Goal: Transaction & Acquisition: Purchase product/service

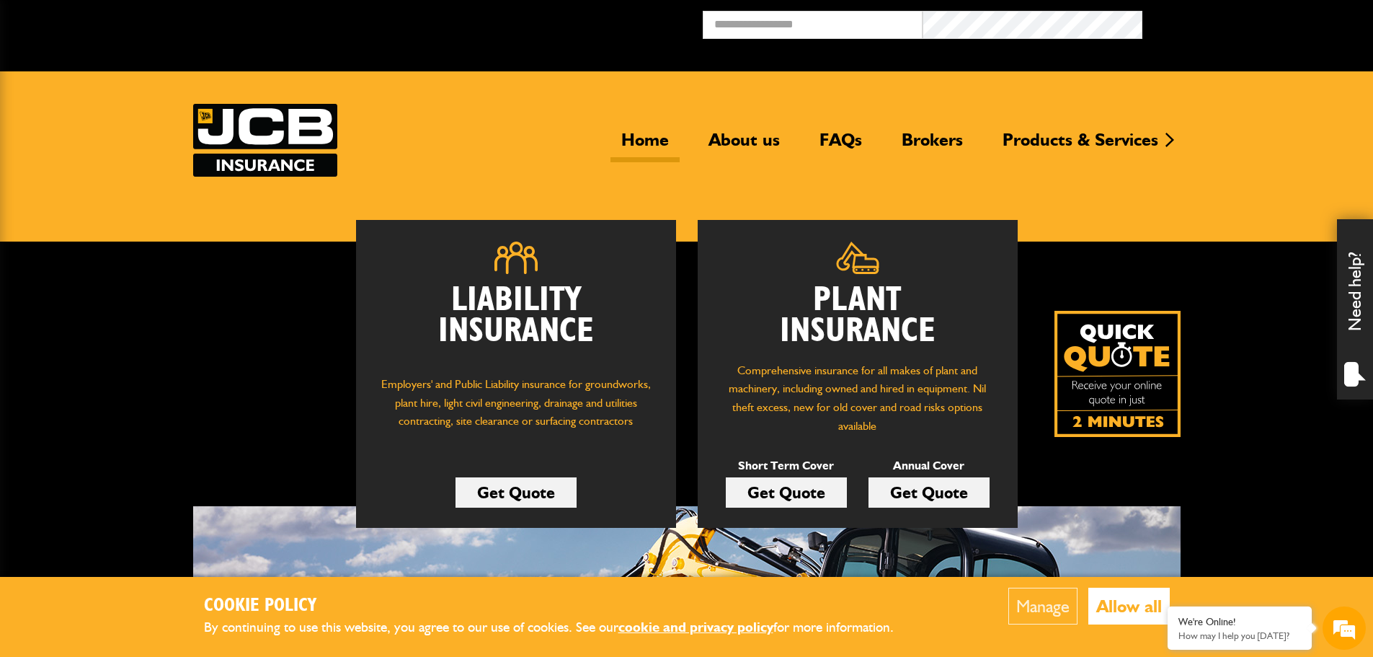
click at [784, 492] on link "Get Quote" at bounding box center [786, 492] width 121 height 30
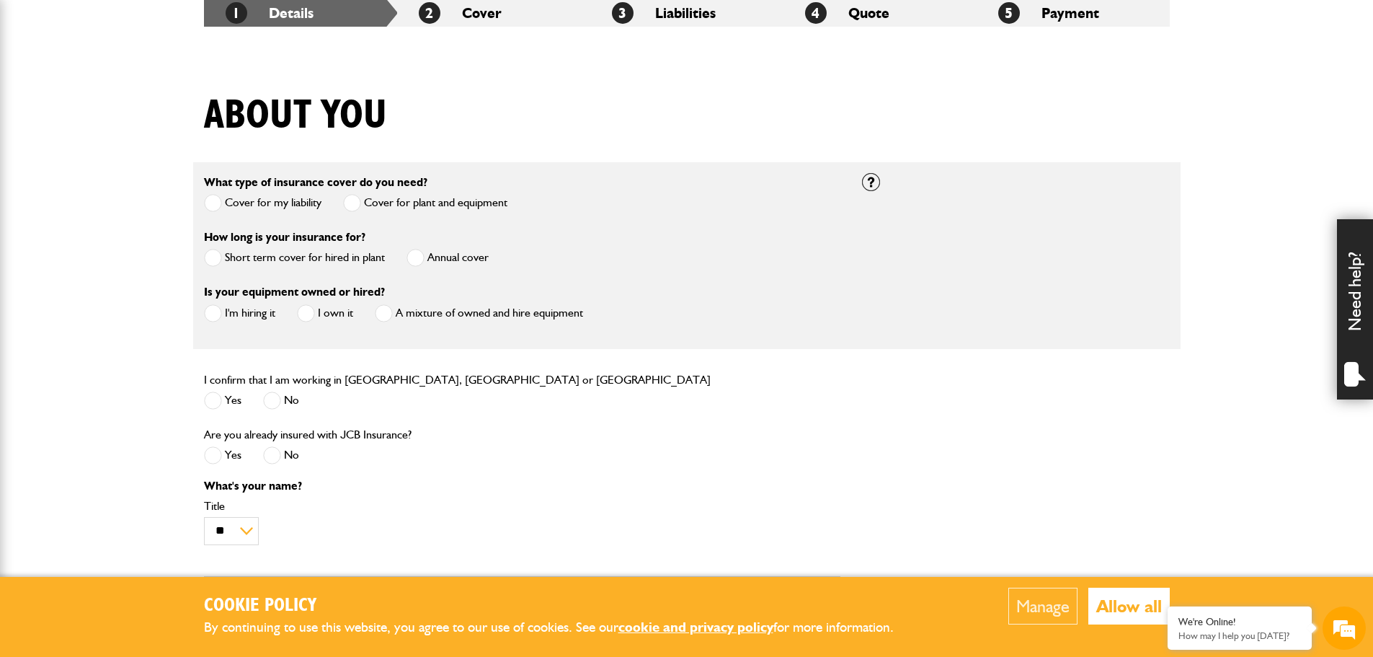
scroll to position [288, 0]
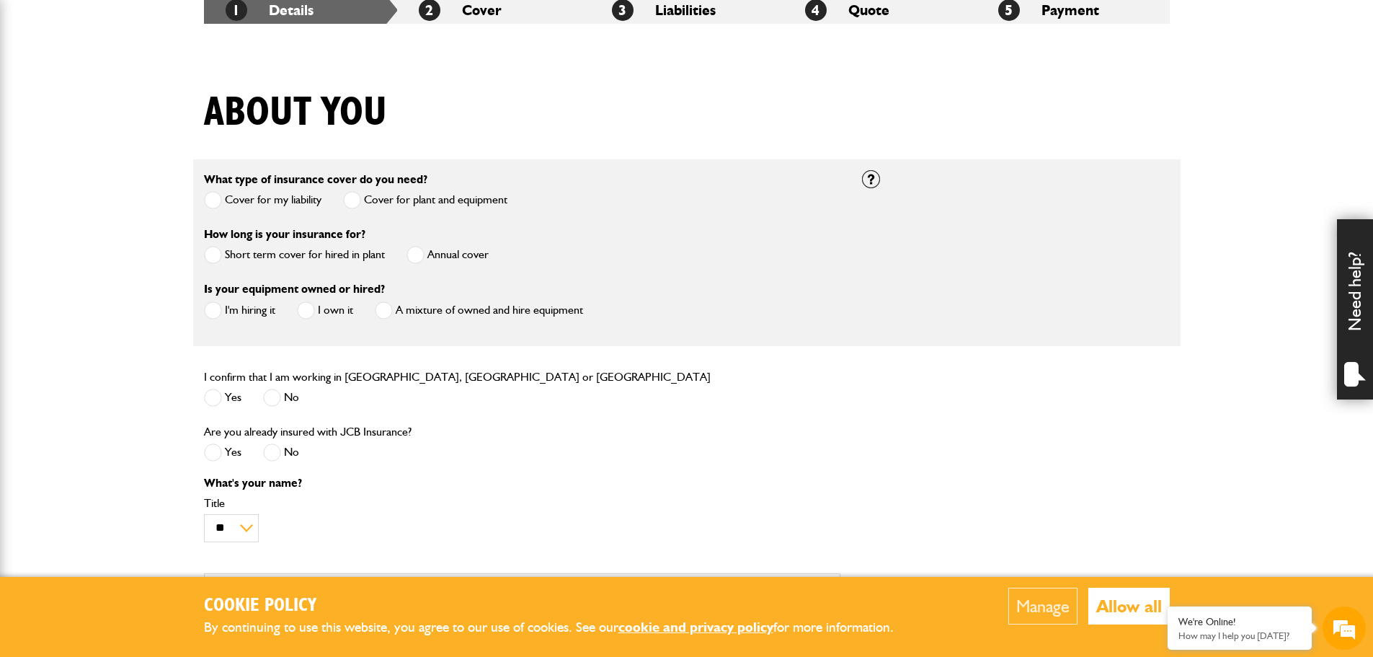
click at [221, 253] on span at bounding box center [213, 255] width 18 height 18
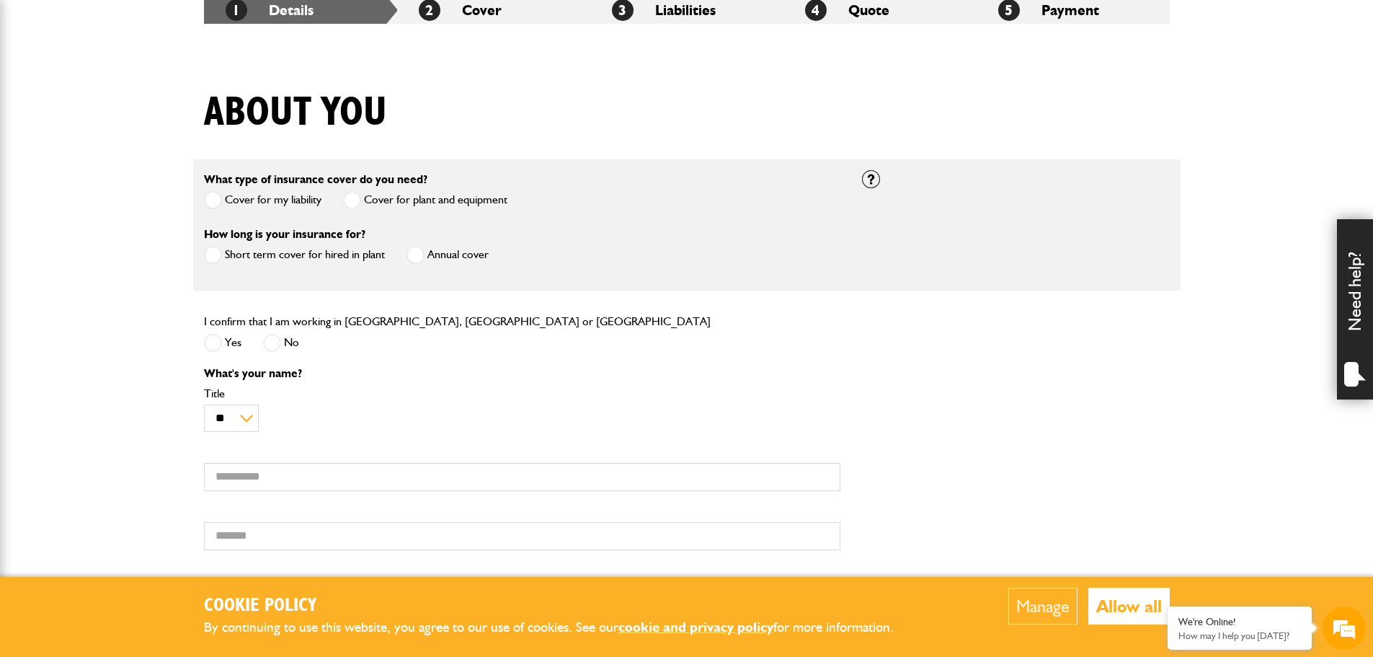
click at [218, 342] on span at bounding box center [213, 343] width 18 height 18
click at [246, 416] on select "** *** **** ** ** **" at bounding box center [231, 418] width 55 height 28
select select "*"
click at [204, 405] on select "** *** **** ** ** **" at bounding box center [231, 418] width 55 height 28
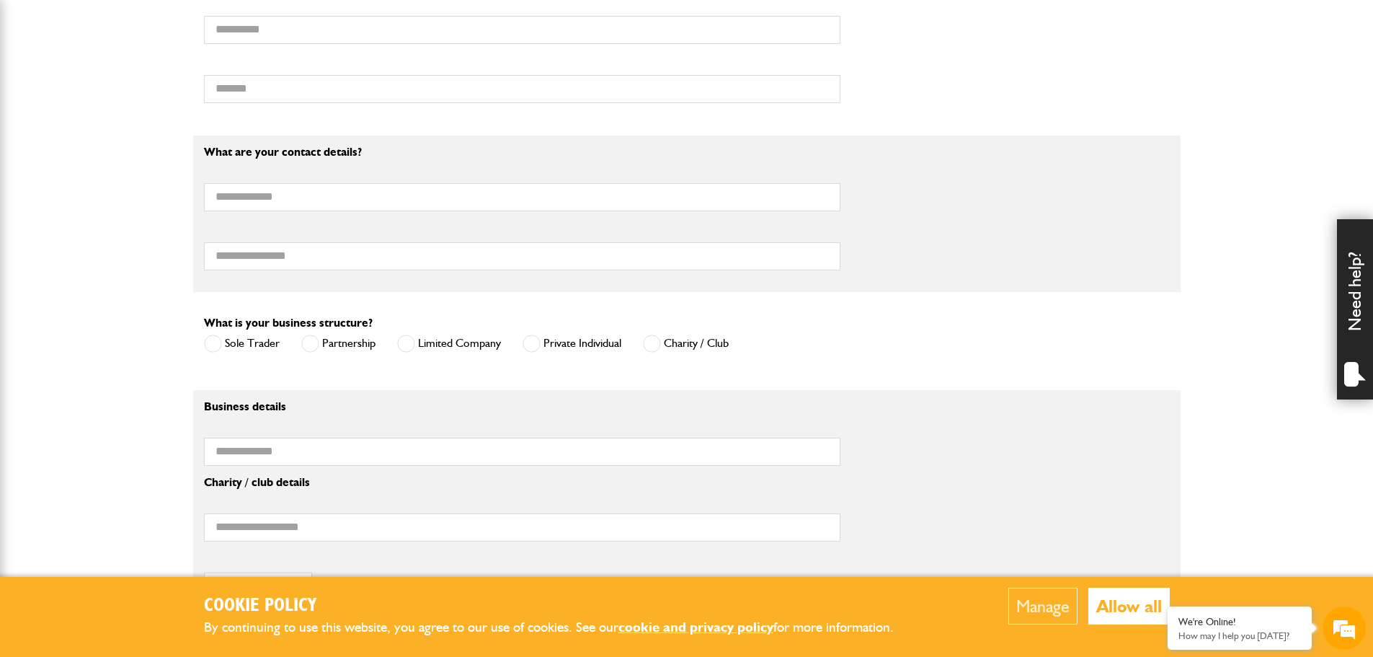
scroll to position [793, 0]
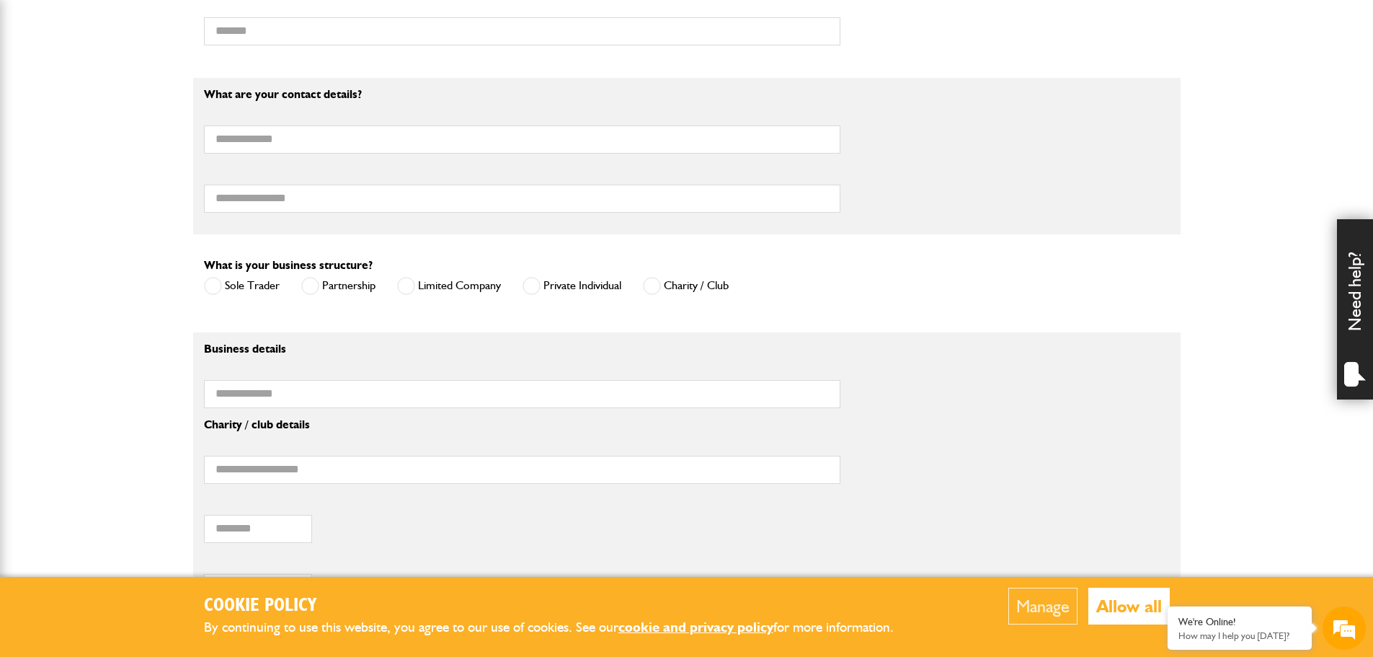
click at [412, 288] on span at bounding box center [406, 286] width 18 height 18
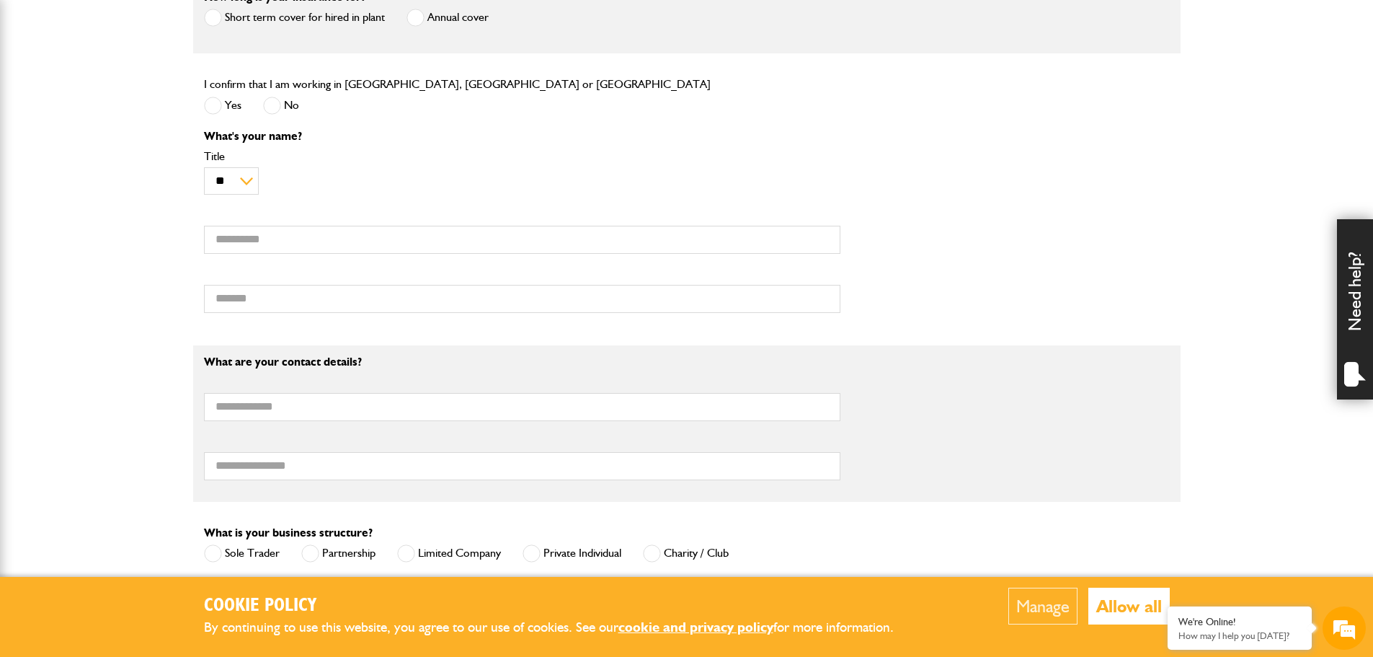
scroll to position [504, 0]
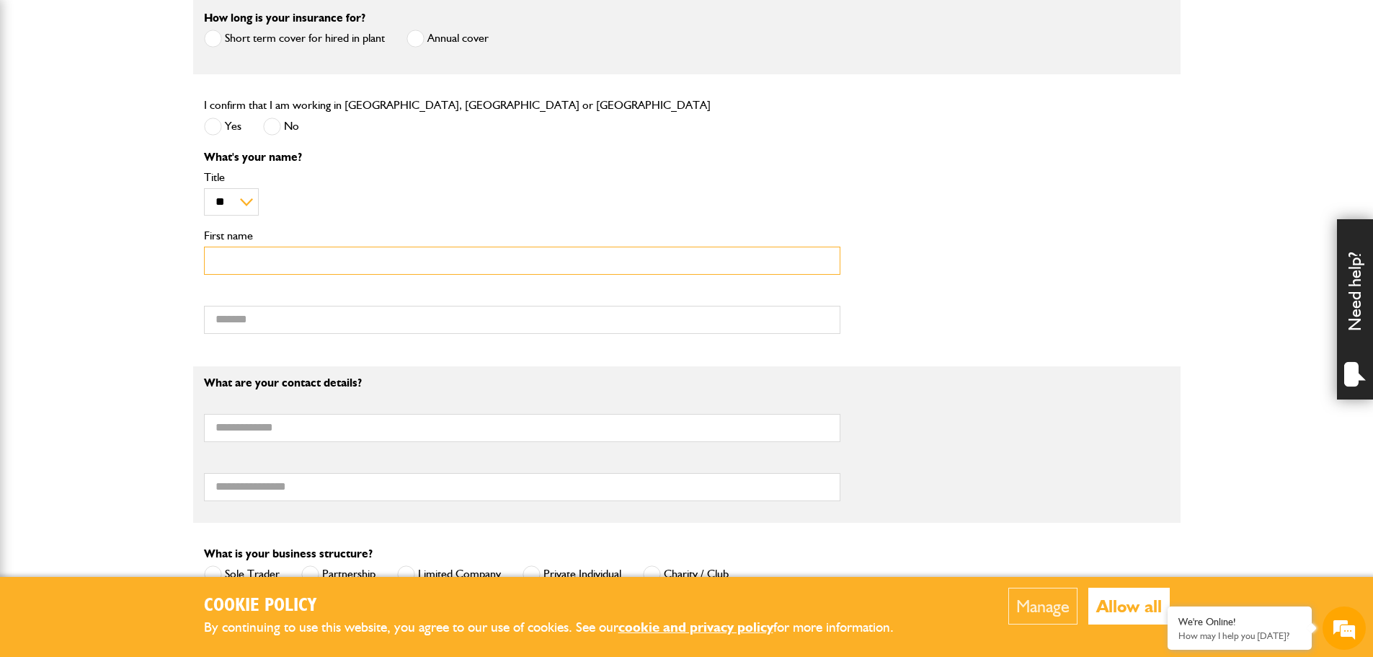
click at [243, 265] on input "First name" at bounding box center [522, 260] width 636 height 28
type input "*****"
click at [279, 321] on input "Surname" at bounding box center [522, 320] width 636 height 28
type input "******"
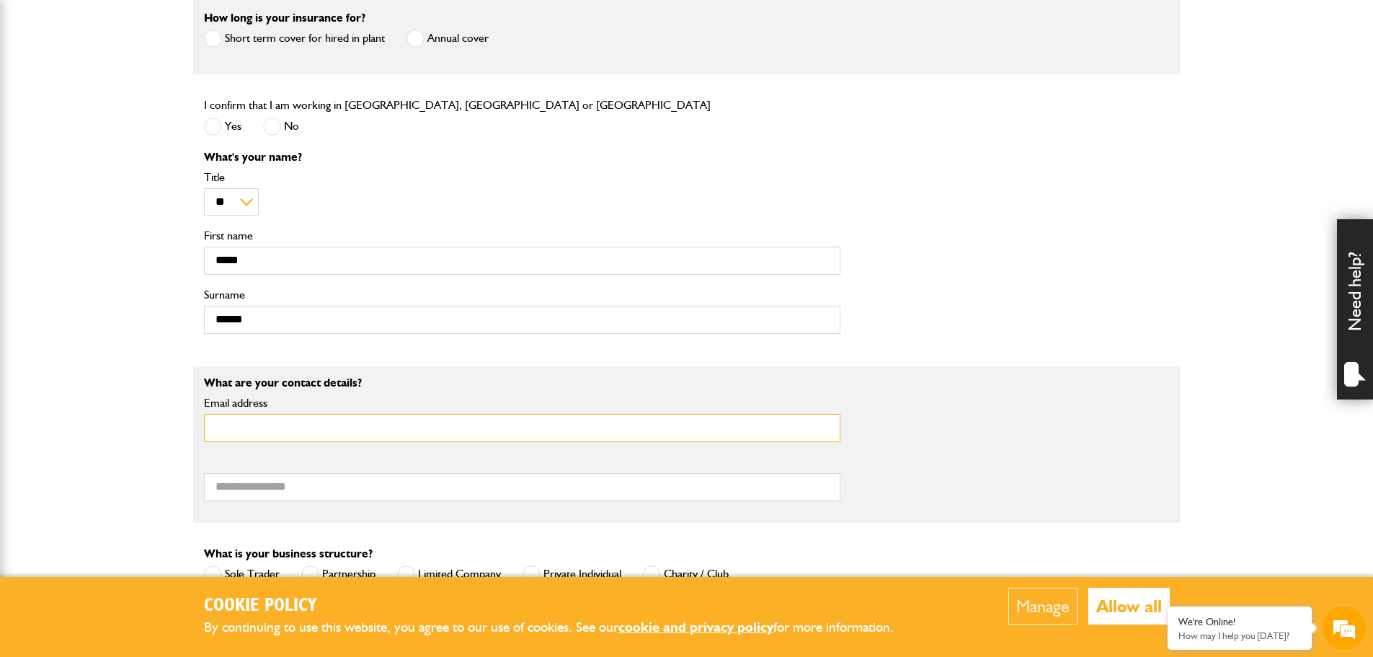
click at [337, 427] on input "Email address" at bounding box center [522, 428] width 636 height 28
type input "**********"
click at [330, 482] on input "Telephone number" at bounding box center [522, 487] width 636 height 28
type input "**********"
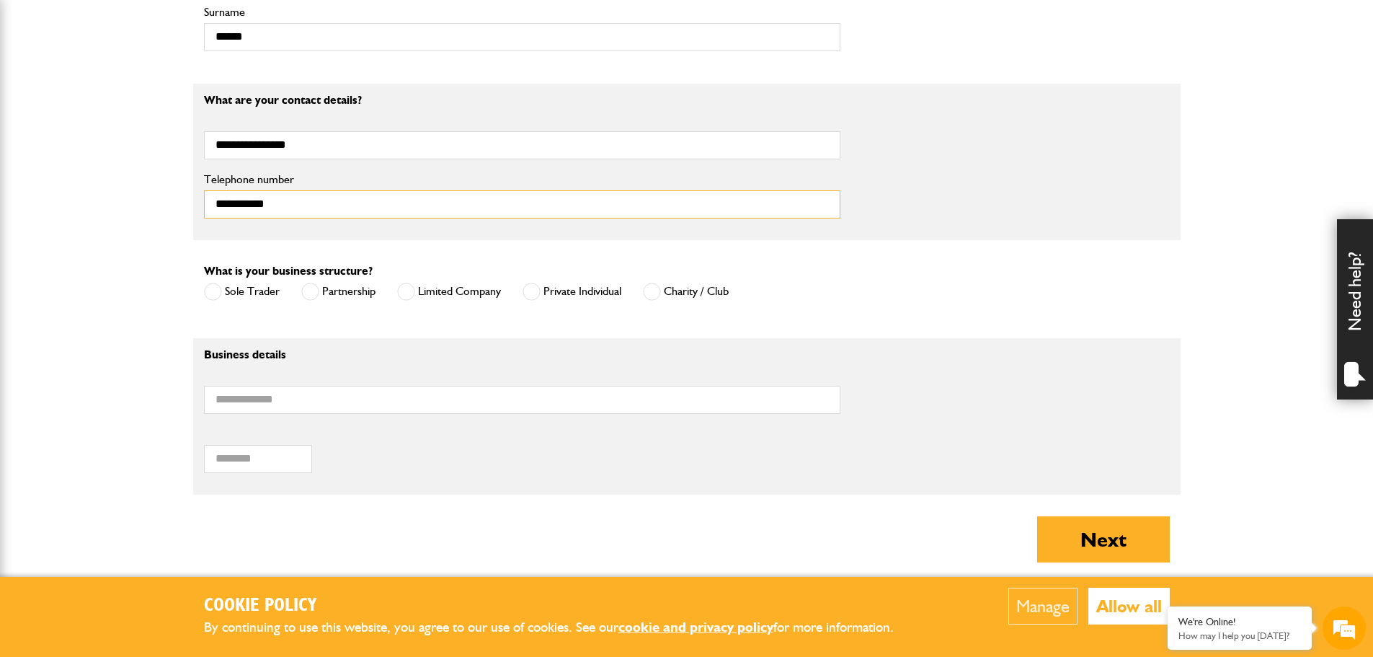
scroll to position [793, 0]
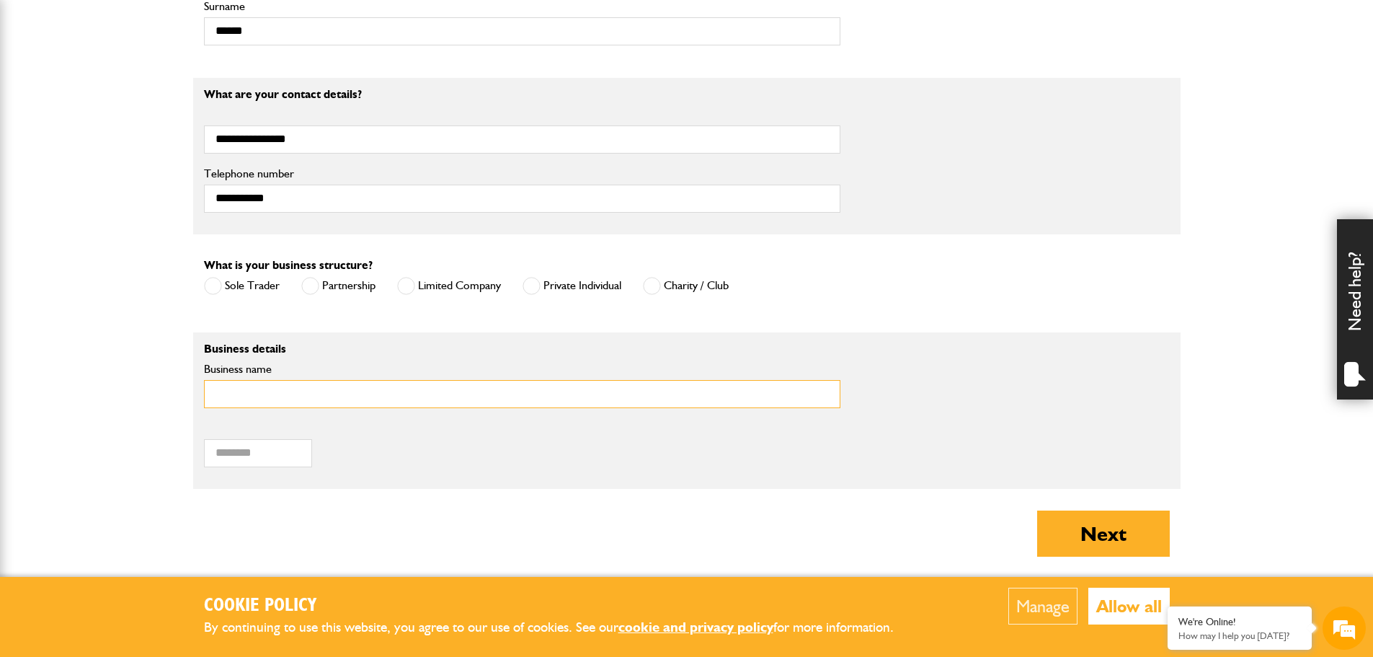
click at [368, 401] on input "Business name" at bounding box center [522, 394] width 636 height 28
type input "*"
type input "*********"
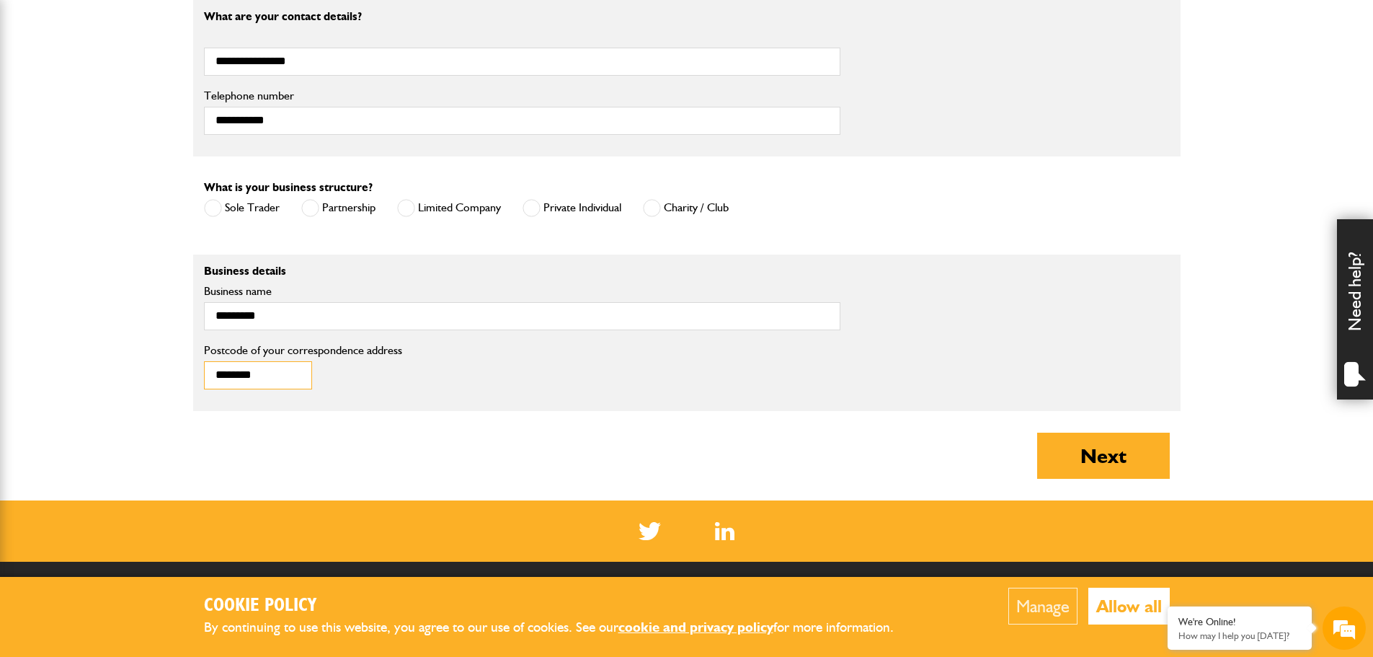
scroll to position [865, 0]
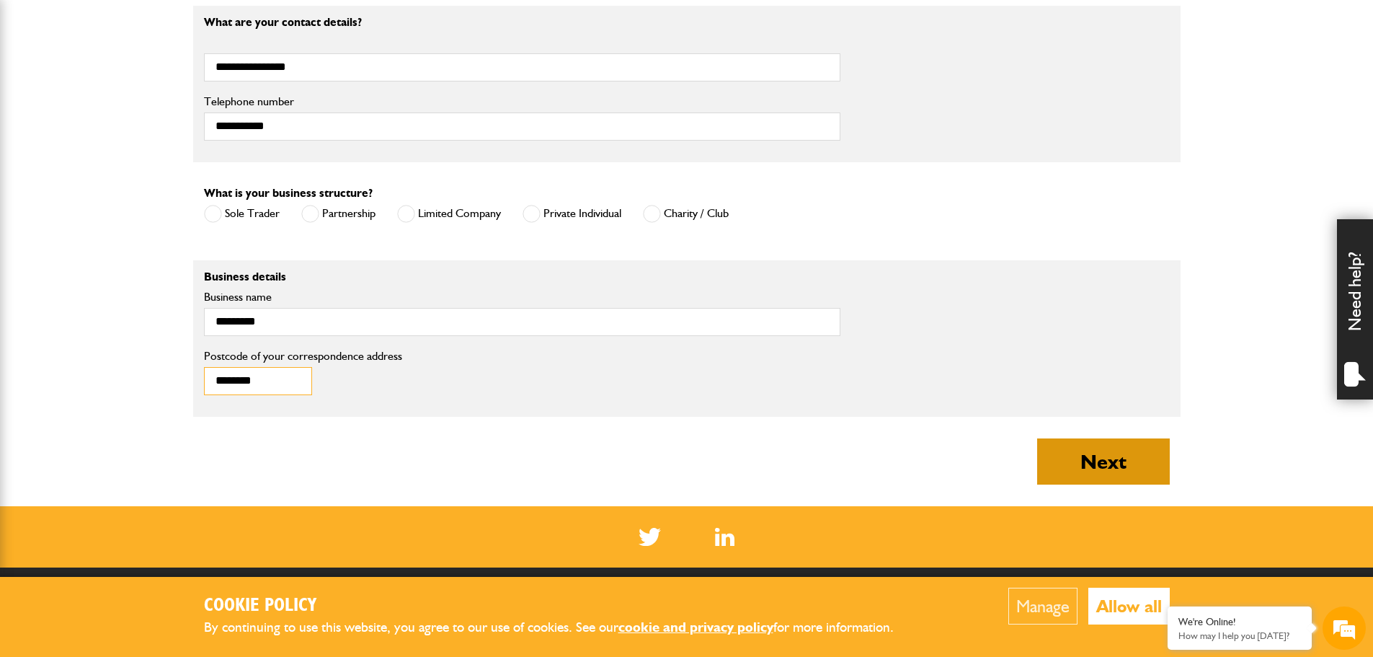
type input "********"
click at [1070, 473] on button "Next" at bounding box center [1103, 461] width 133 height 46
type input "******"
type input "**********"
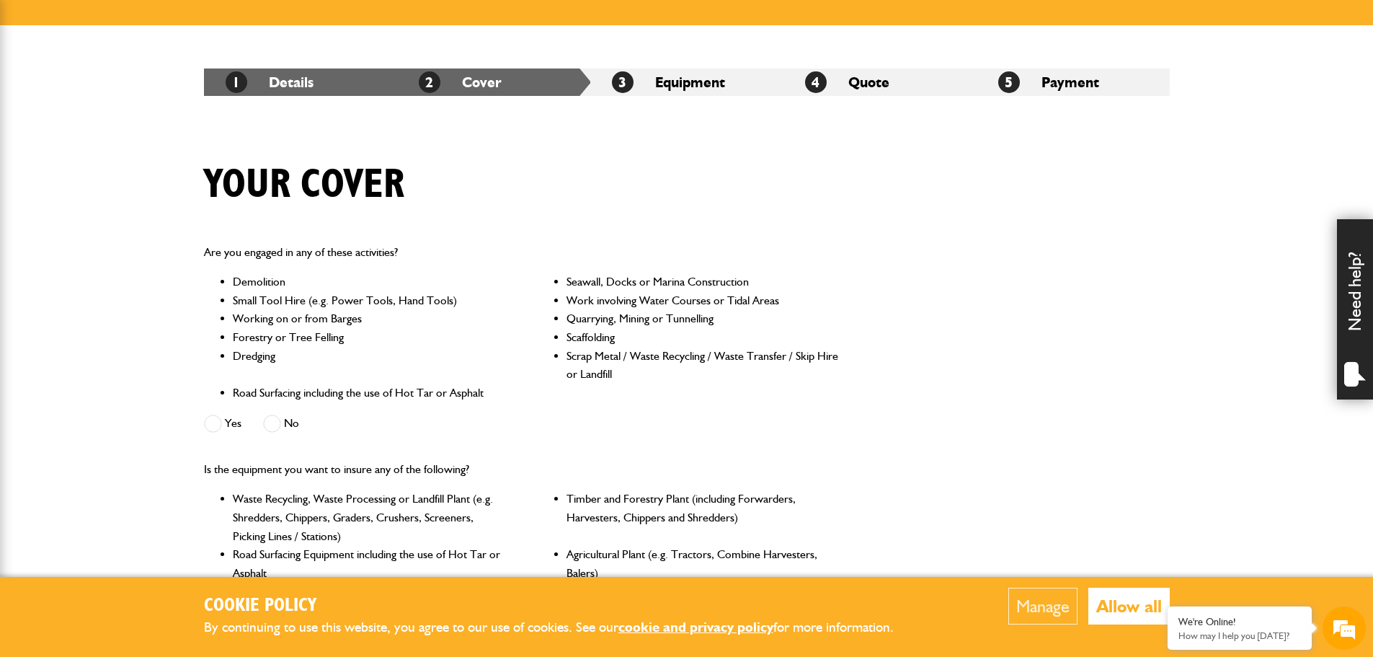
scroll to position [288, 0]
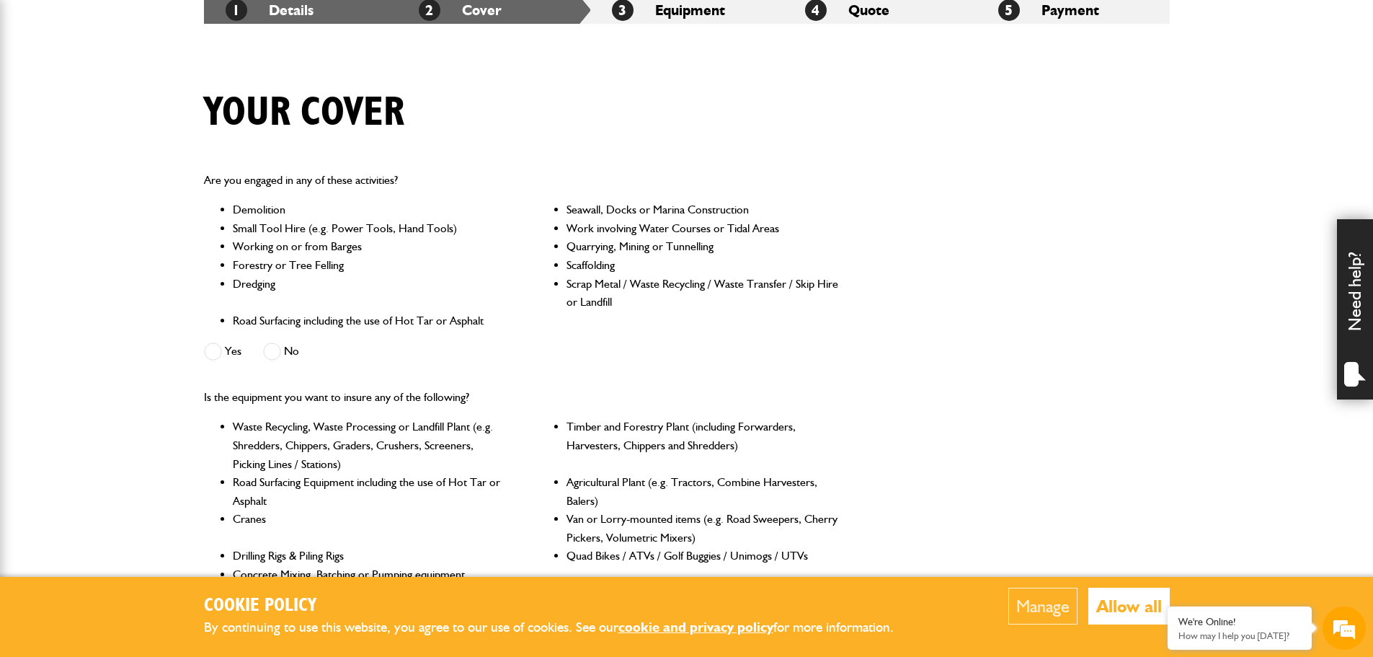
click at [279, 351] on span at bounding box center [272, 351] width 18 height 18
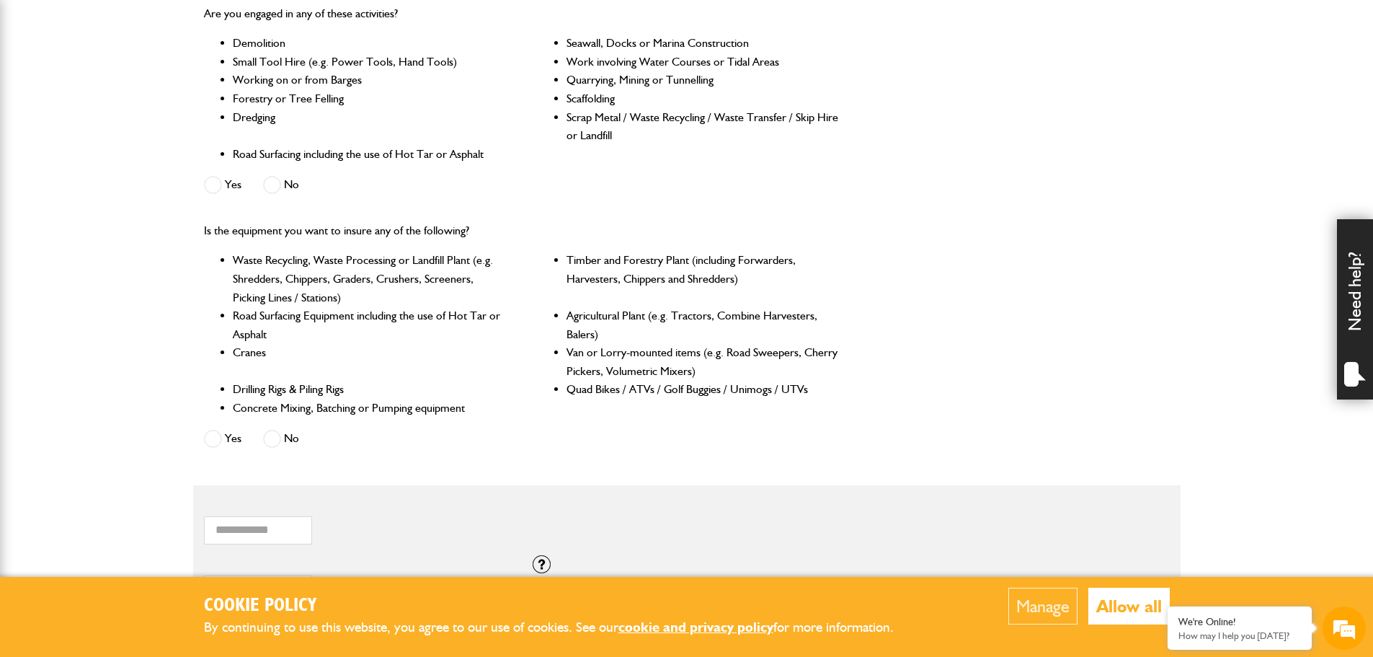
scroll to position [504, 0]
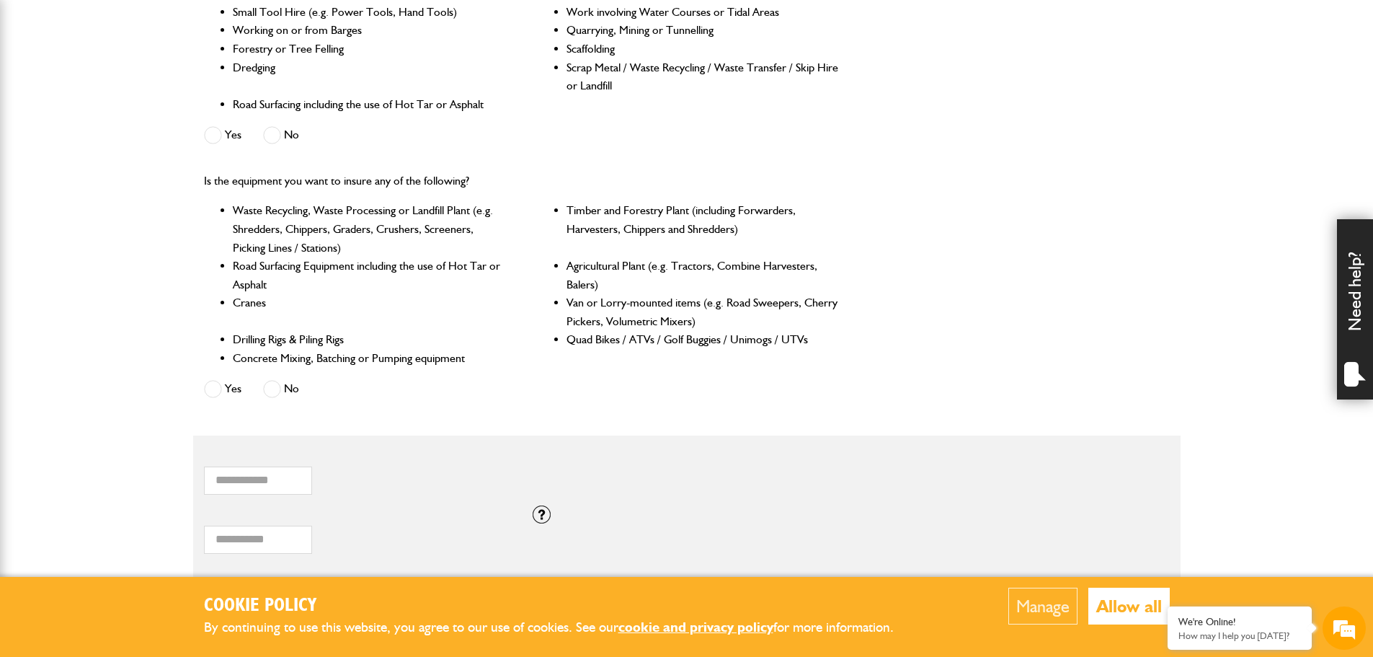
click at [272, 392] on span at bounding box center [272, 389] width 18 height 18
click at [295, 476] on input "*" at bounding box center [258, 480] width 108 height 28
type input "*"
click at [295, 476] on input "*" at bounding box center [258, 480] width 108 height 28
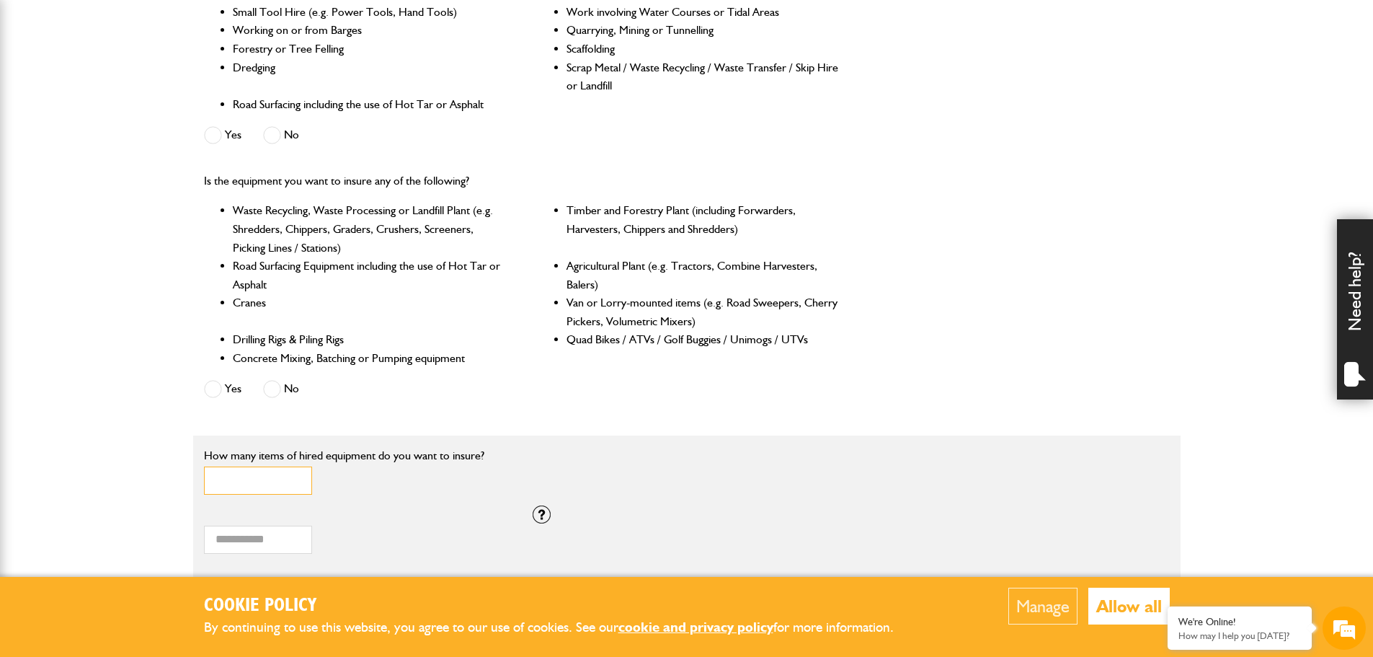
click at [294, 477] on input "*" at bounding box center [258, 480] width 108 height 28
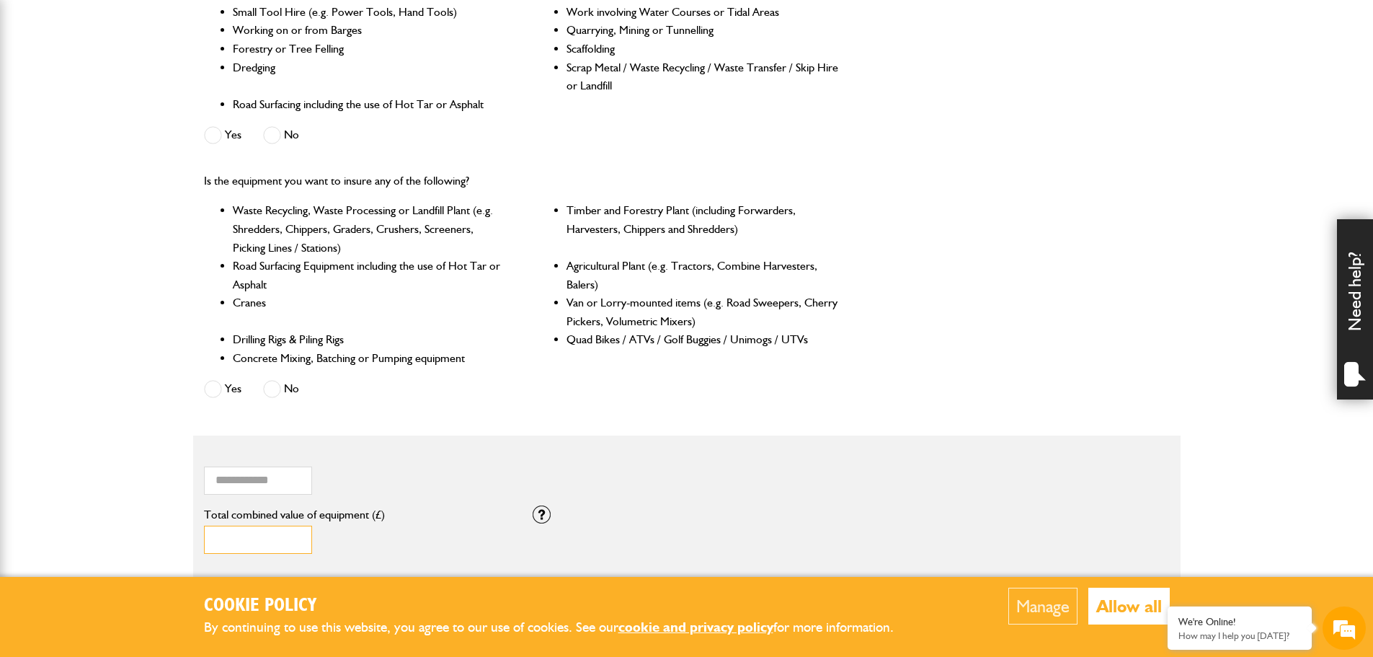
drag, startPoint x: 261, startPoint y: 538, endPoint x: 166, endPoint y: 532, distance: 94.6
click at [166, 532] on body "Cookie Policy By continuing to use this website, you agree to our use of cookie…" at bounding box center [686, 366] width 1373 height 1740
type input "******"
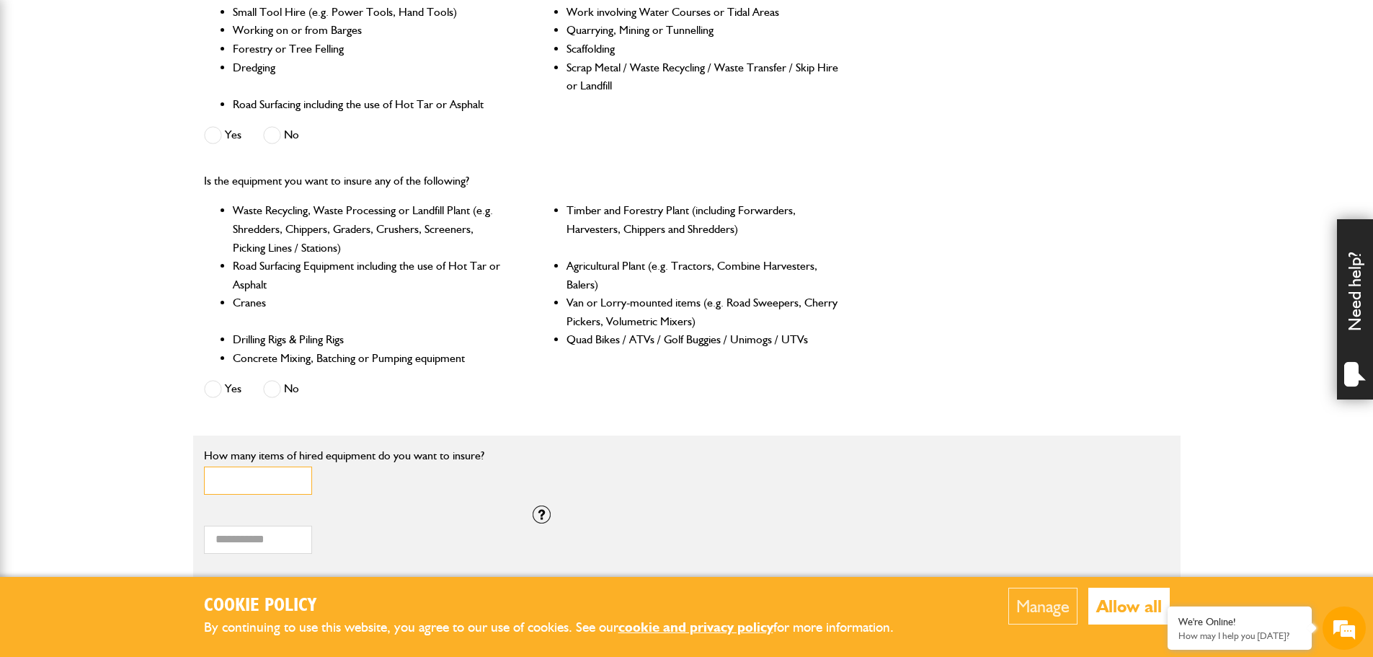
click at [294, 473] on input "*" at bounding box center [258, 480] width 108 height 28
click at [295, 476] on input "*" at bounding box center [258, 480] width 108 height 28
click at [296, 474] on input "*" at bounding box center [258, 480] width 108 height 28
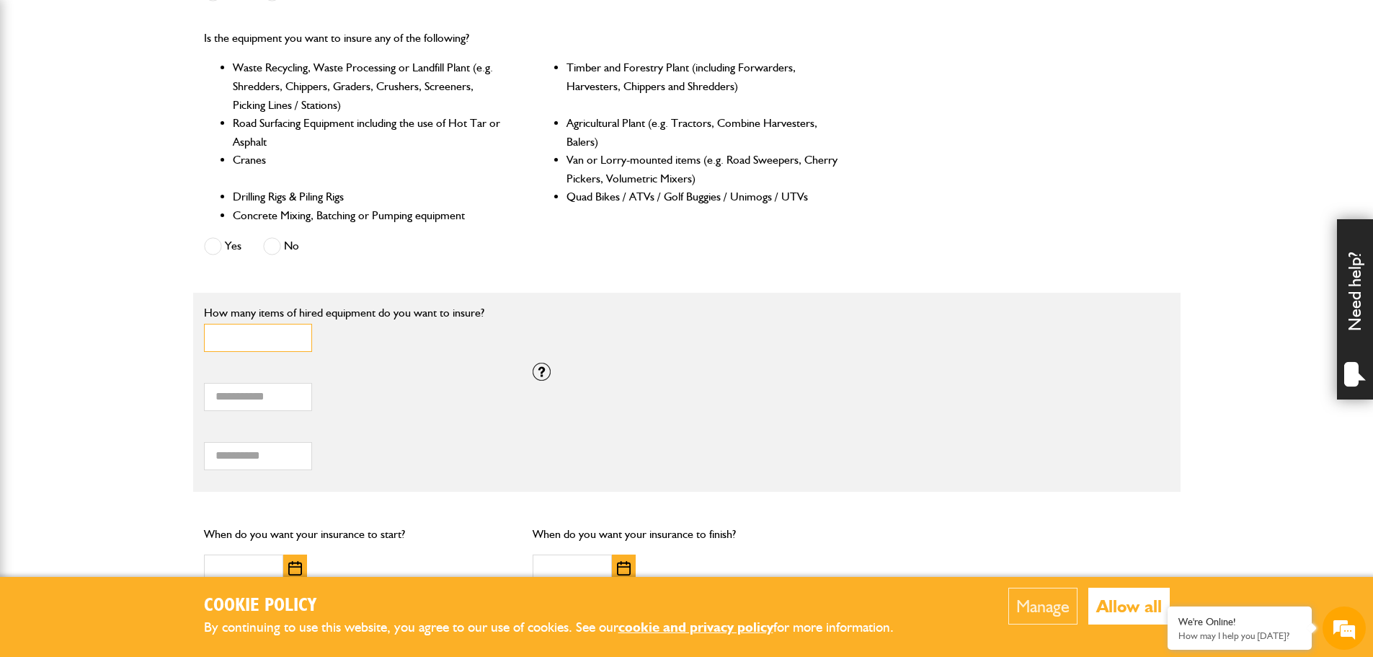
scroll to position [649, 0]
click at [273, 451] on input "Total hiring fees" at bounding box center [258, 454] width 108 height 28
type input "*"
click at [295, 332] on input "*" at bounding box center [258, 336] width 108 height 28
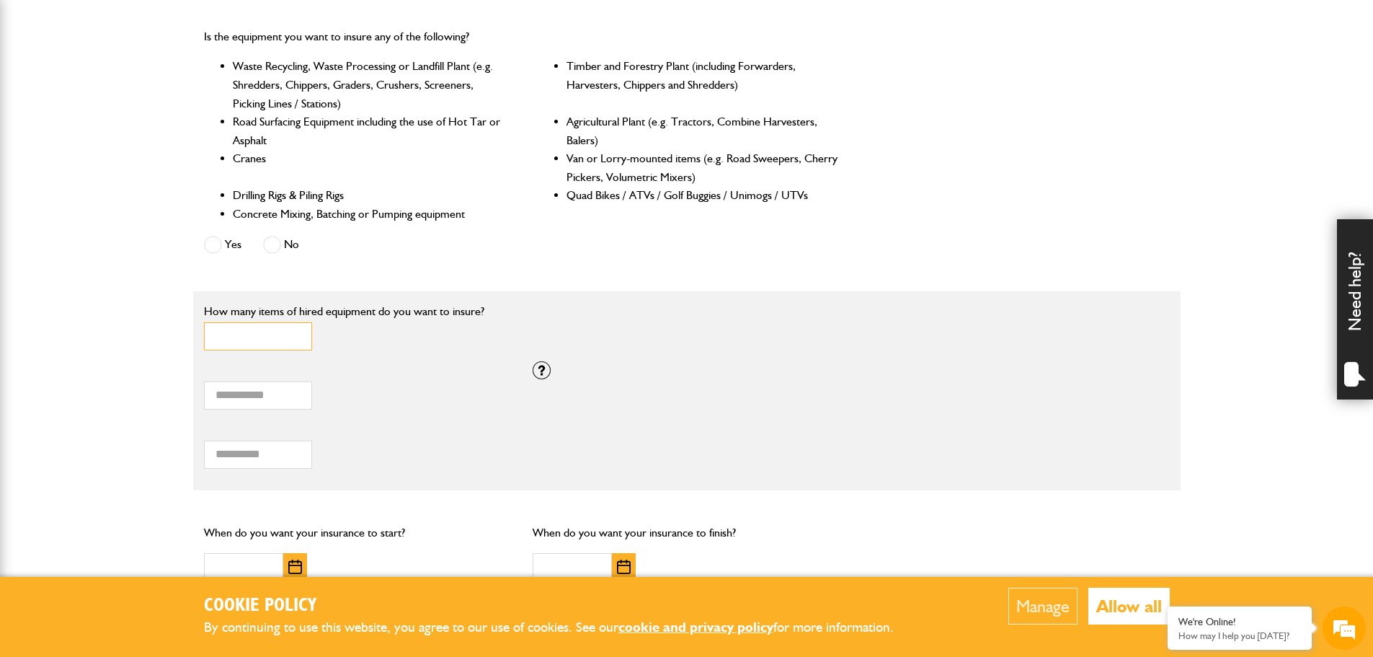
click at [295, 332] on input "*" at bounding box center [258, 336] width 108 height 28
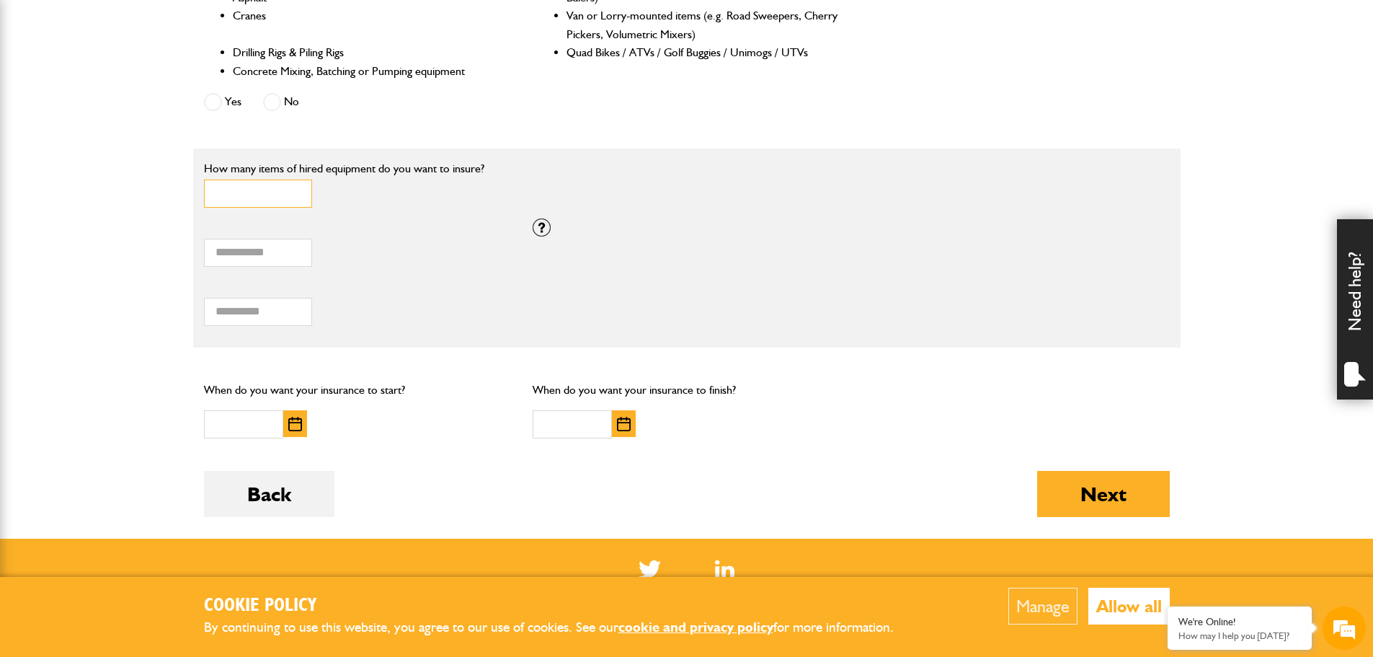
scroll to position [793, 0]
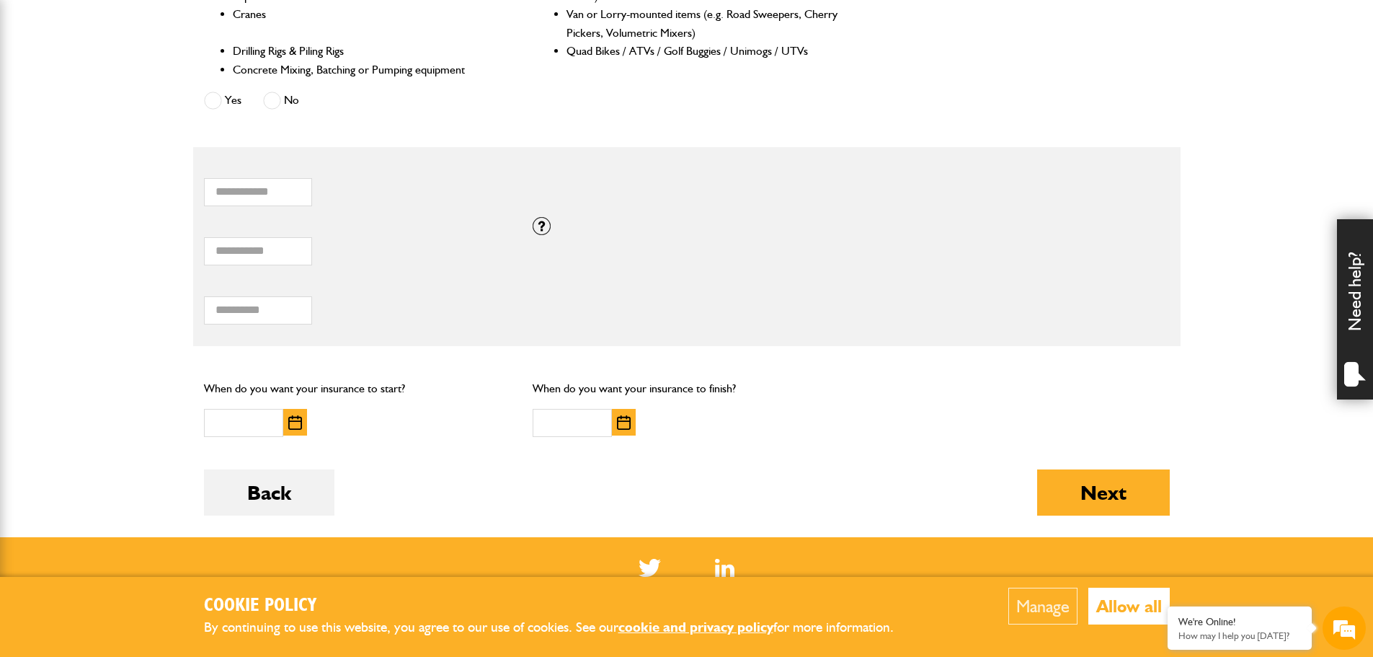
click at [290, 420] on img "button" at bounding box center [295, 422] width 14 height 14
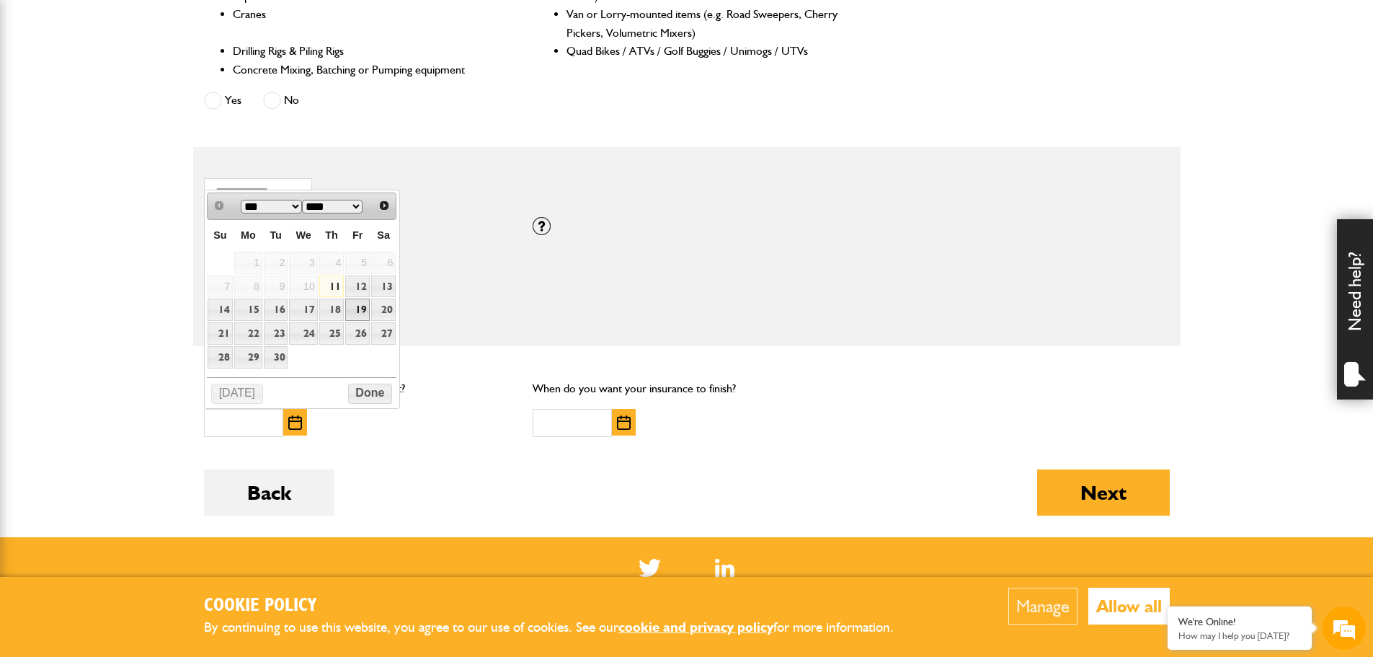
click at [356, 305] on link "19" at bounding box center [357, 309] width 25 height 22
type input "**********"
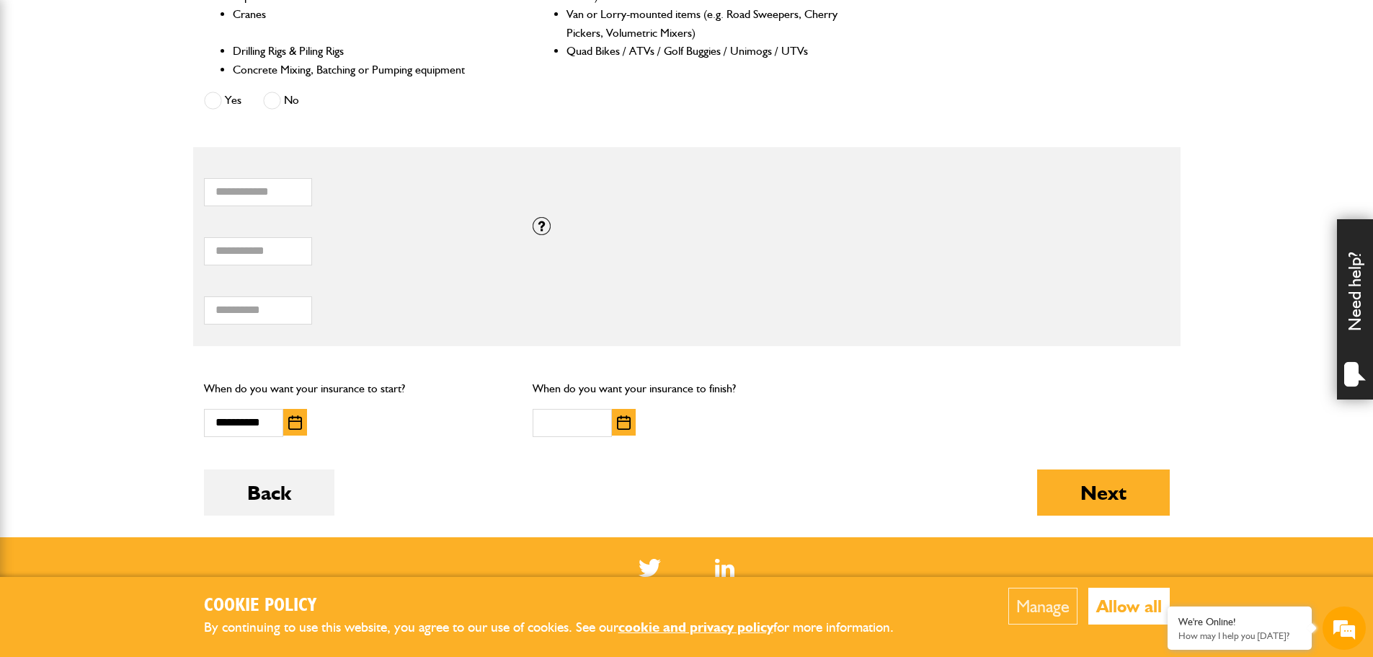
click at [622, 426] on img "button" at bounding box center [624, 422] width 14 height 14
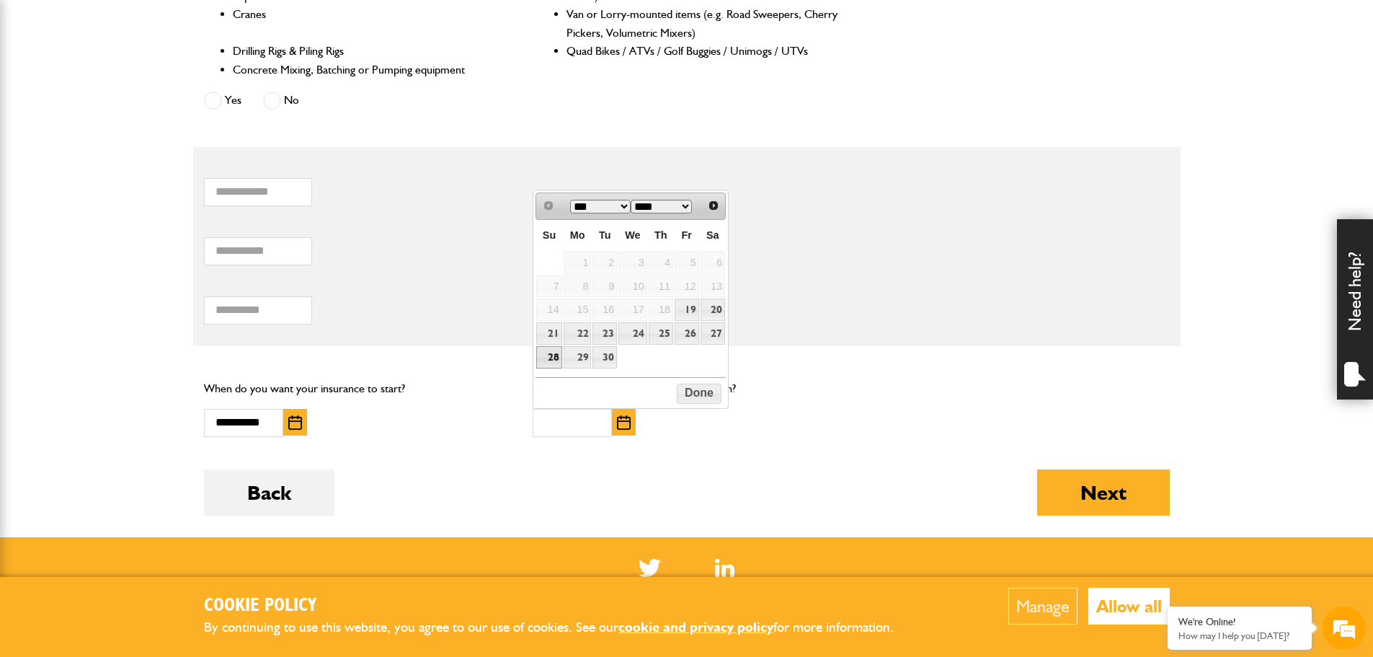
click at [550, 352] on link "28" at bounding box center [548, 357] width 25 height 22
type input "**********"
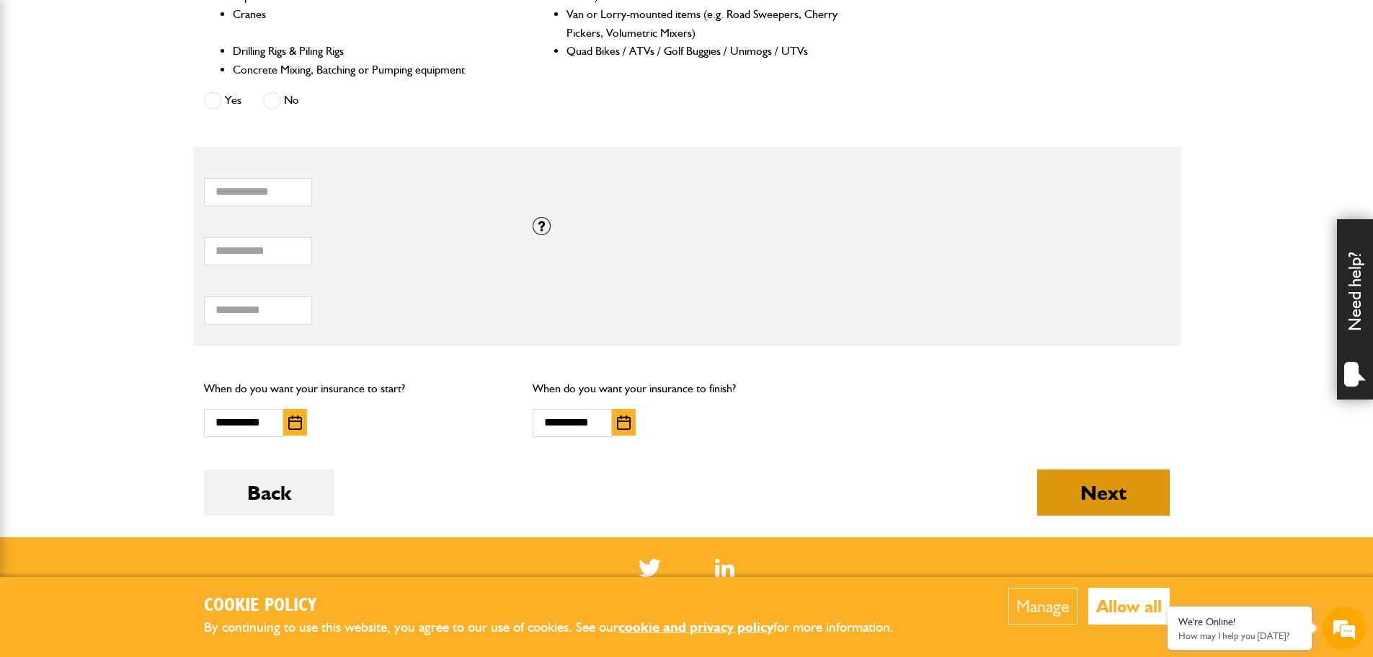
click at [1083, 502] on button "Next" at bounding box center [1103, 492] width 133 height 46
click at [1205, 626] on div "We're Online!" at bounding box center [1239, 621] width 123 height 12
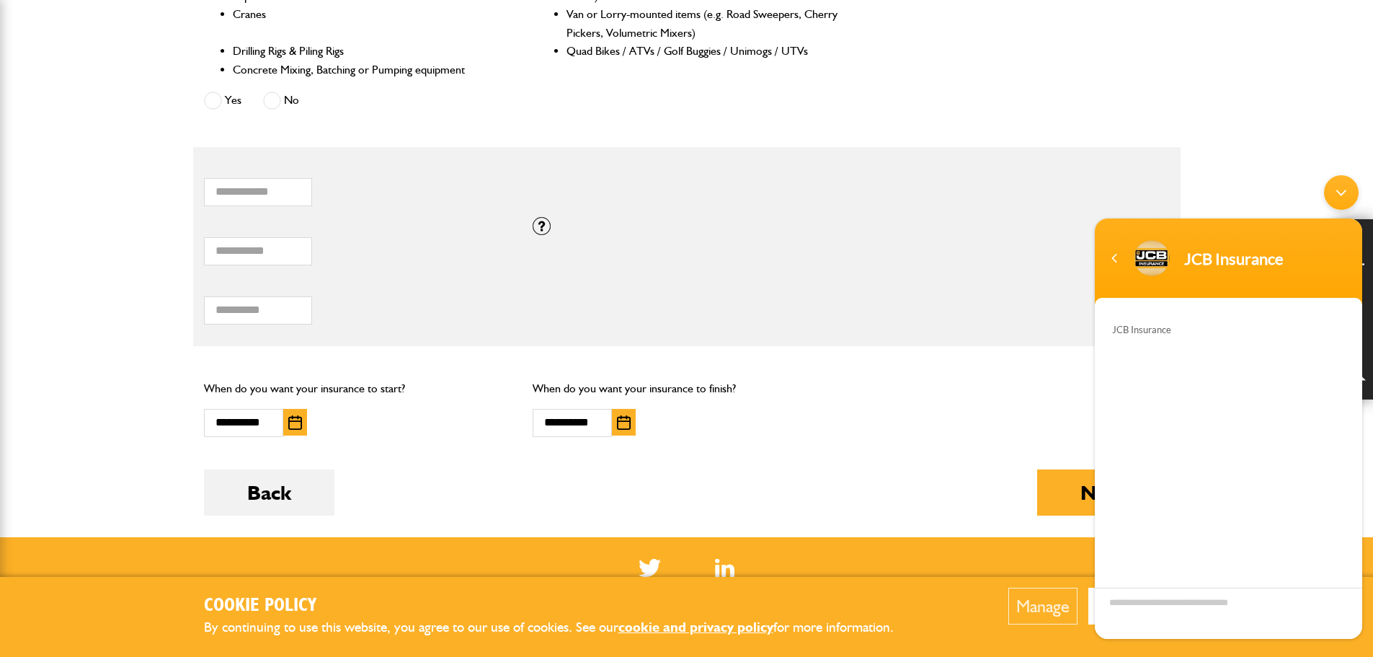
scroll to position [97, 0]
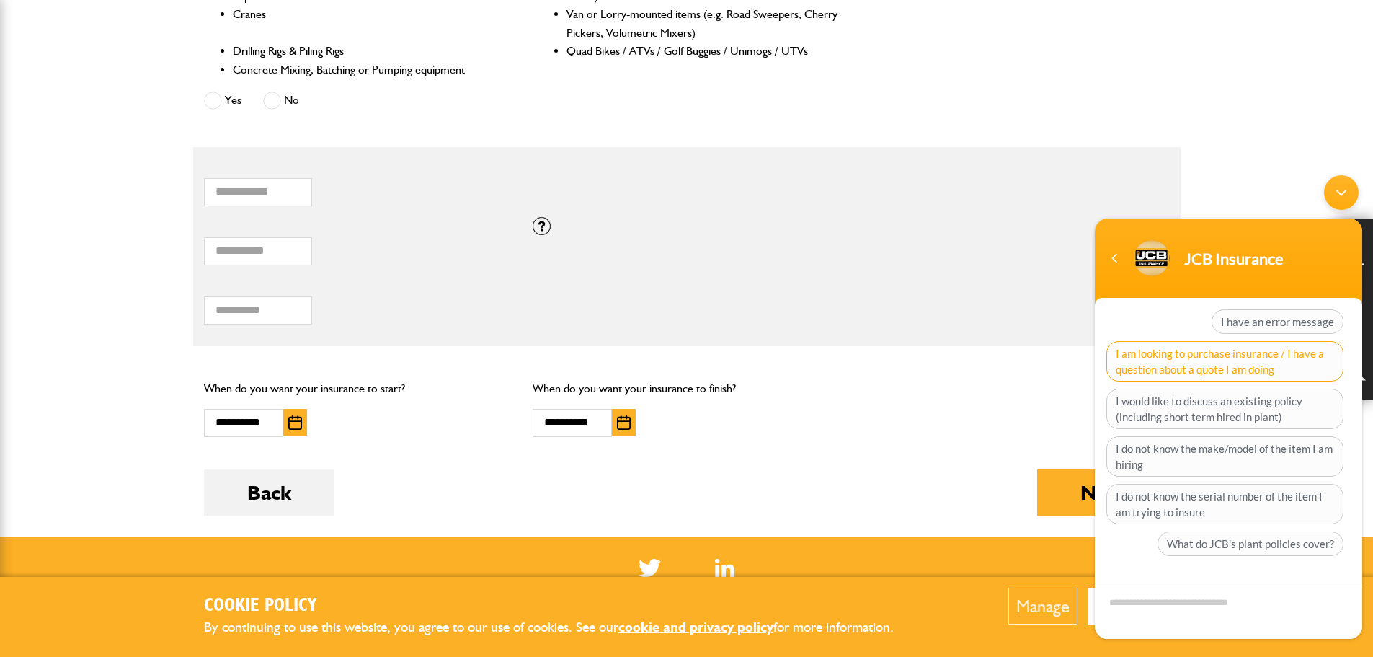
click at [1245, 360] on span "I am looking to purchase insurance / I have a question about a quote I am doing" at bounding box center [1224, 361] width 237 height 40
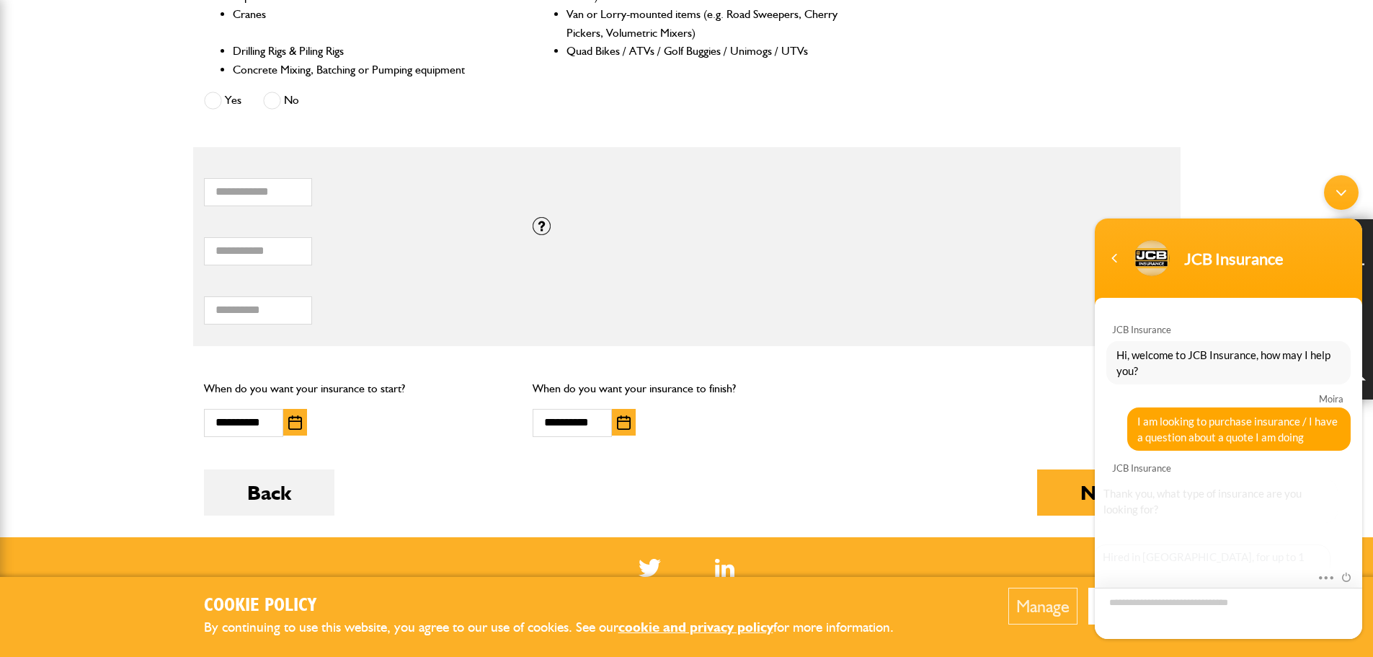
scroll to position [122, 0]
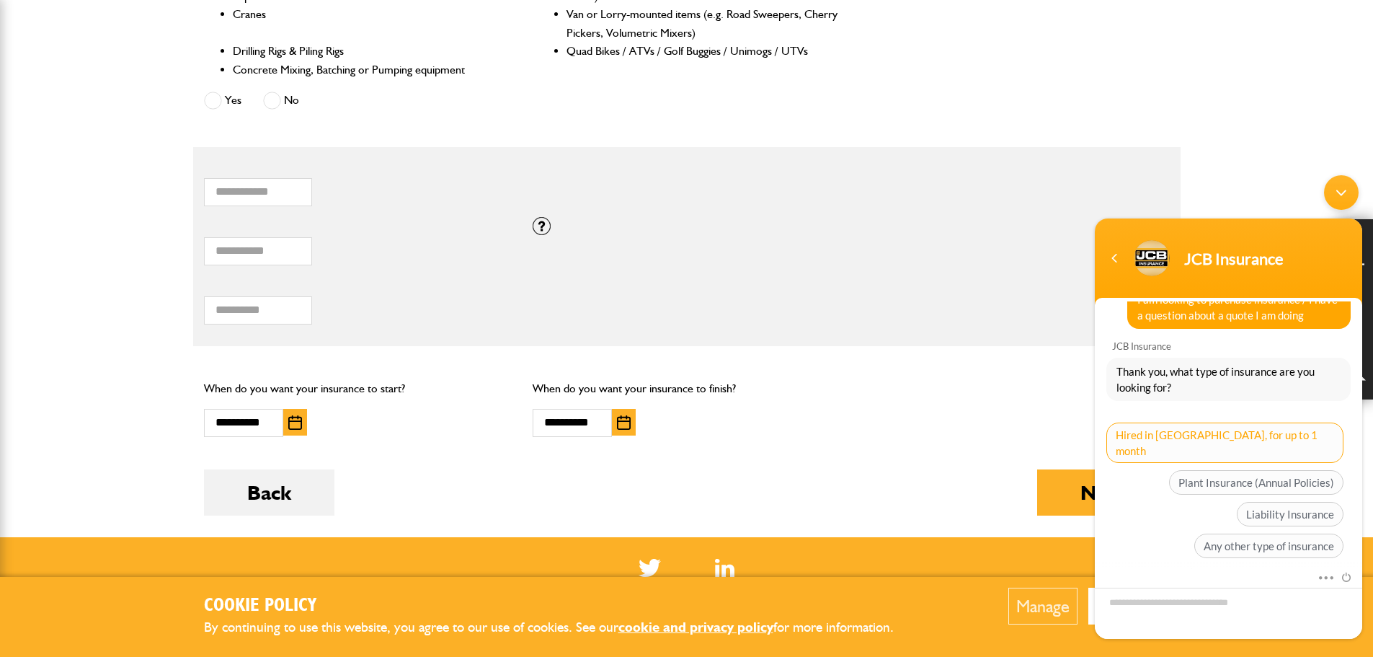
click at [1278, 432] on span "Hired in Plant, for up to 1 month" at bounding box center [1224, 442] width 237 height 40
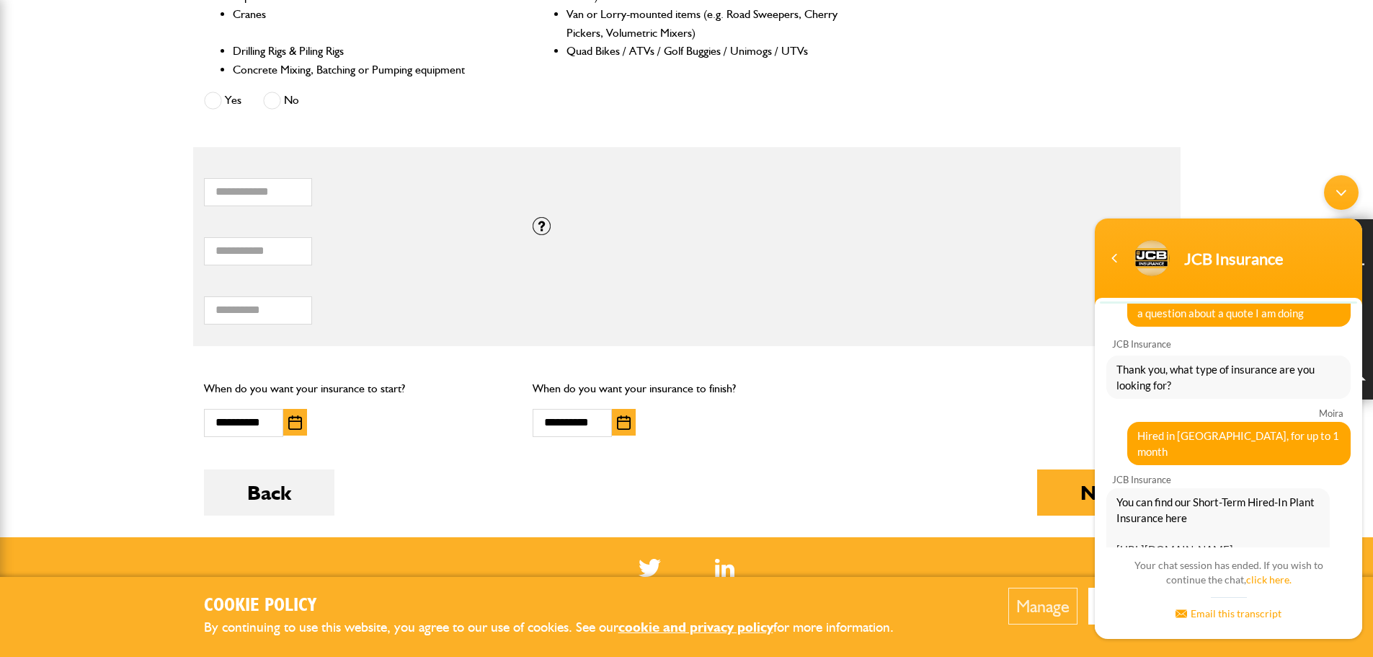
scroll to position [301, 0]
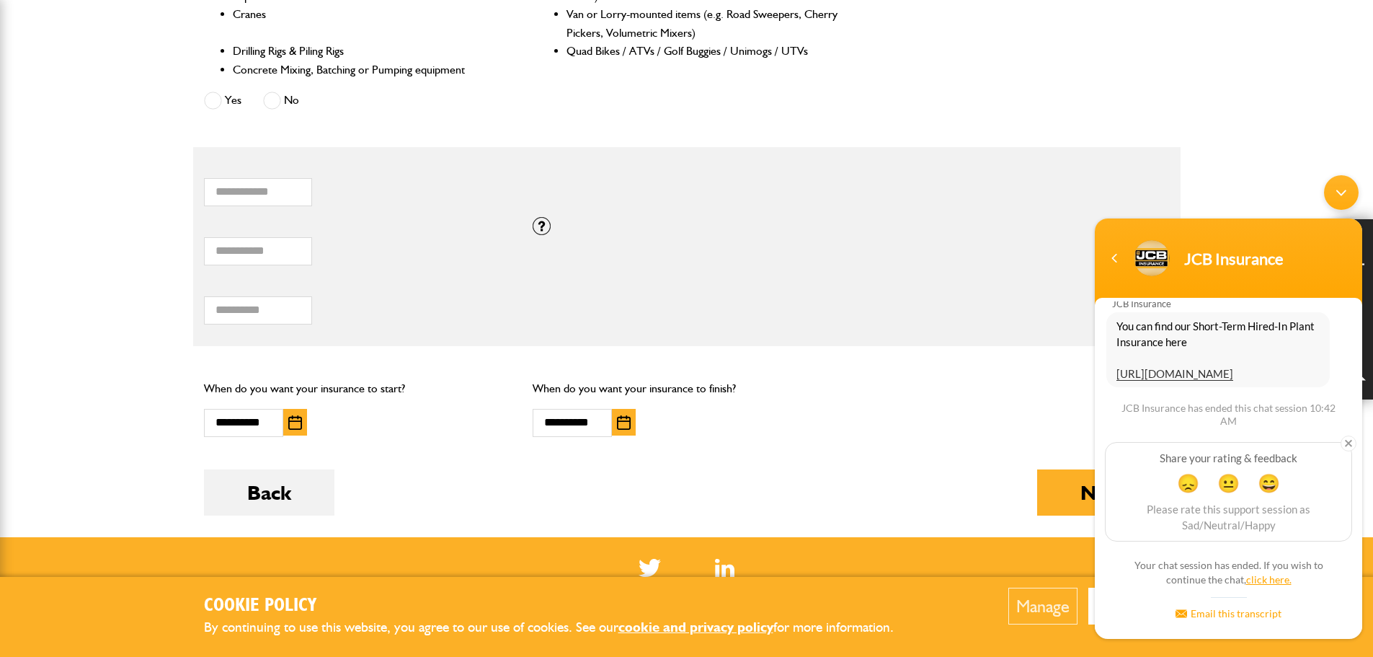
click at [1284, 580] on link "click here." at bounding box center [1268, 579] width 45 height 12
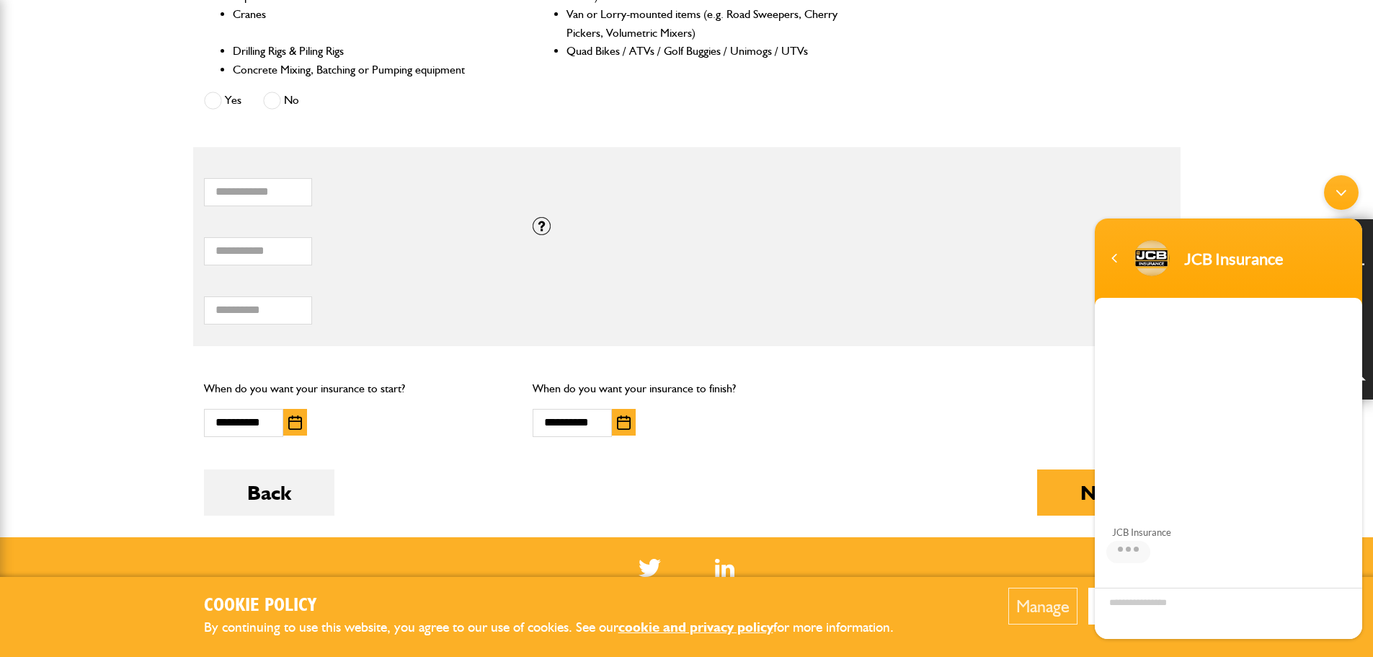
scroll to position [97, 0]
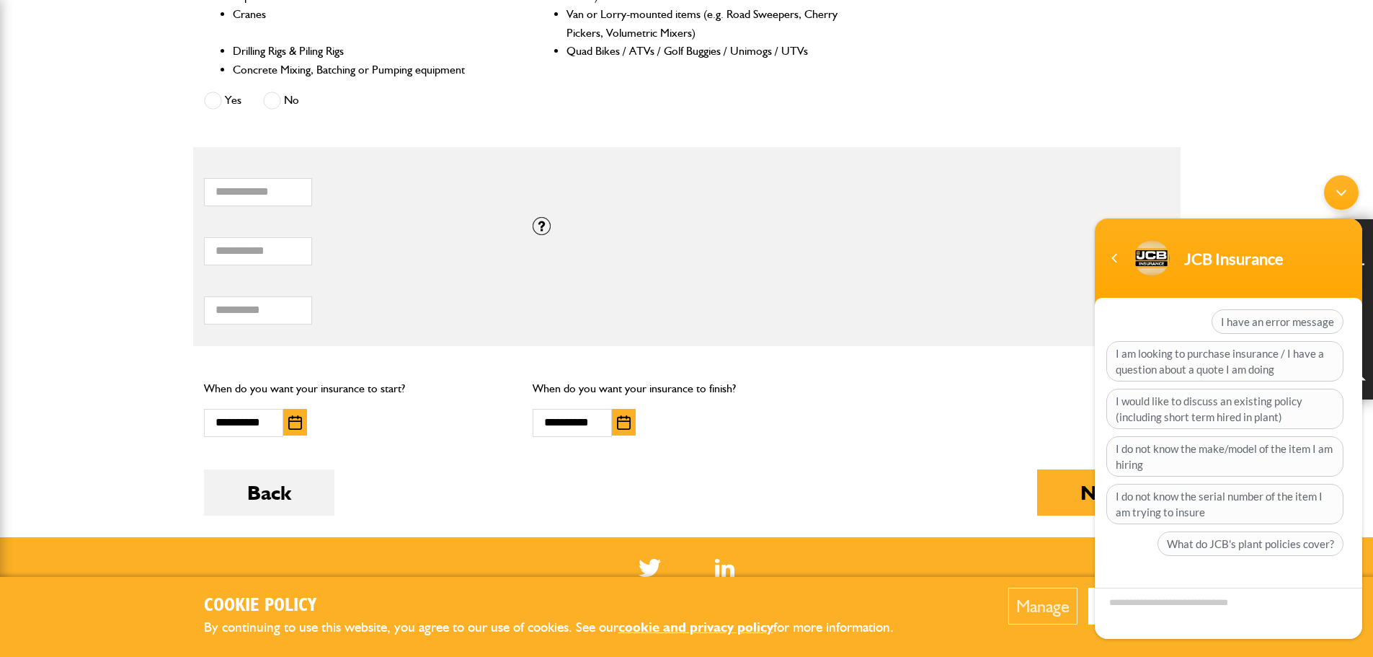
click at [959, 231] on div "****** Total combined value of equipment (£) If you need cover for equipment va…" at bounding box center [686, 246] width 987 height 59
click at [296, 199] on input "*" at bounding box center [258, 192] width 108 height 28
type input "*"
click at [296, 199] on input "*" at bounding box center [258, 192] width 108 height 28
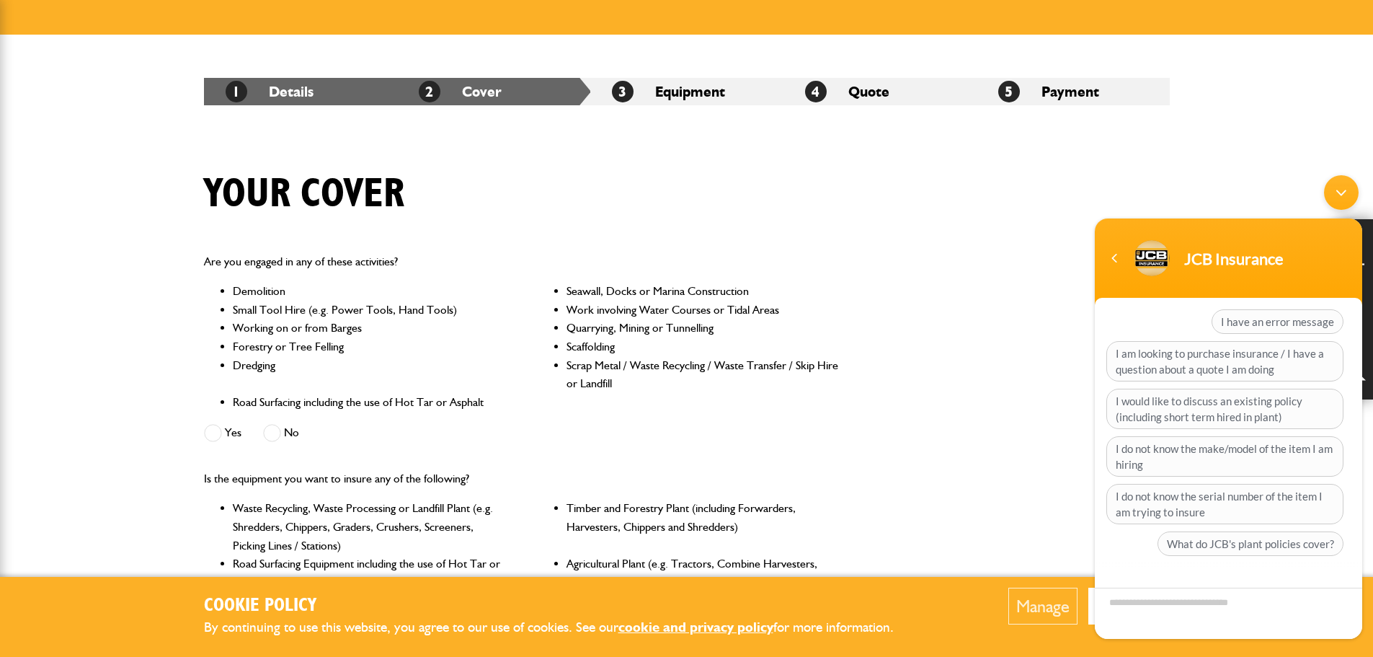
scroll to position [0, 0]
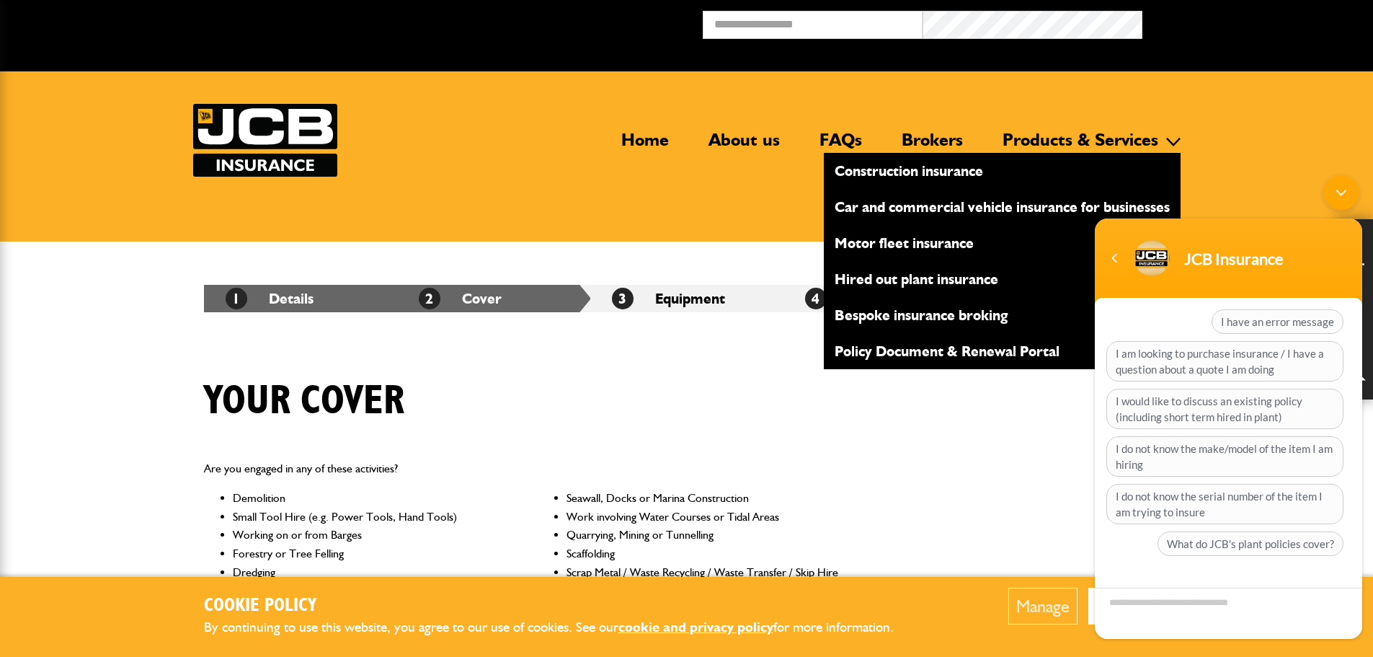
click at [885, 169] on link "Construction insurance" at bounding box center [1002, 171] width 357 height 25
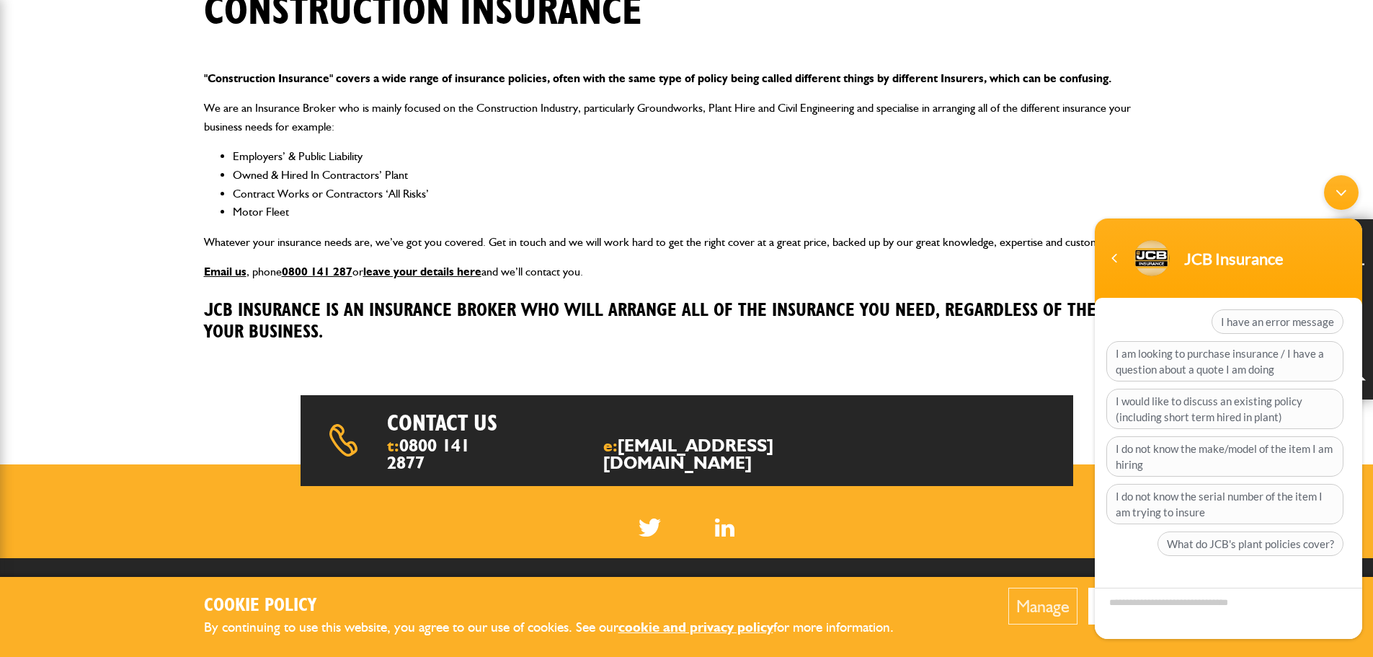
scroll to position [288, 0]
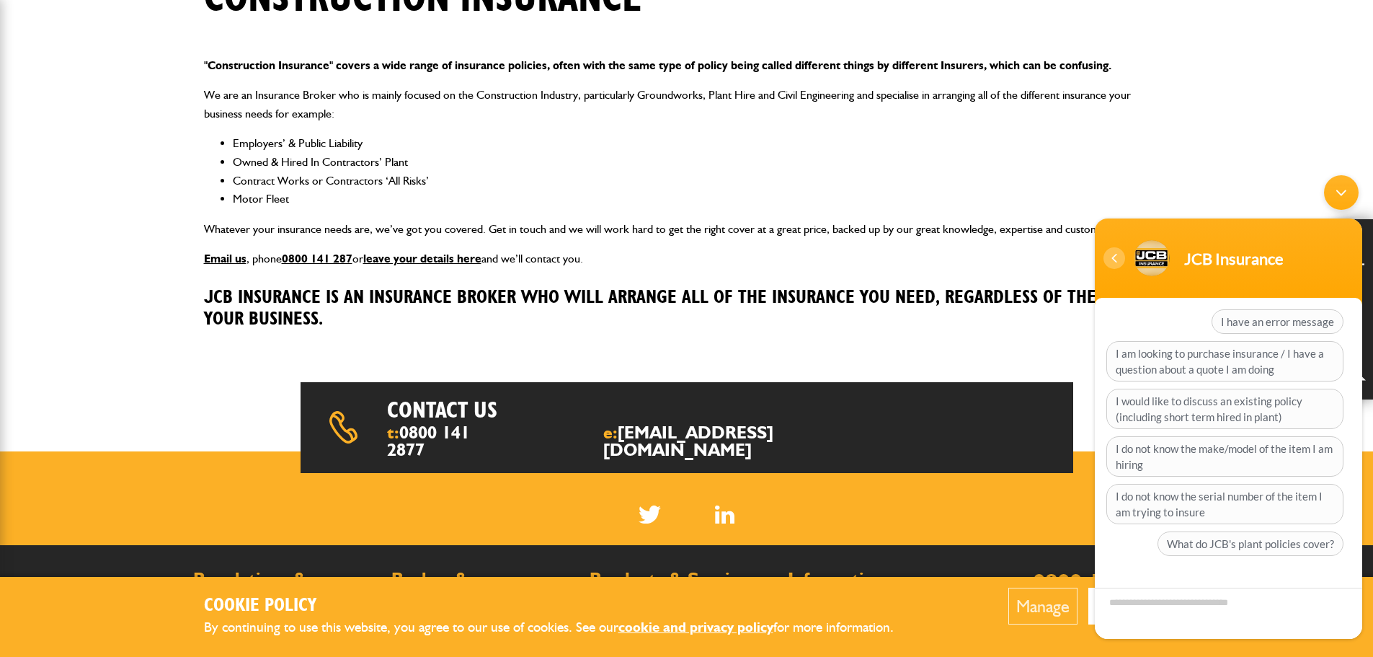
click at [1110, 262] on div "Navigation go back" at bounding box center [1114, 258] width 22 height 22
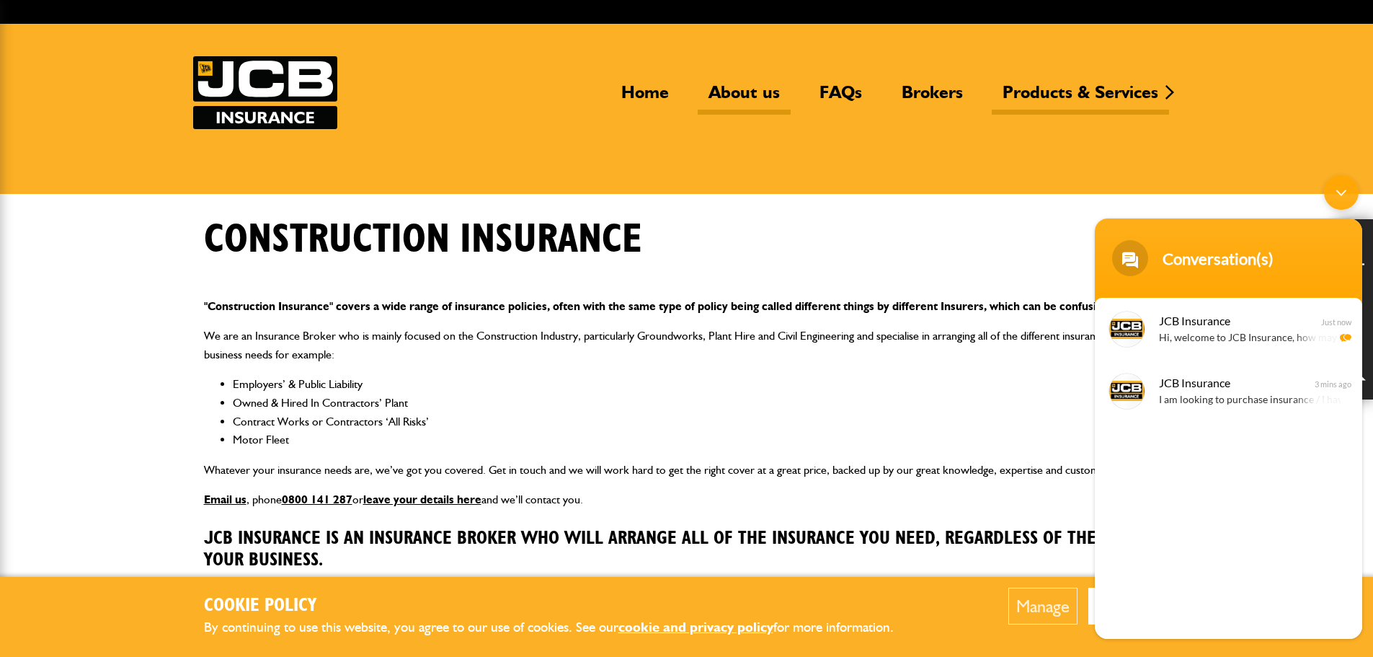
scroll to position [0, 0]
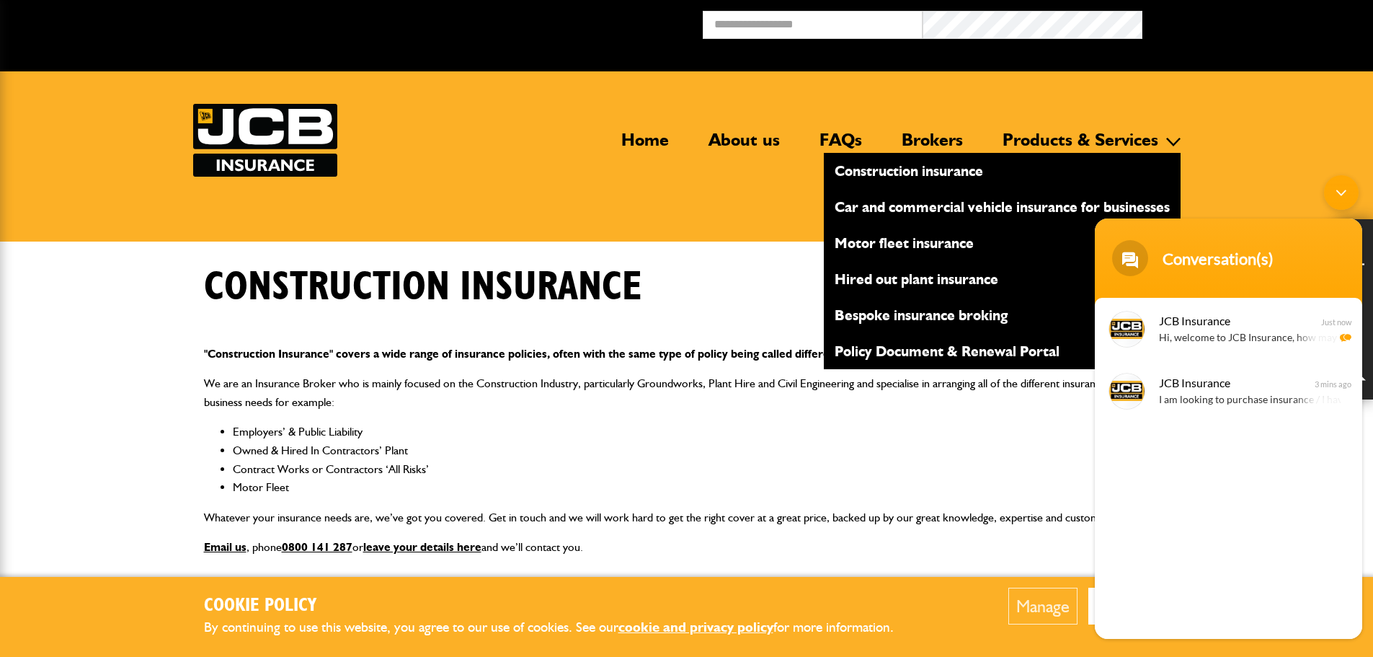
click at [913, 279] on link "Hired out plant insurance" at bounding box center [1002, 279] width 357 height 25
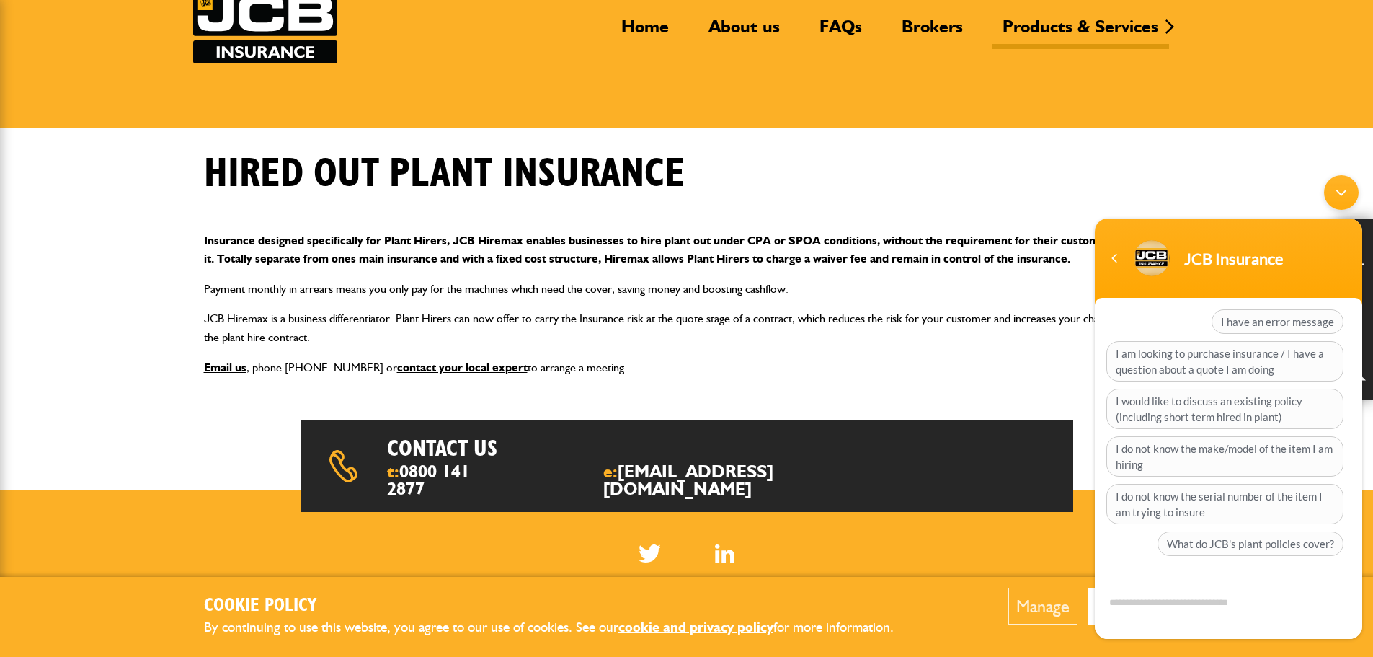
scroll to position [72, 0]
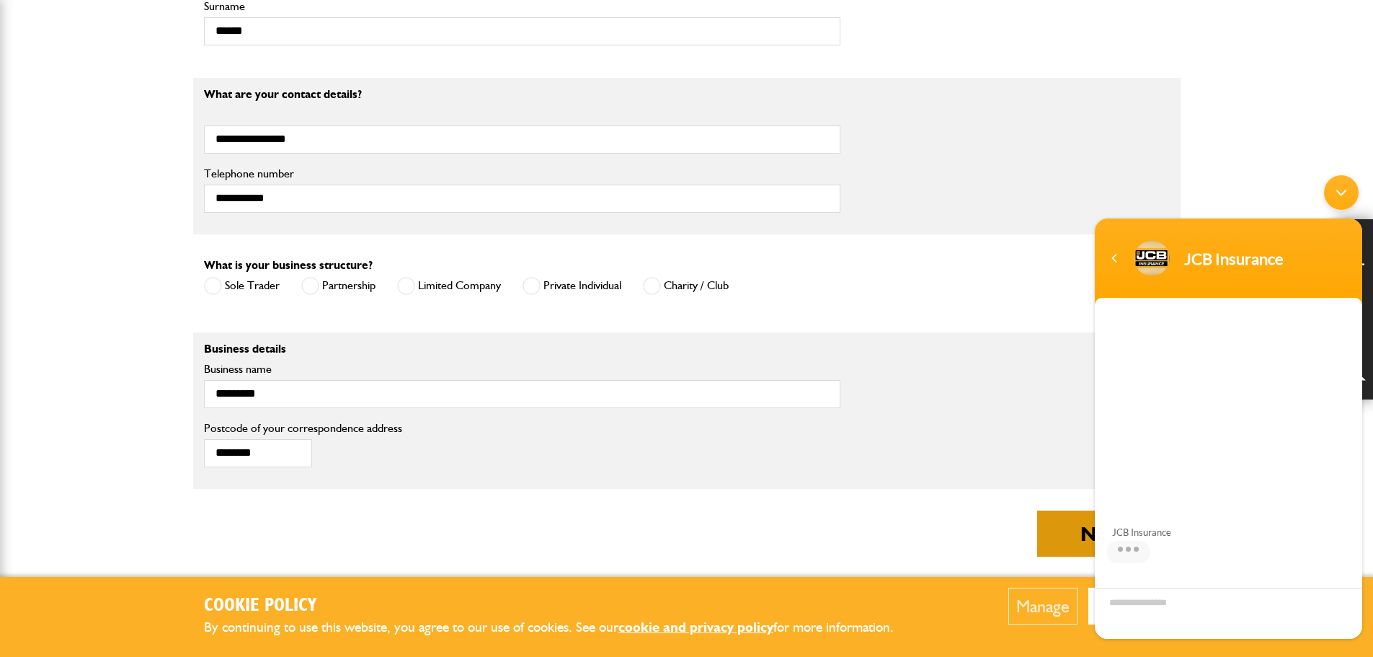
scroll to position [97, 0]
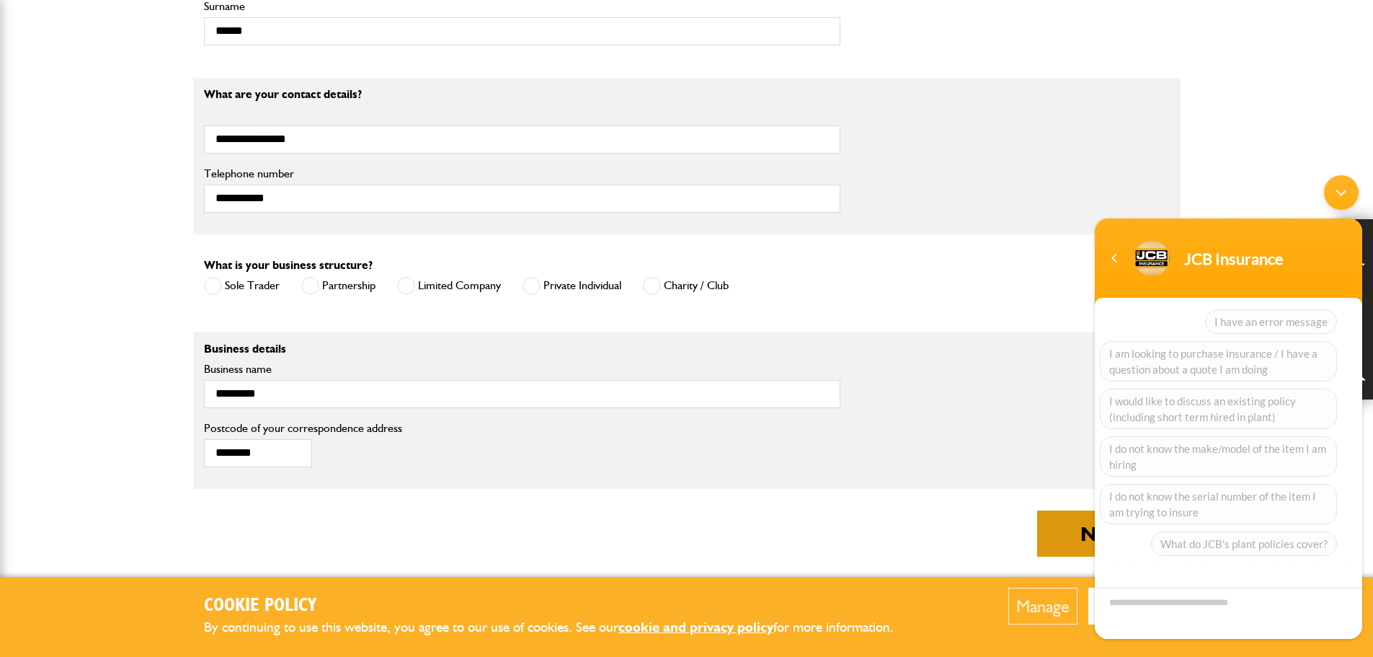
click at [1074, 539] on button "Next" at bounding box center [1103, 533] width 133 height 46
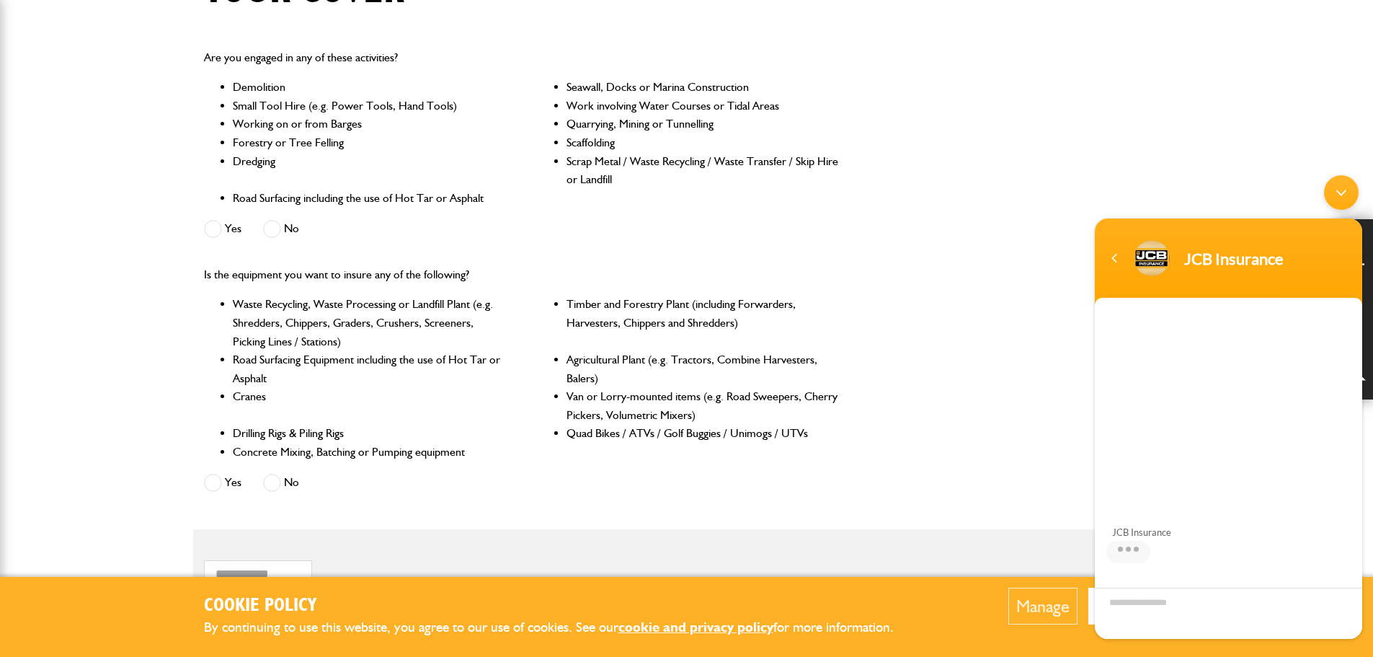
scroll to position [432, 0]
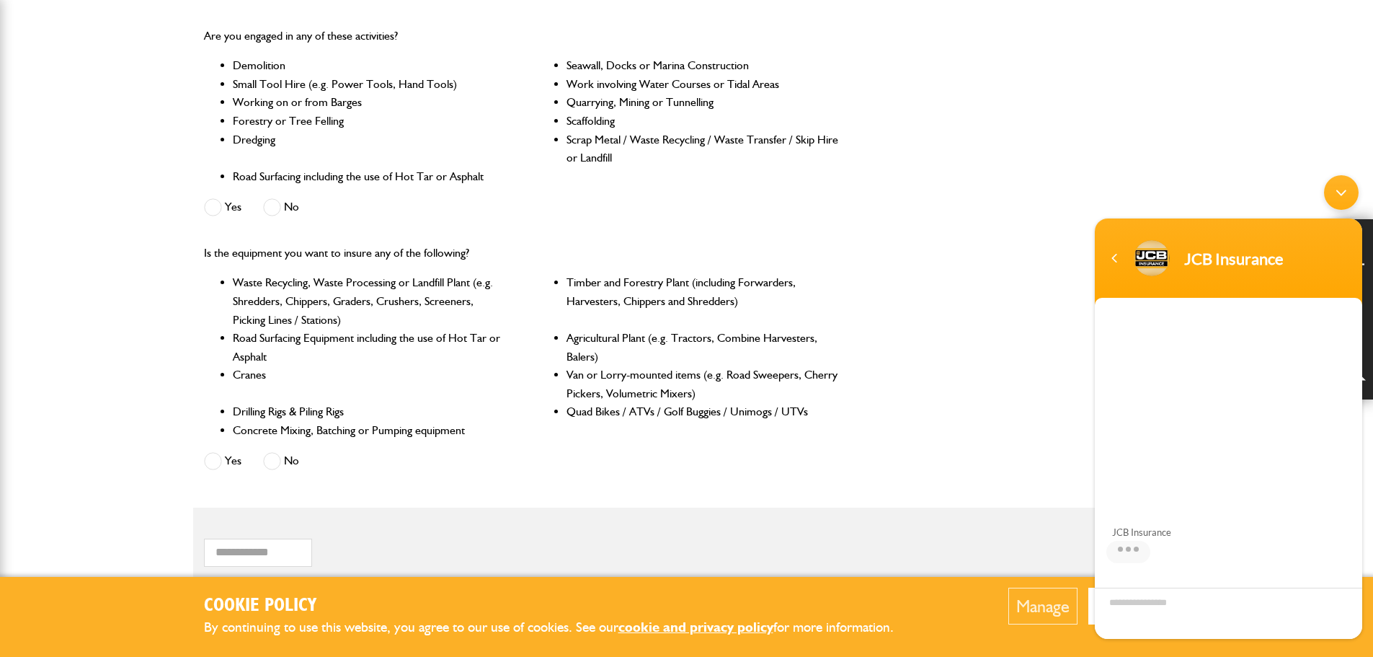
click at [270, 207] on span at bounding box center [272, 207] width 18 height 18
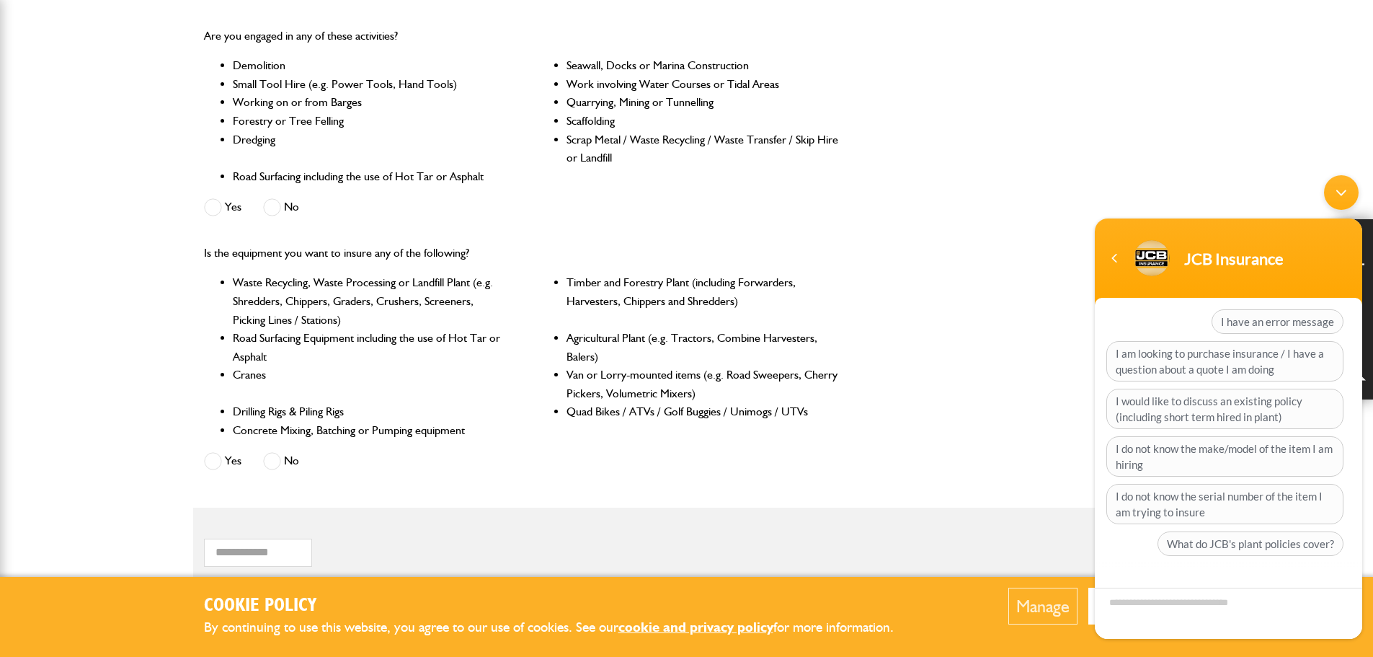
click at [267, 453] on span at bounding box center [272, 461] width 18 height 18
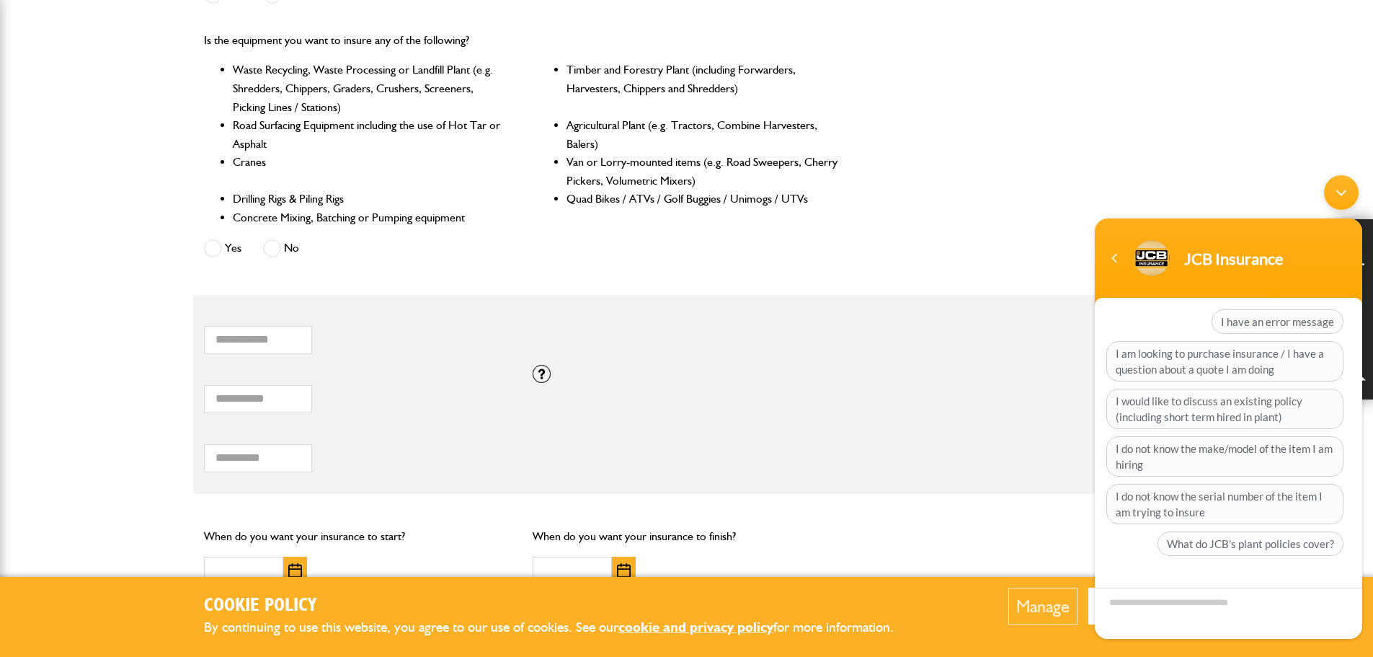
scroll to position [721, 0]
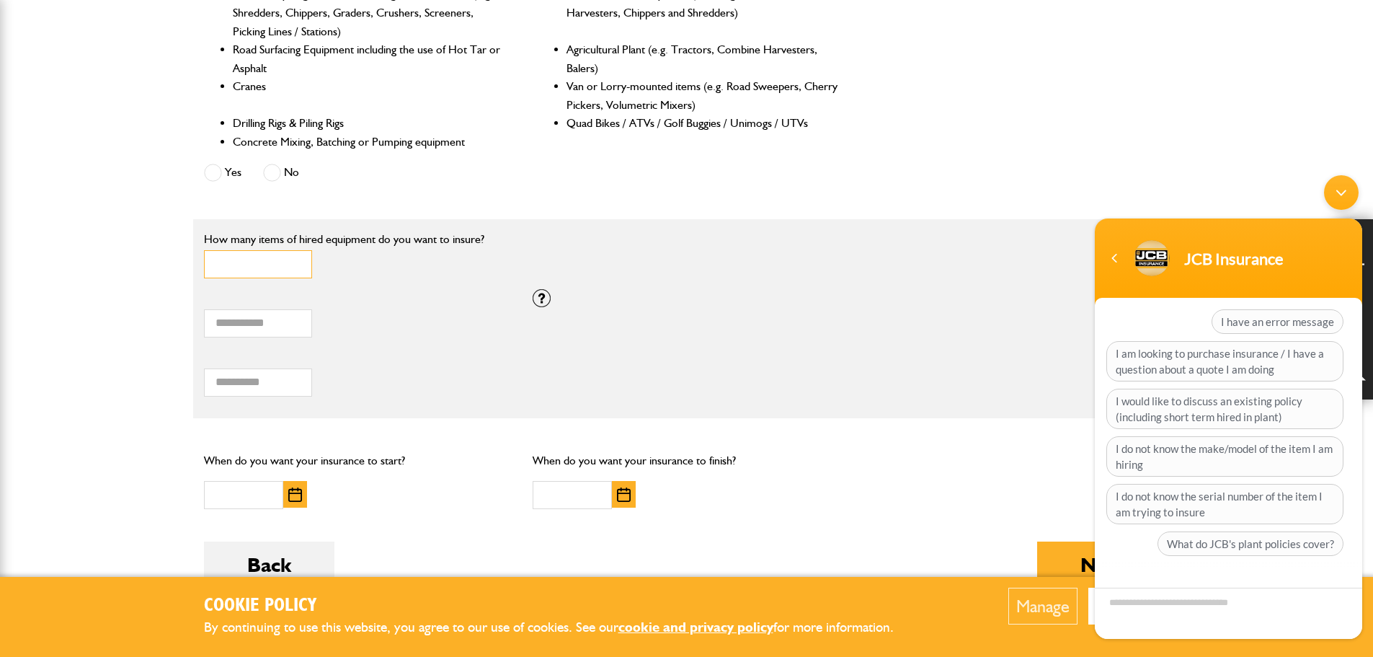
type input "*"
click at [295, 259] on input "*" at bounding box center [258, 264] width 108 height 28
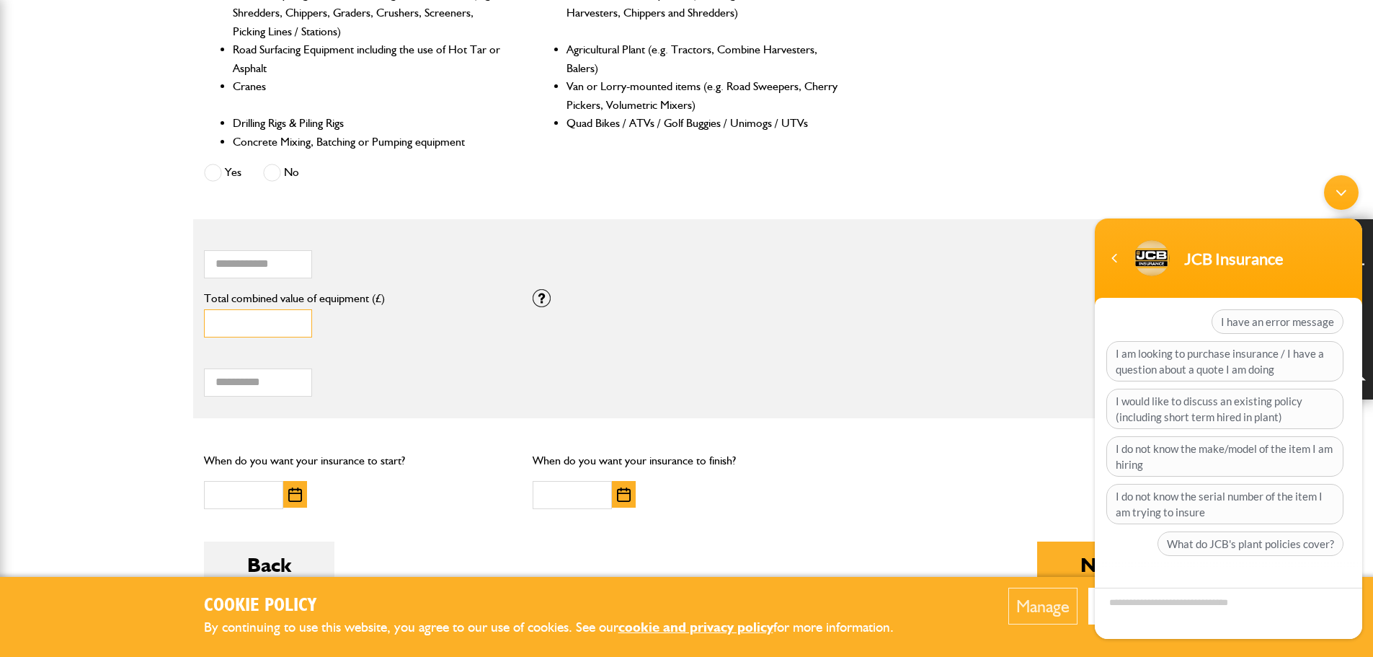
click at [288, 336] on input "*" at bounding box center [258, 323] width 108 height 28
click at [290, 321] on input "*" at bounding box center [258, 323] width 108 height 28
click at [291, 319] on input "*" at bounding box center [258, 323] width 108 height 28
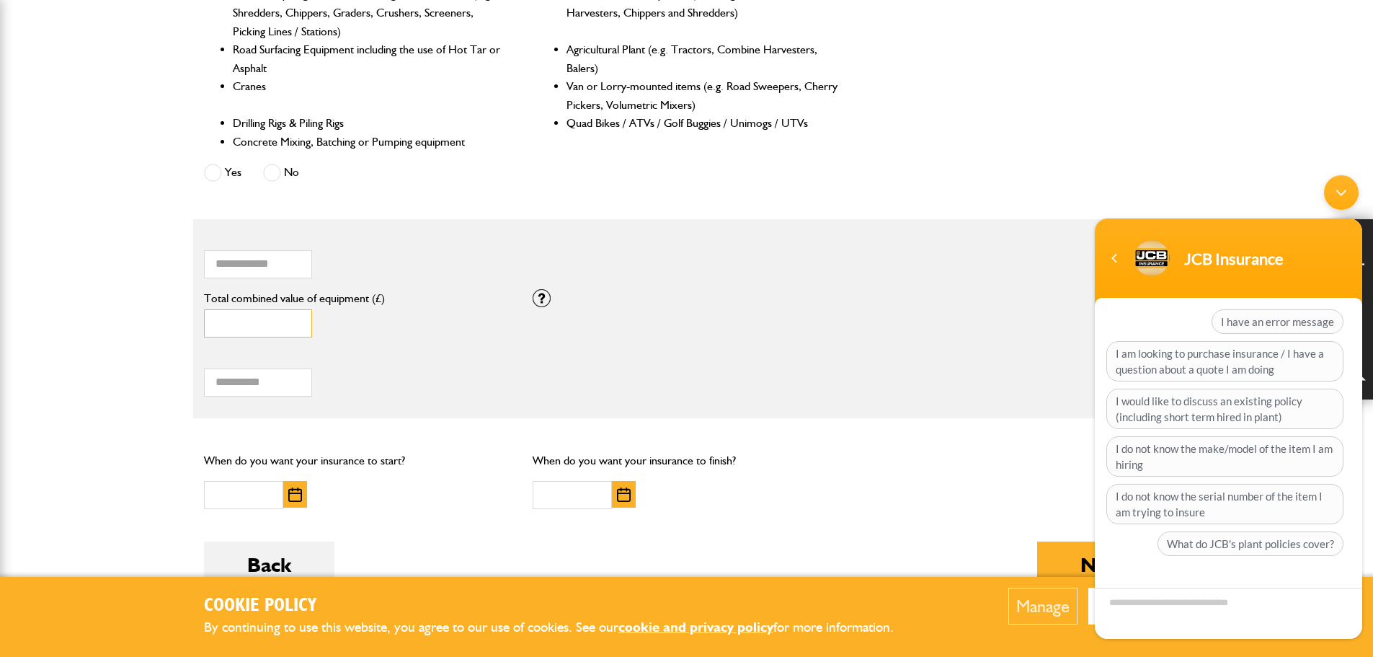
click at [291, 319] on input "*" at bounding box center [258, 323] width 108 height 28
click at [282, 320] on input "*" at bounding box center [258, 323] width 108 height 28
drag, startPoint x: 282, startPoint y: 320, endPoint x: 213, endPoint y: 323, distance: 69.2
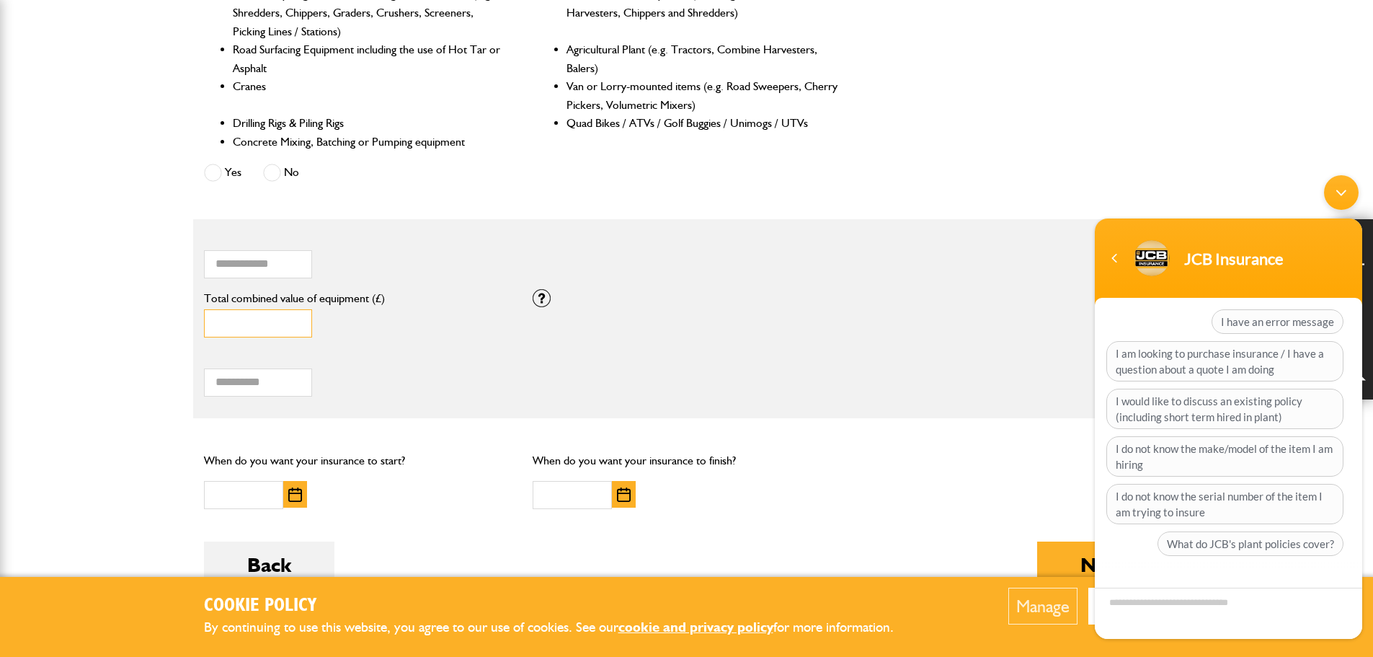
click at [213, 323] on input "*" at bounding box center [258, 323] width 108 height 28
type input "******"
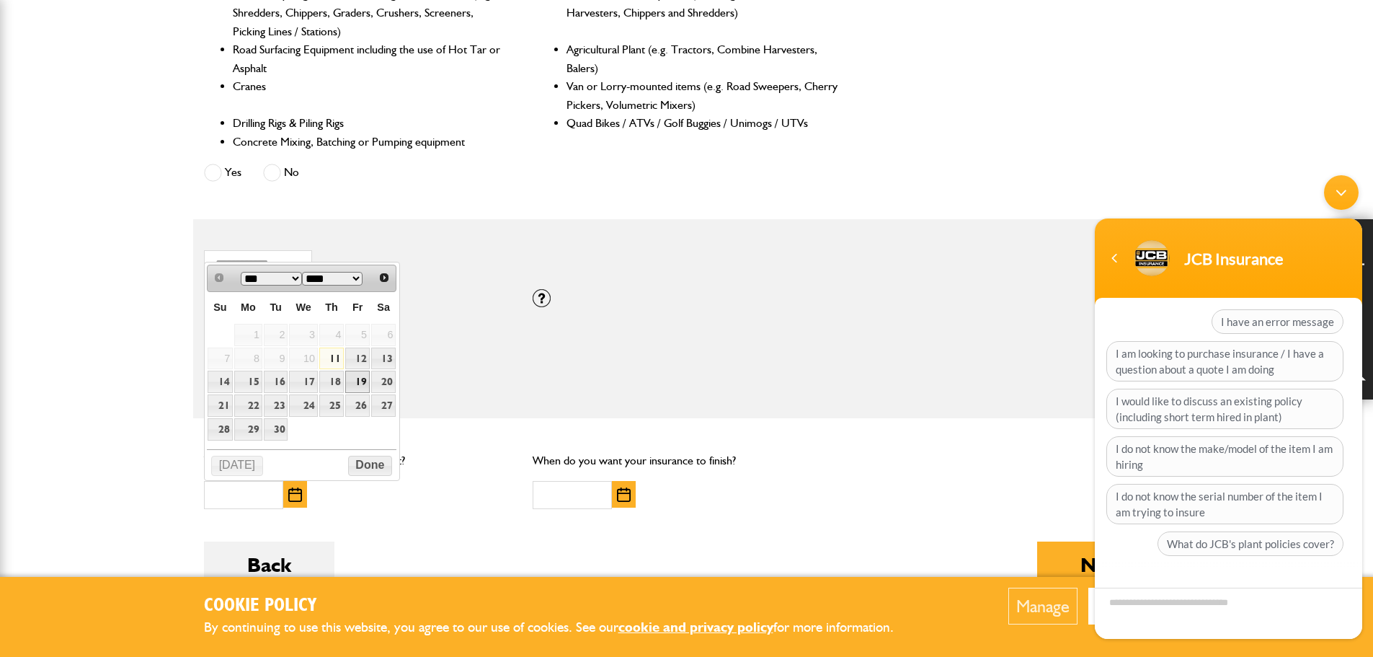
click at [361, 386] on link "19" at bounding box center [357, 381] width 25 height 22
type input "**********"
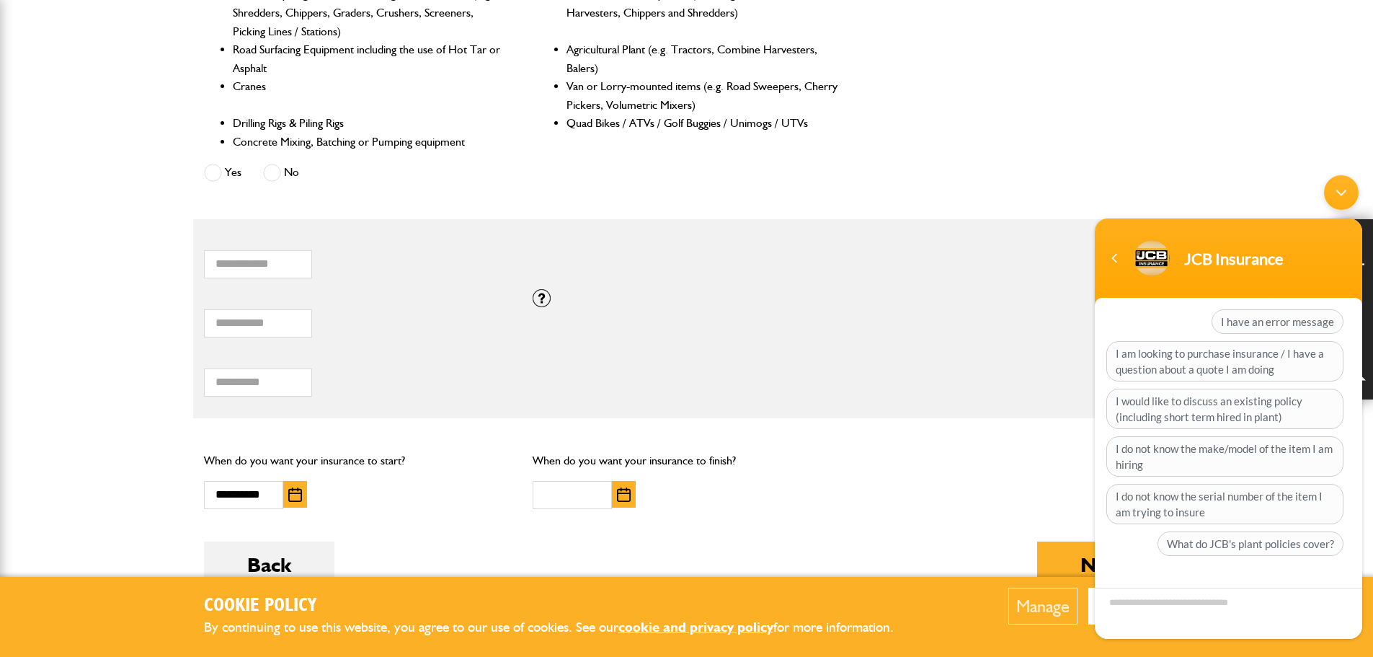
click at [617, 494] on img "button" at bounding box center [624, 494] width 14 height 14
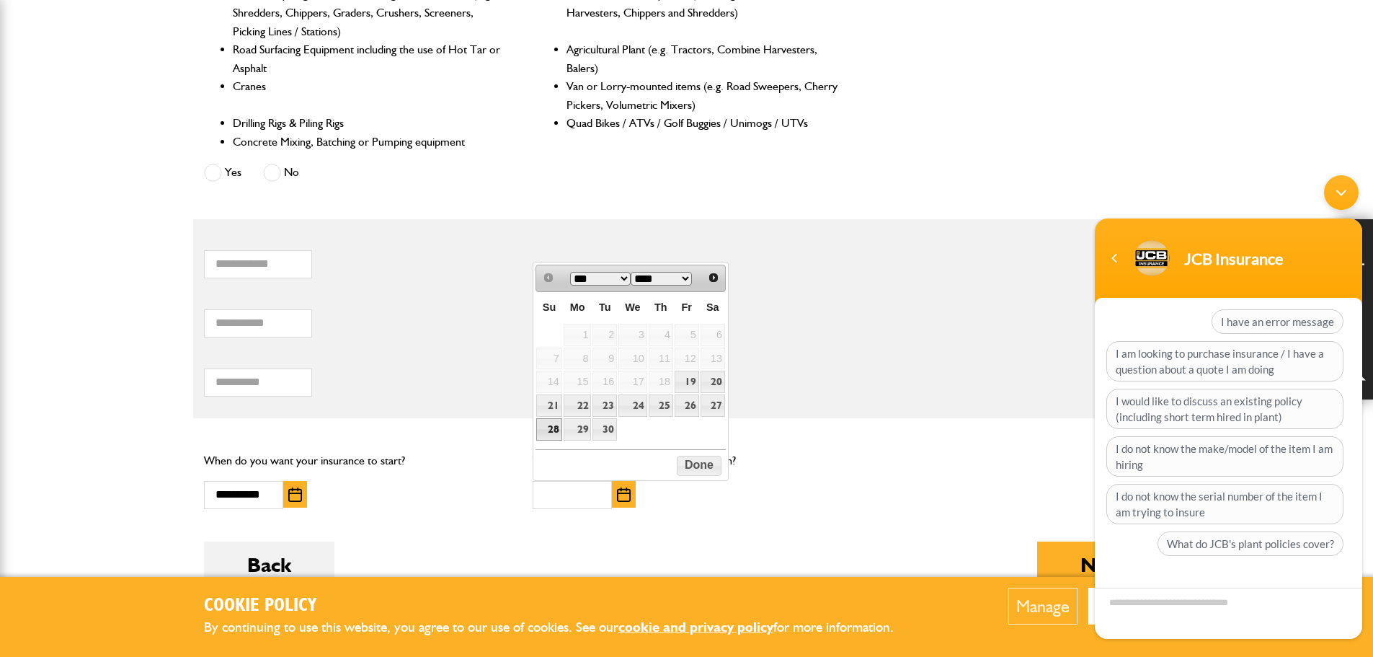
click at [557, 428] on link "28" at bounding box center [548, 429] width 25 height 22
type input "**********"
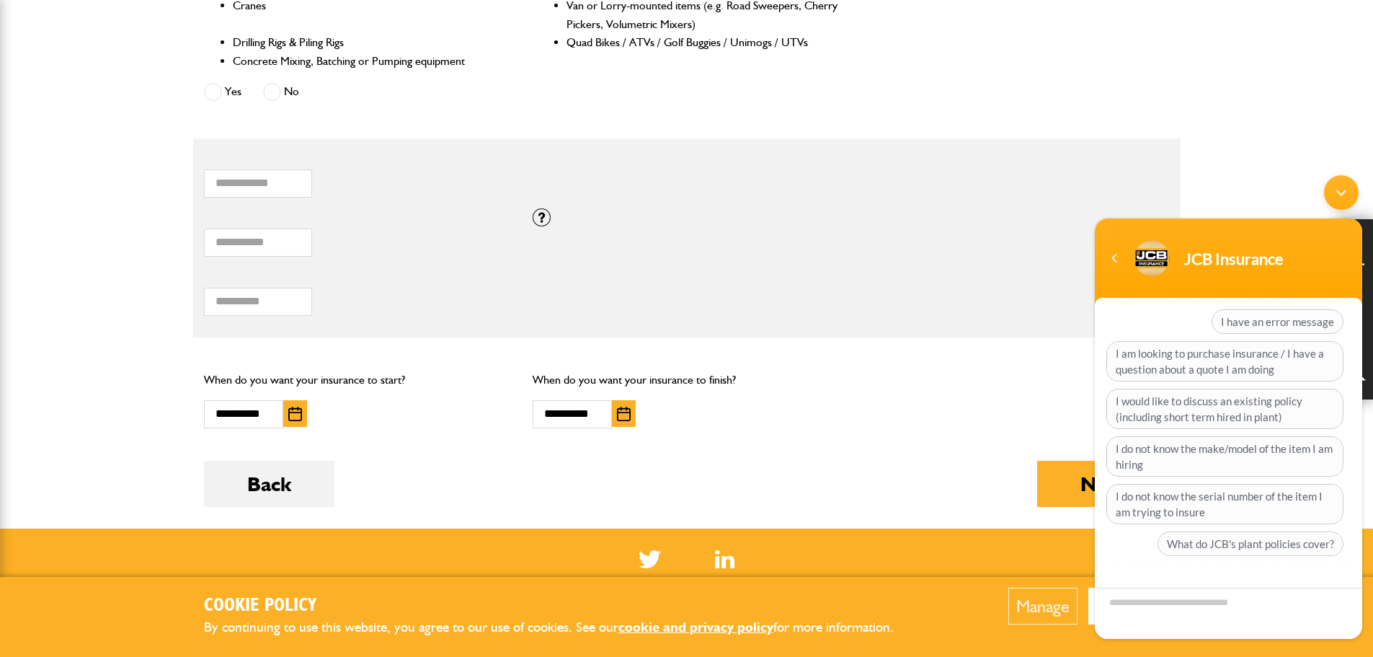
scroll to position [937, 0]
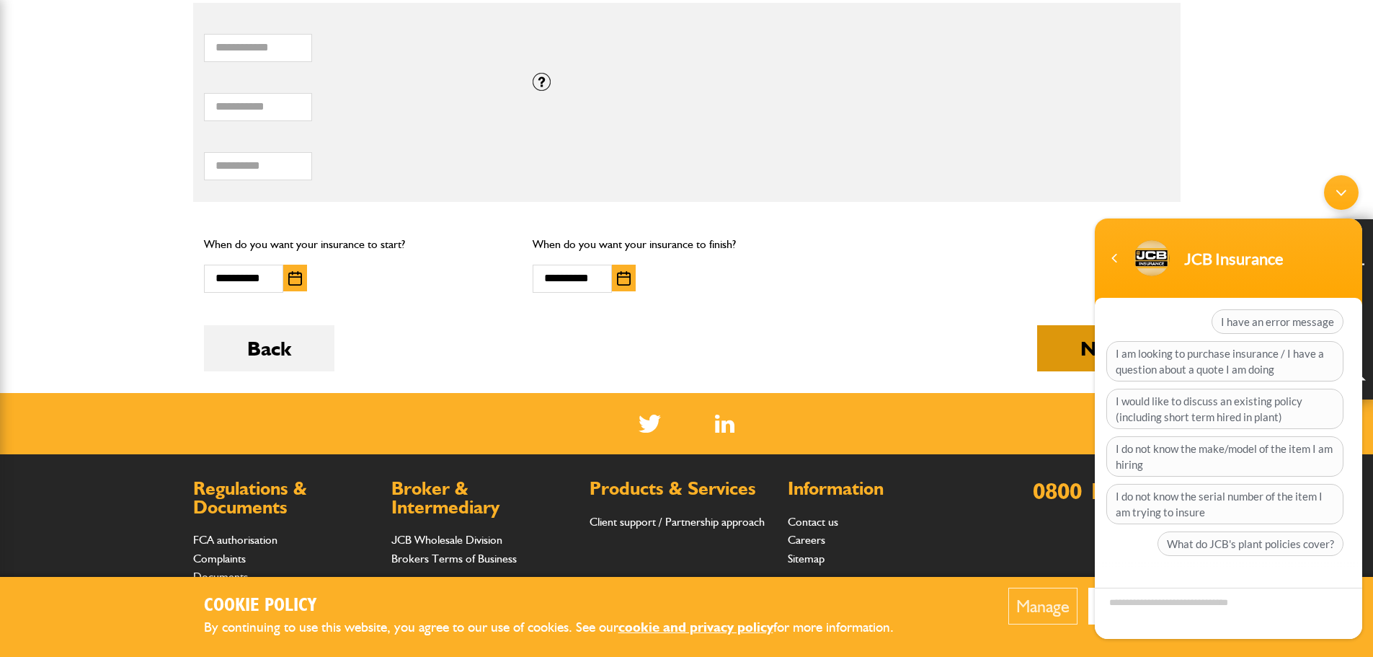
click at [1046, 349] on button "Next" at bounding box center [1103, 348] width 133 height 46
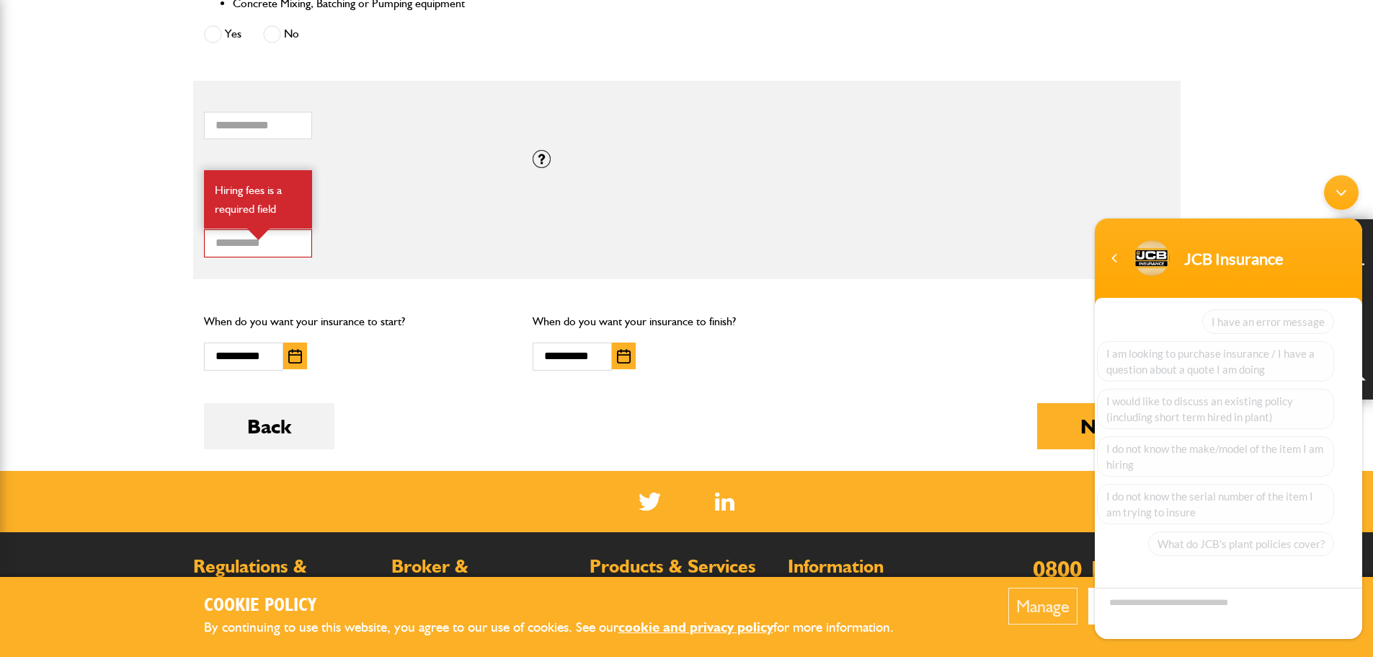
scroll to position [869, 0]
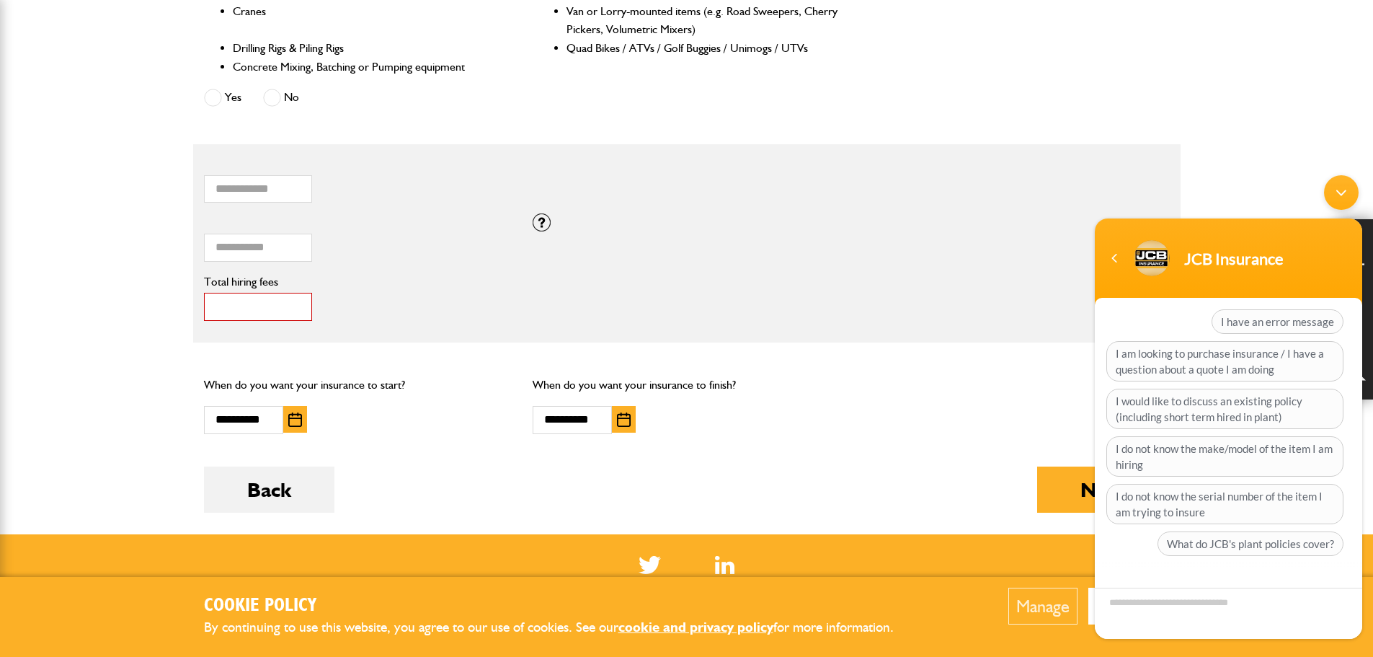
click at [234, 303] on input "*" at bounding box center [258, 307] width 108 height 28
click at [1063, 491] on button "Next" at bounding box center [1103, 489] width 133 height 46
drag, startPoint x: 246, startPoint y: 308, endPoint x: 210, endPoint y: 306, distance: 35.4
click at [210, 306] on input "*" at bounding box center [258, 307] width 108 height 28
type input "**"
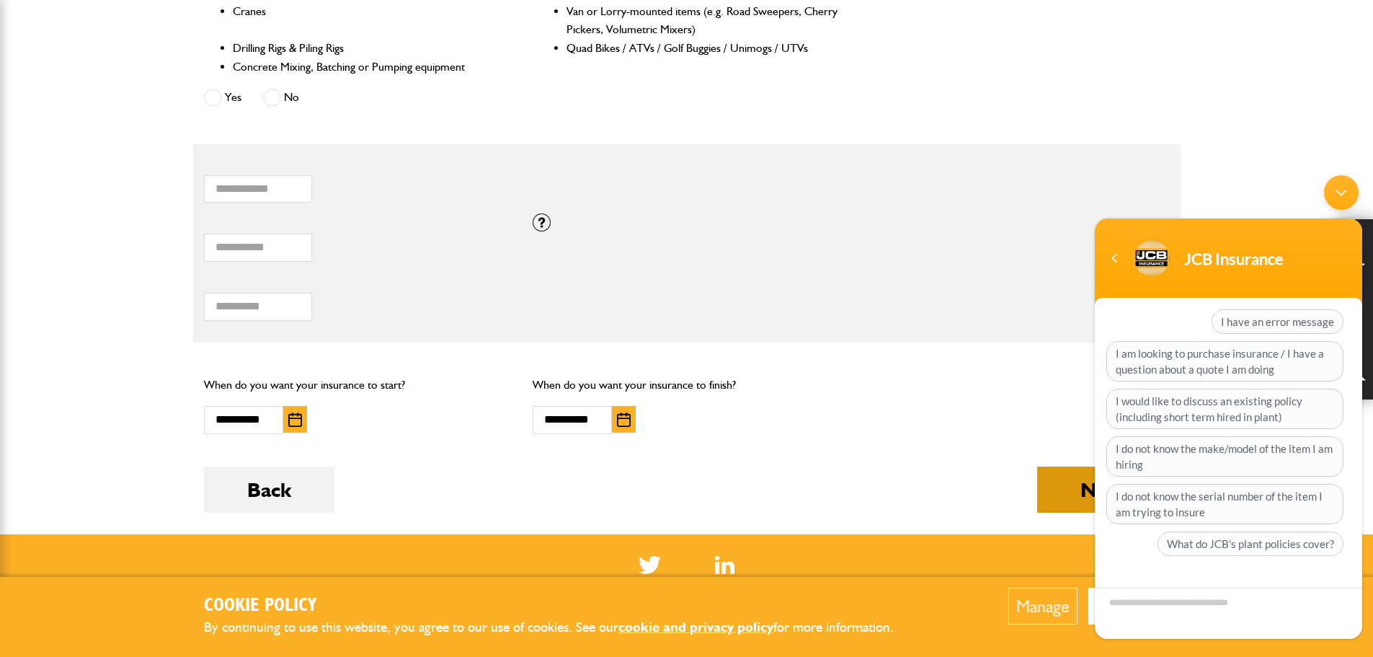
click at [1056, 487] on button "Next" at bounding box center [1103, 489] width 133 height 46
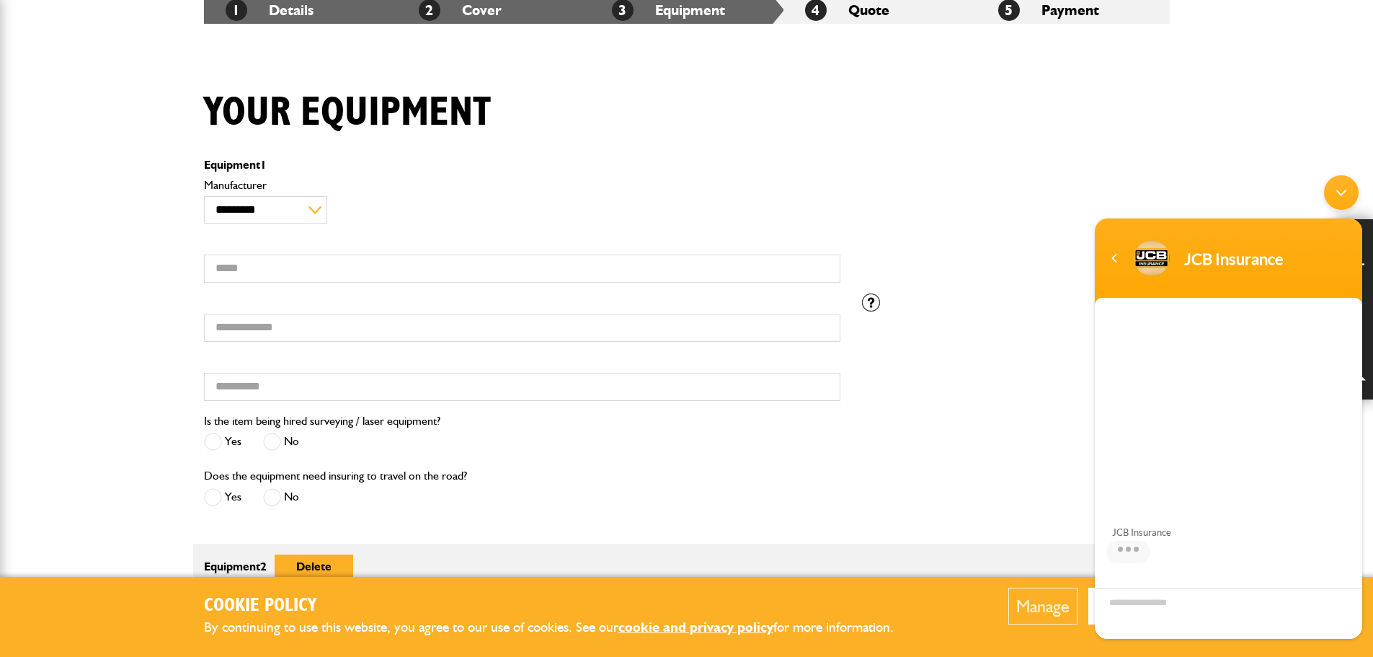
scroll to position [97, 0]
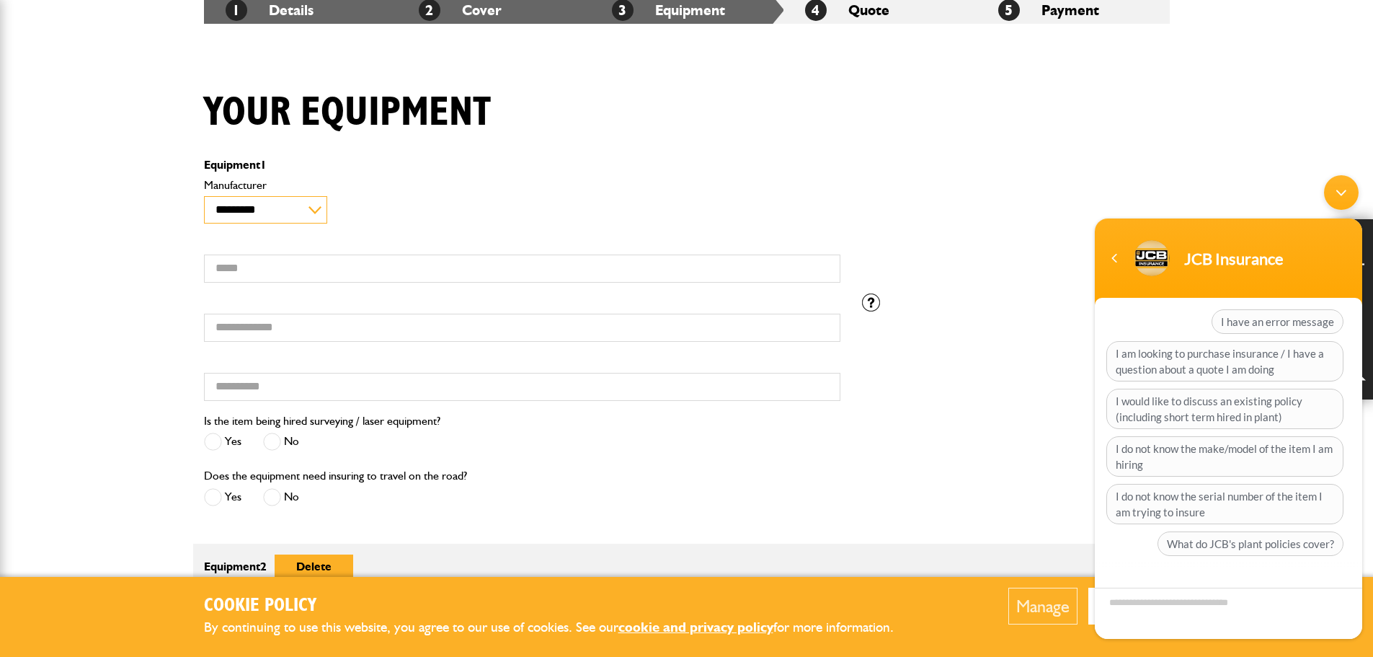
click at [317, 208] on select "**********" at bounding box center [265, 210] width 123 height 28
select select "*"
click at [204, 196] on select "**********" at bounding box center [265, 210] width 123 height 28
click at [272, 273] on input "Model" at bounding box center [522, 268] width 636 height 28
type input "***"
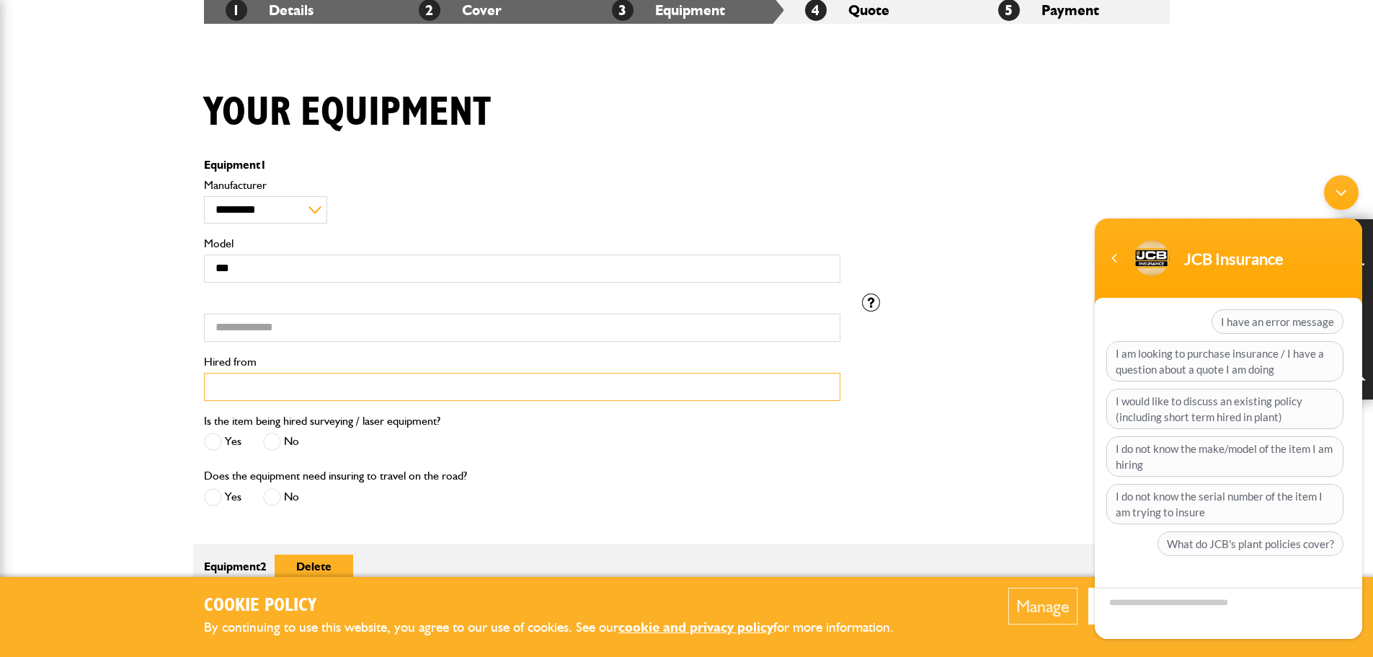
click at [292, 384] on input "Hired from" at bounding box center [522, 387] width 636 height 28
type input "**********"
click at [277, 442] on span at bounding box center [272, 441] width 18 height 18
click at [279, 497] on span at bounding box center [272, 497] width 18 height 18
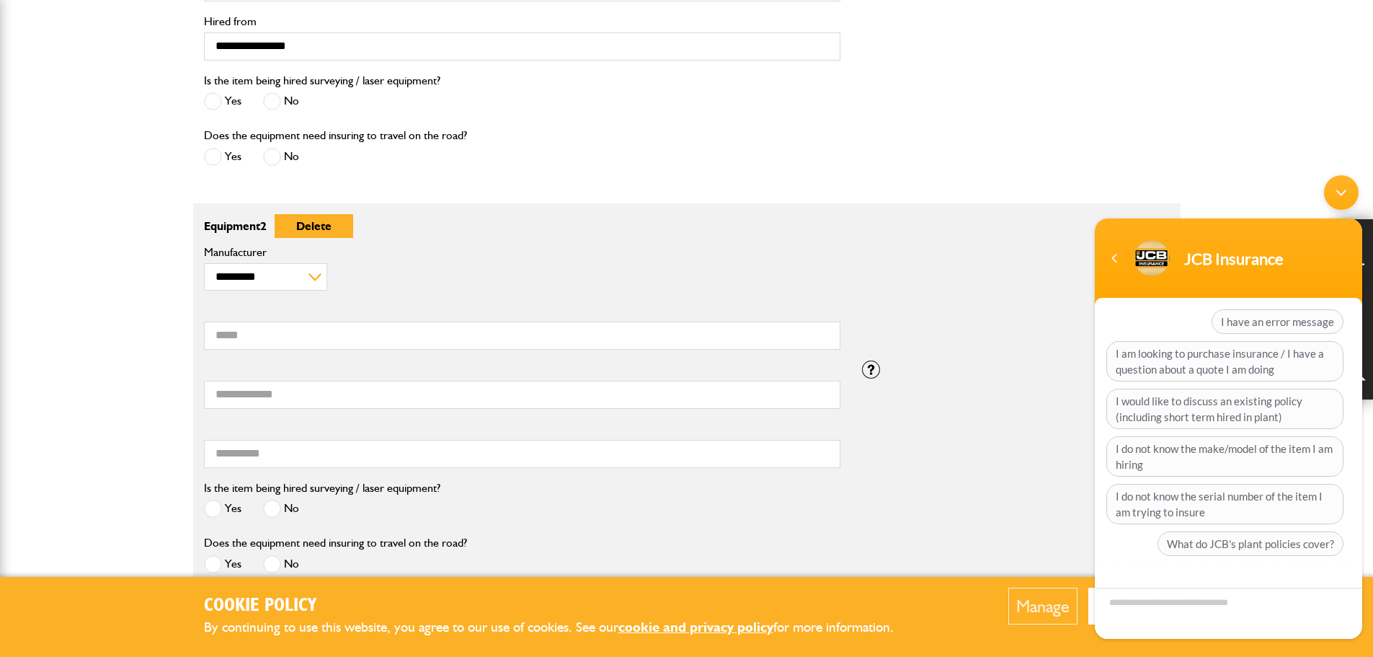
scroll to position [649, 0]
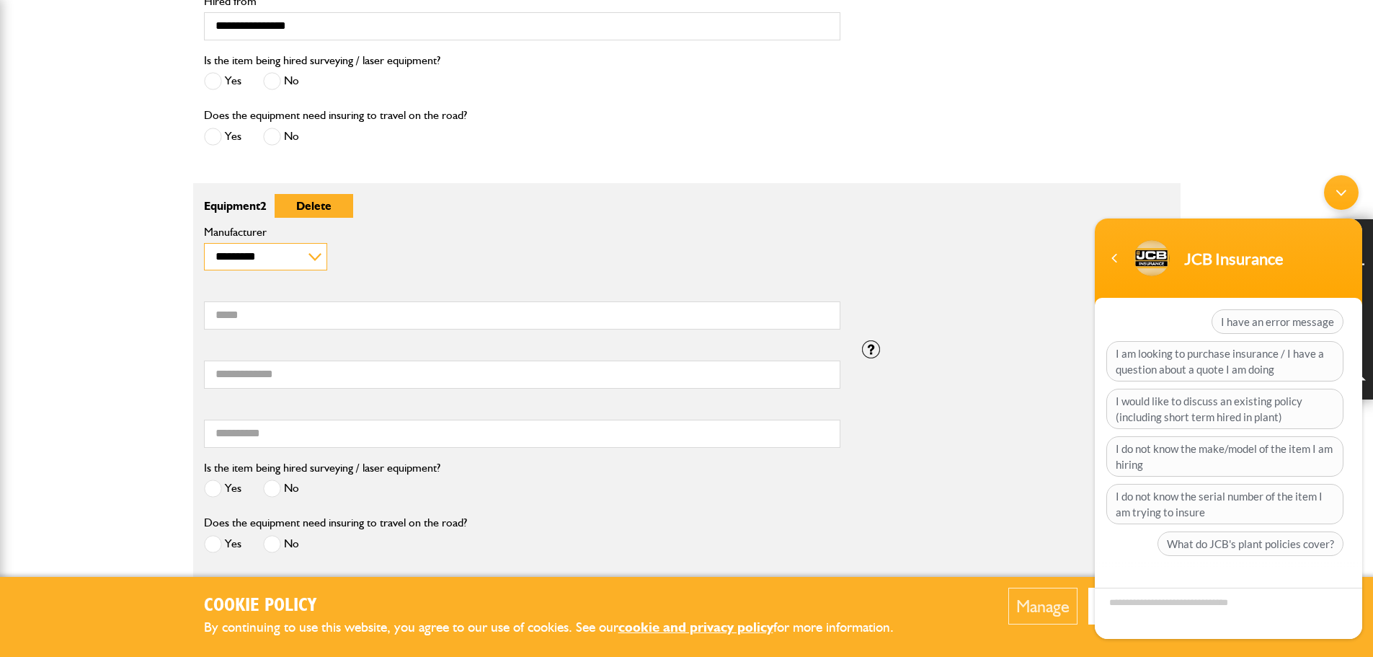
click at [319, 257] on select "**********" at bounding box center [265, 257] width 123 height 28
select select "*"
click at [204, 243] on select "**********" at bounding box center [265, 257] width 123 height 28
click at [277, 319] on input "Model" at bounding box center [522, 315] width 636 height 28
type input "**********"
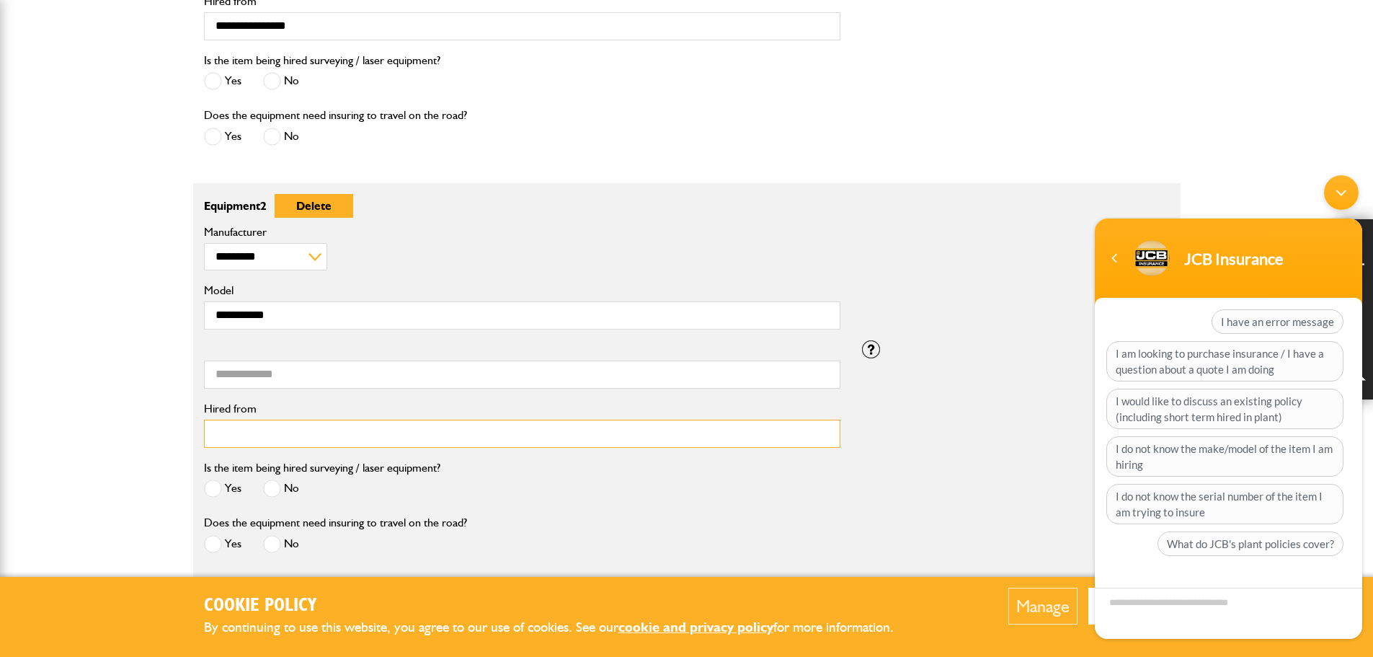
type input "*"
type input "**********"
click at [272, 489] on span at bounding box center [272, 488] width 18 height 18
click at [267, 545] on span at bounding box center [272, 544] width 18 height 18
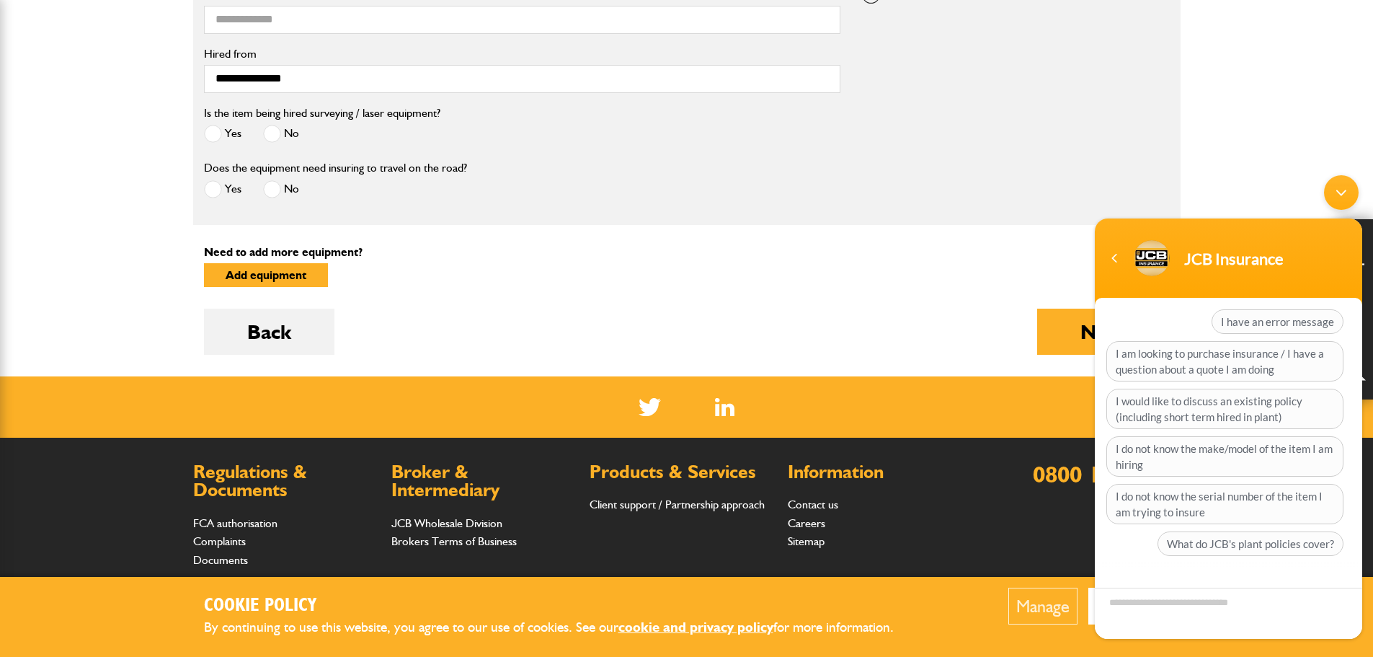
scroll to position [1009, 0]
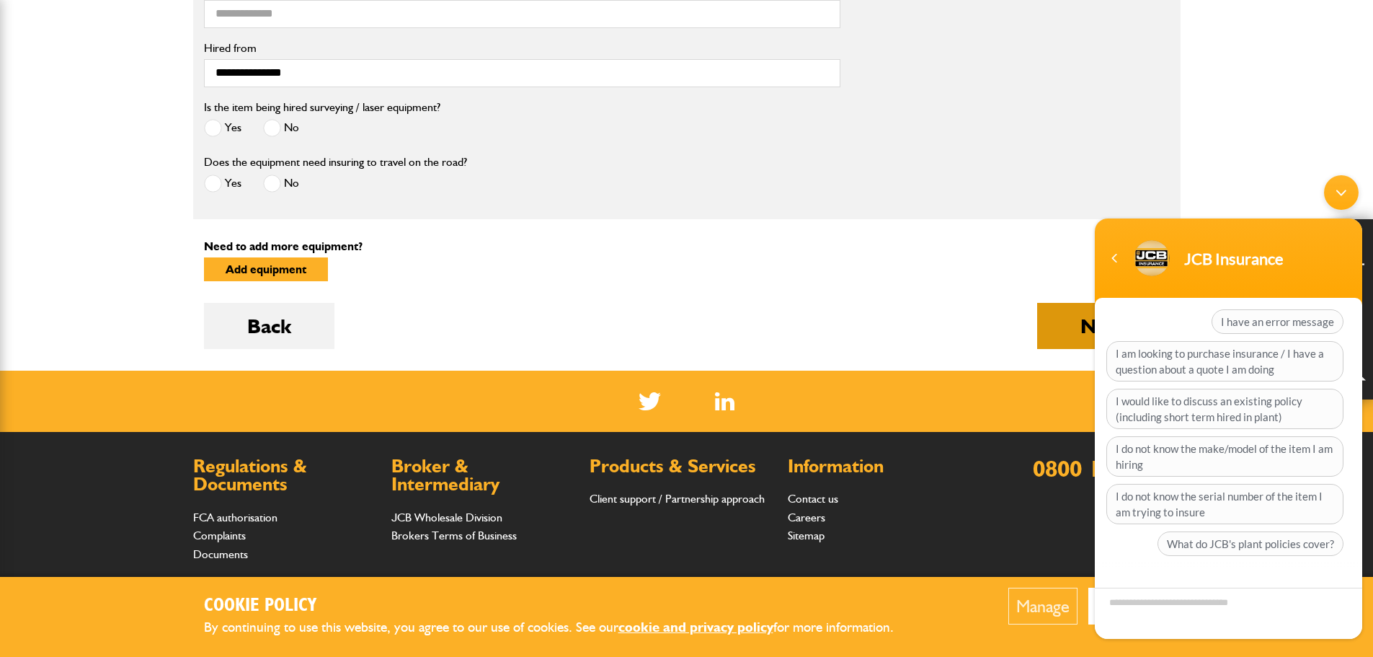
click at [1070, 325] on button "Next" at bounding box center [1103, 326] width 133 height 46
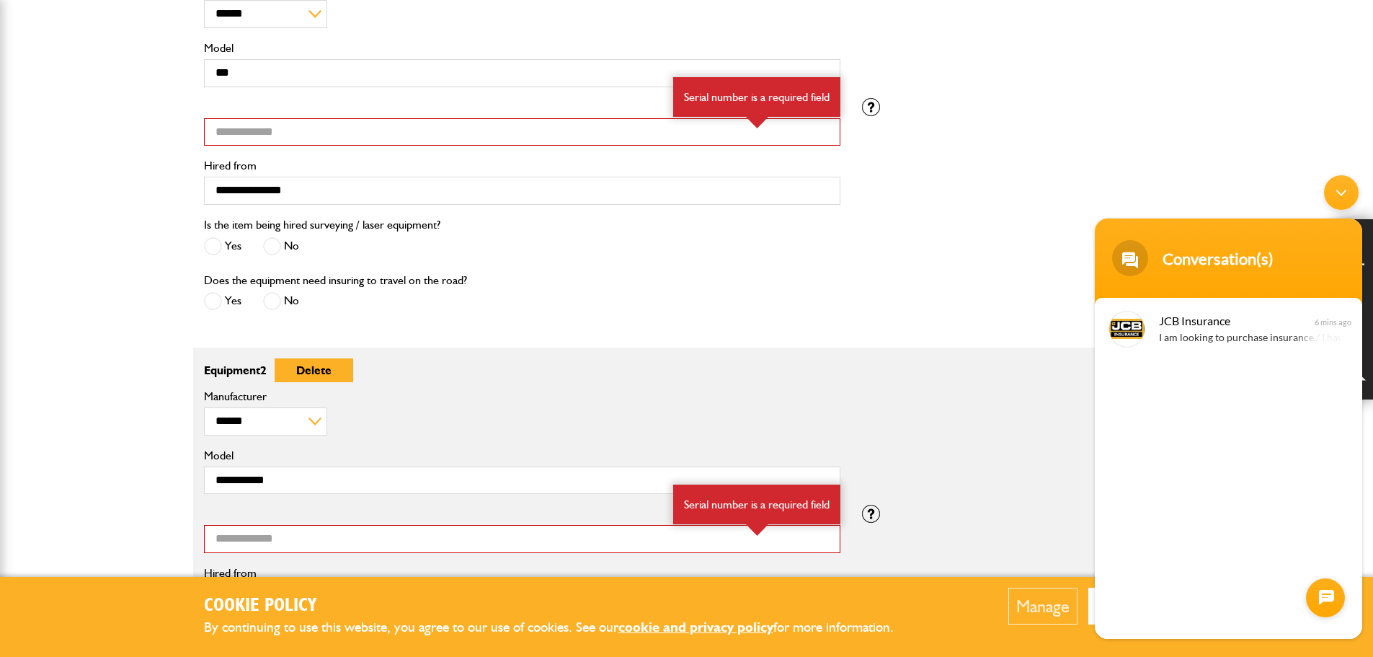
scroll to position [577, 0]
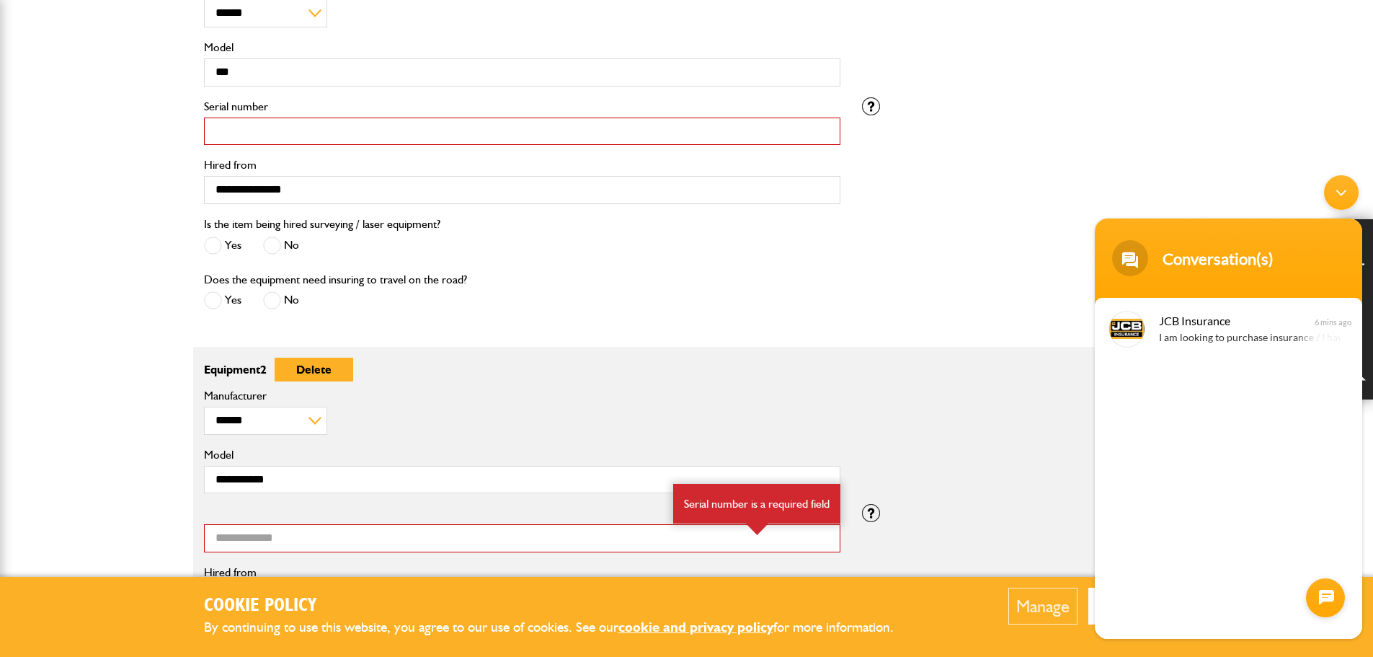
click at [267, 128] on input "Serial number" at bounding box center [522, 131] width 636 height 28
type input "*"
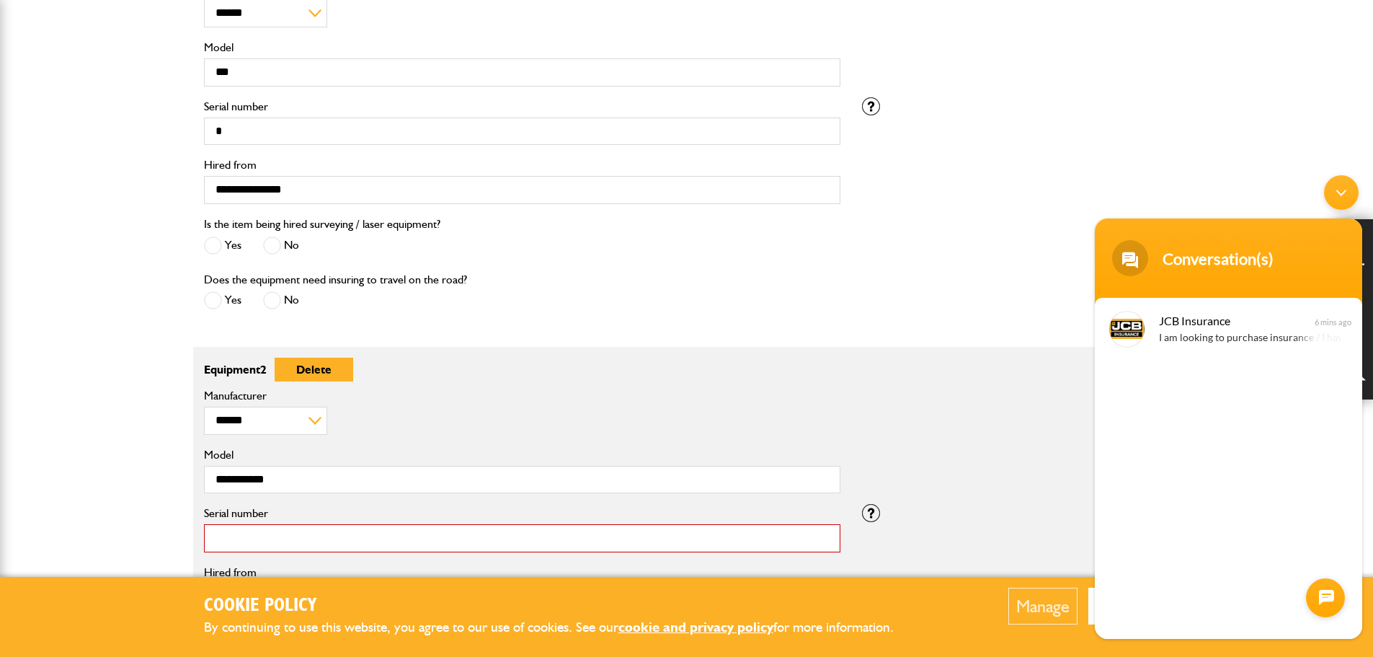
click at [260, 537] on input "Serial number" at bounding box center [522, 538] width 636 height 28
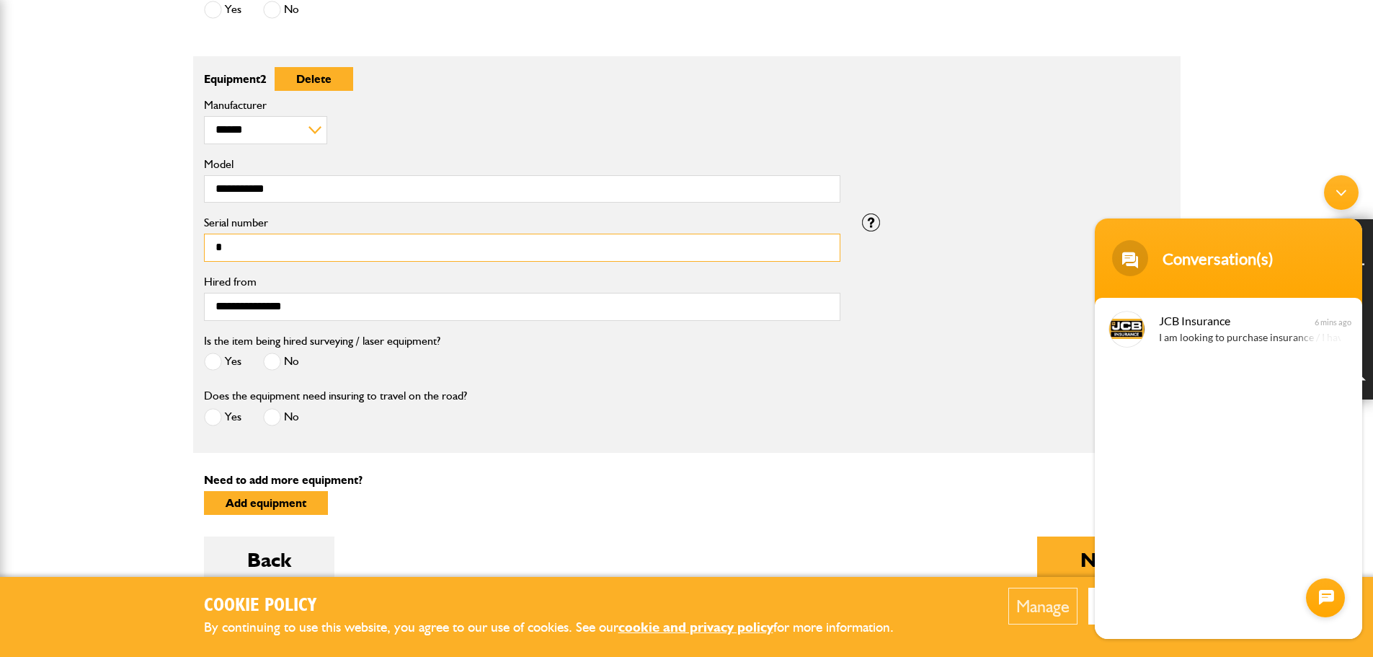
scroll to position [1009, 0]
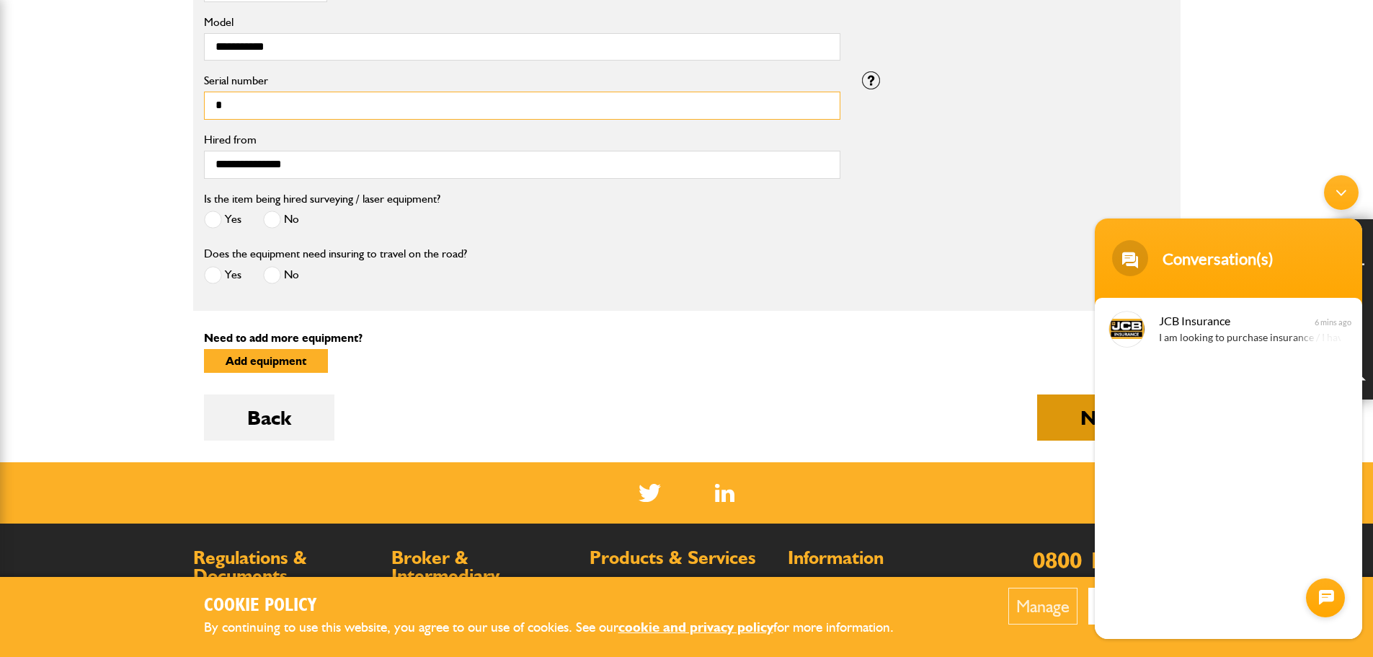
type input "*"
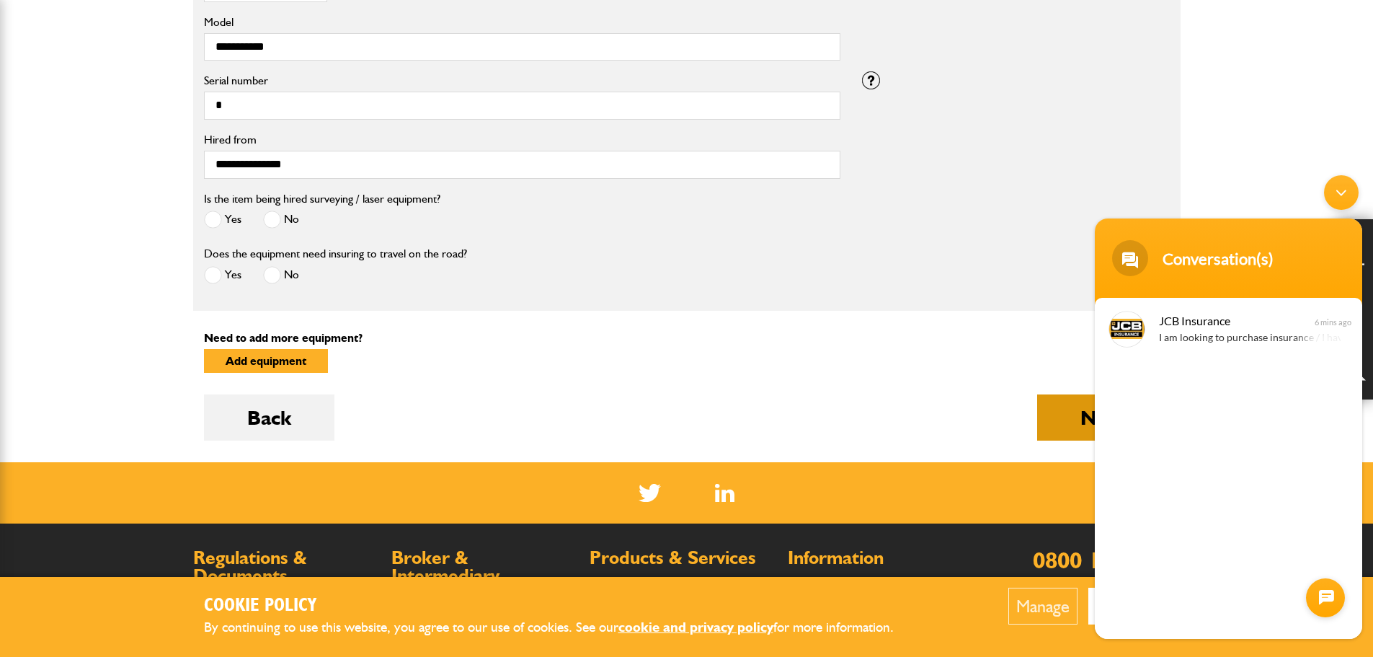
click at [1049, 425] on button "Next" at bounding box center [1103, 417] width 133 height 46
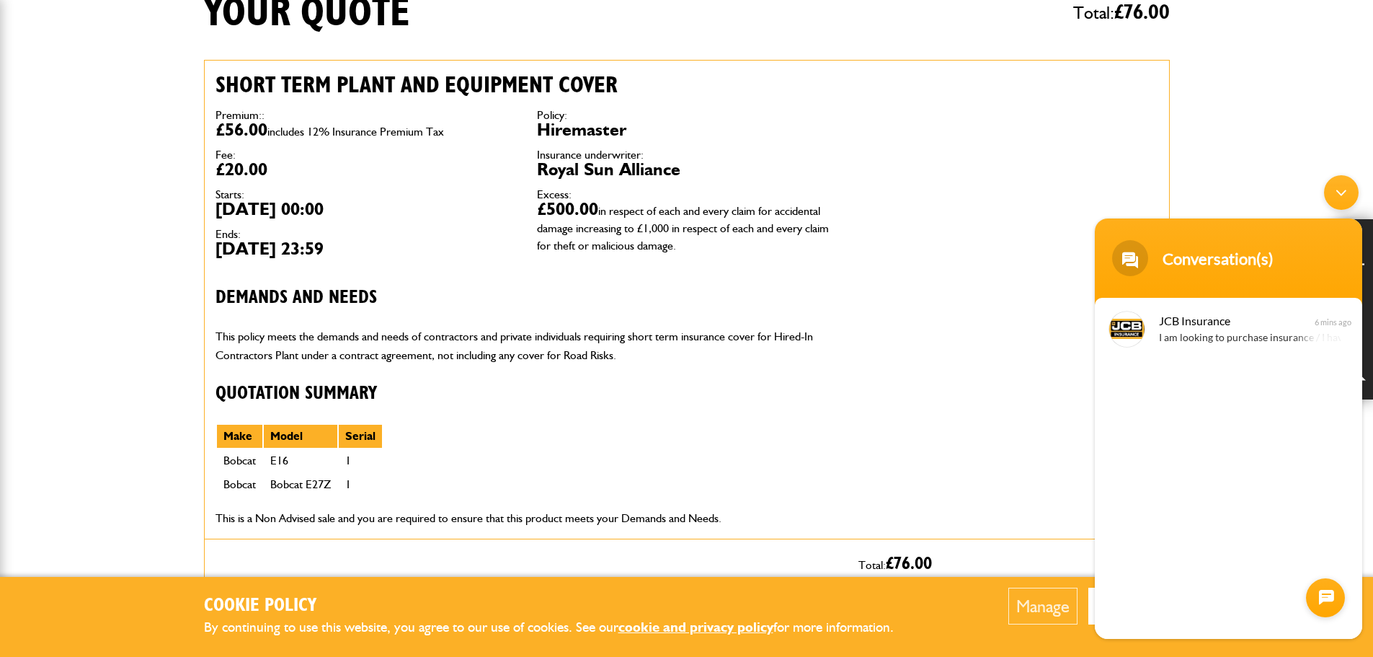
scroll to position [360, 0]
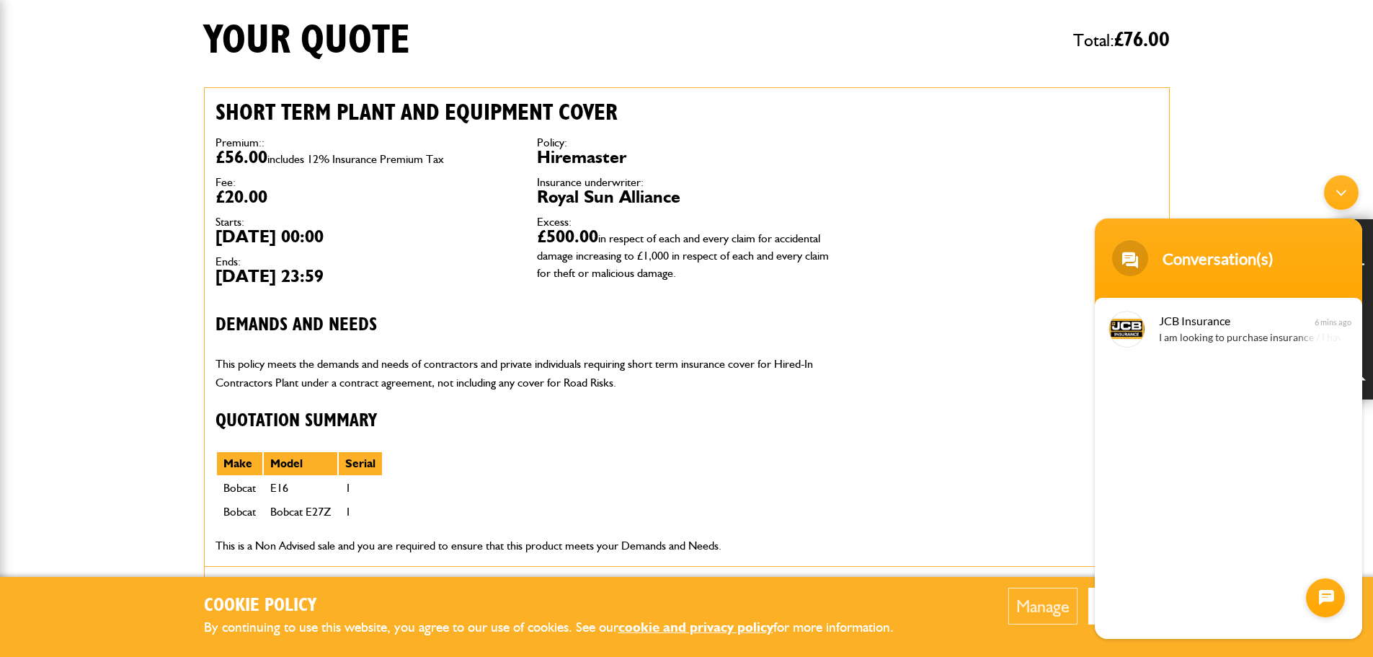
click at [1335, 194] on div "Minimize live chat window" at bounding box center [1341, 192] width 35 height 35
